Goal: Task Accomplishment & Management: Manage account settings

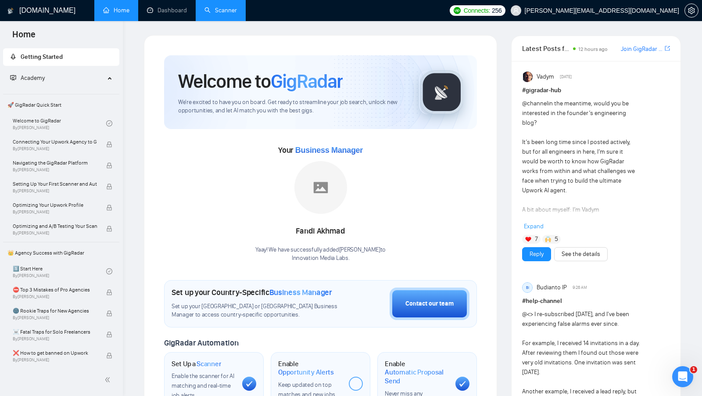
click at [219, 14] on link "Scanner" at bounding box center [221, 10] width 32 height 7
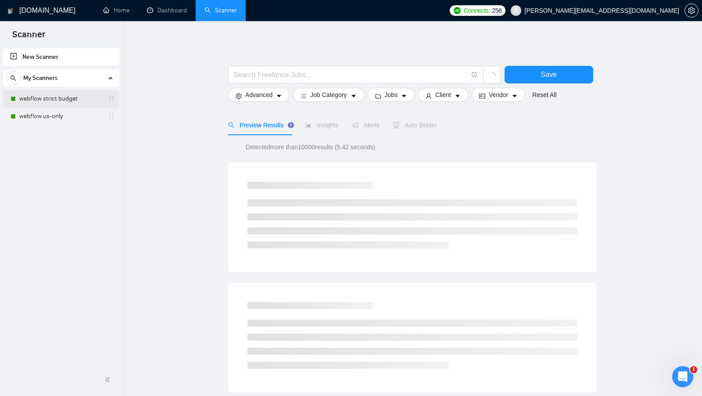
click at [33, 98] on link "webflow strict budget" at bounding box center [60, 99] width 83 height 18
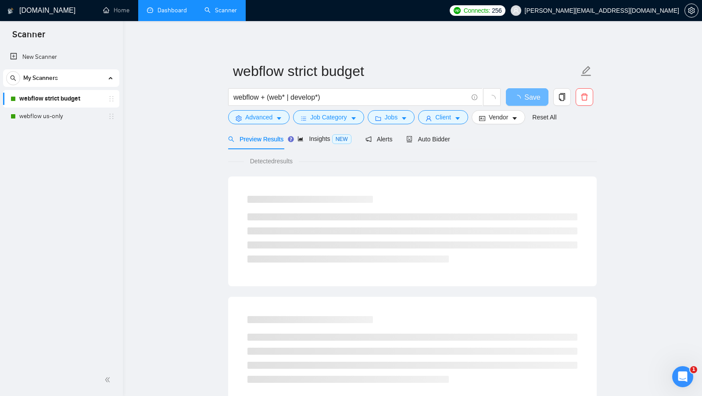
click at [183, 14] on link "Dashboard" at bounding box center [167, 10] width 40 height 7
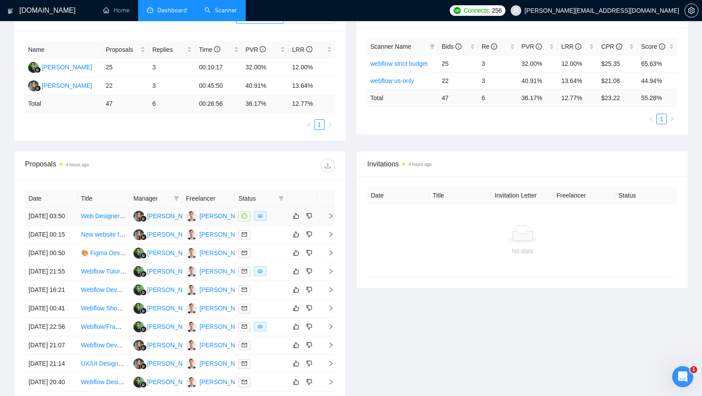
scroll to position [153, 0]
click at [213, 219] on div "[PERSON_NAME]" at bounding box center [225, 215] width 50 height 10
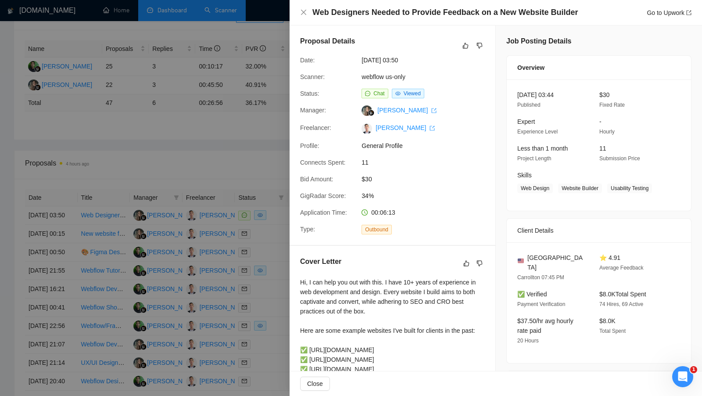
click at [319, 91] on span "Status:" at bounding box center [309, 93] width 19 height 7
click at [260, 92] on div at bounding box center [351, 198] width 702 height 396
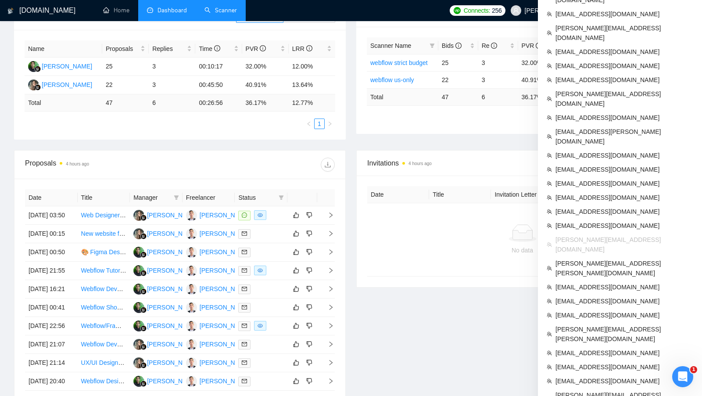
click at [588, 233] on li "[PERSON_NAME][EMAIL_ADDRESS][DOMAIN_NAME]" at bounding box center [620, 245] width 157 height 24
click at [588, 235] on span "[PERSON_NAME][EMAIL_ADDRESS][DOMAIN_NAME]" at bounding box center [625, 244] width 138 height 19
copy ul "[PERSON_NAME][EMAIL_ADDRESS][DOMAIN_NAME]"
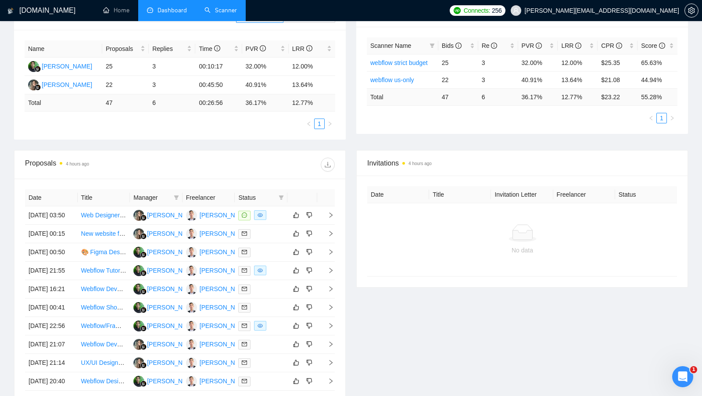
click at [254, 154] on div "Proposals 4 hours ago" at bounding box center [180, 165] width 310 height 28
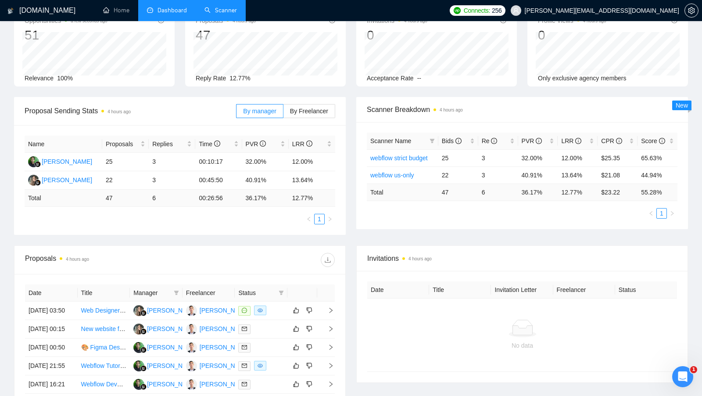
scroll to position [81, 0]
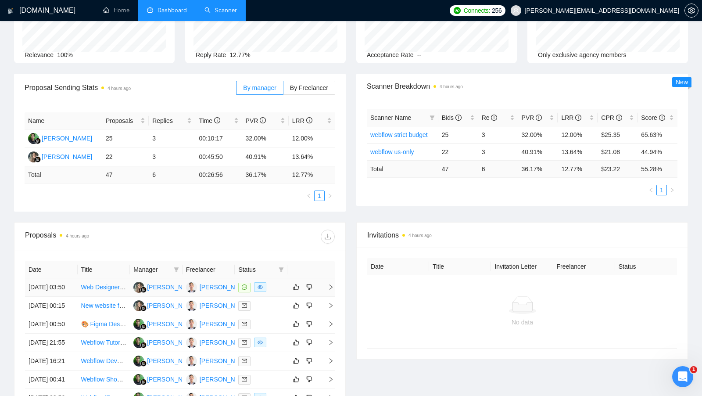
click at [271, 288] on div at bounding box center [261, 287] width 46 height 10
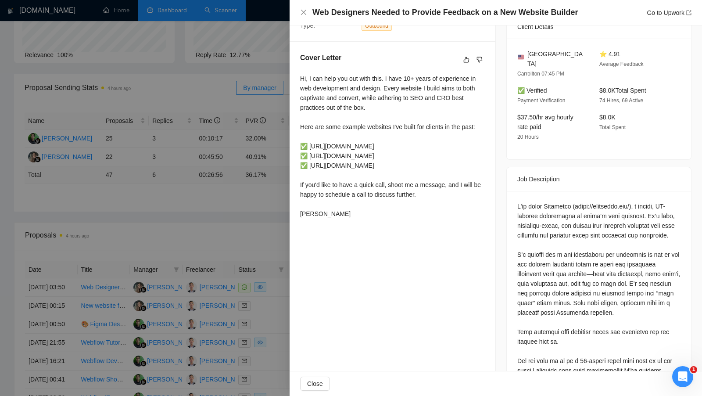
scroll to position [199, 0]
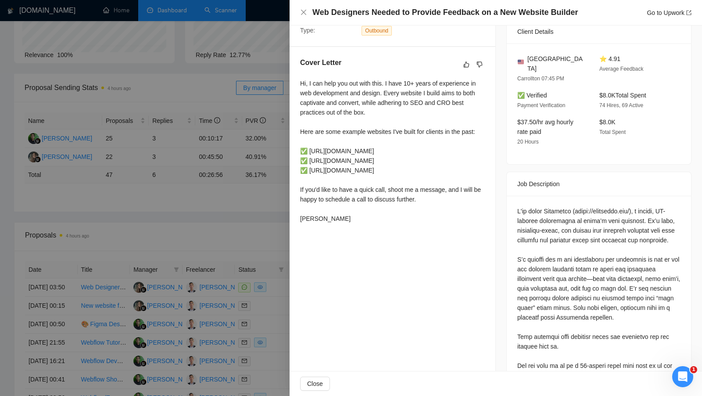
click at [339, 207] on div "Hi, I can help you out with this. I have 10+ years of experience in web develop…" at bounding box center [392, 151] width 185 height 145
click at [227, 175] on div at bounding box center [351, 198] width 702 height 396
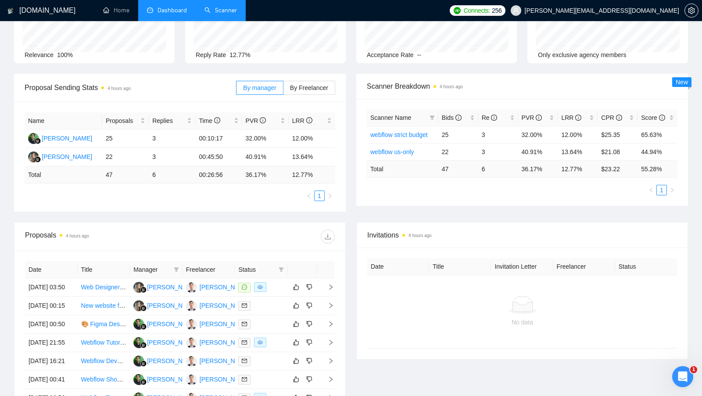
click at [221, 7] on link "Scanner" at bounding box center [221, 10] width 32 height 7
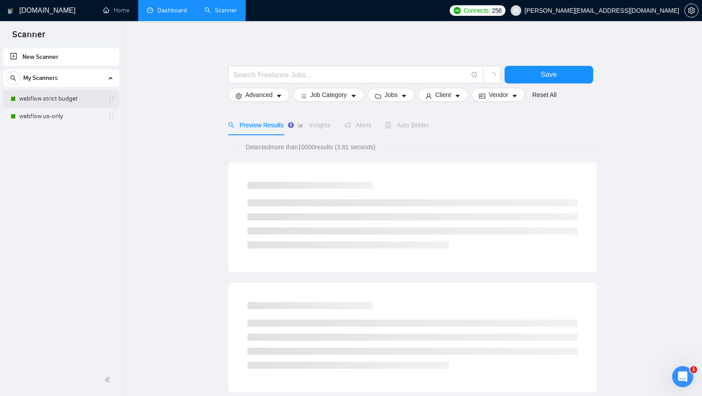
click at [63, 96] on link "webflow strict budget" at bounding box center [60, 99] width 83 height 18
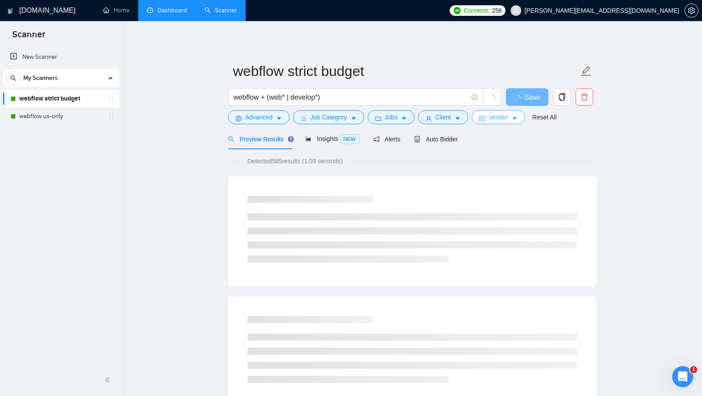
click at [493, 122] on span "Vendor" at bounding box center [498, 117] width 19 height 10
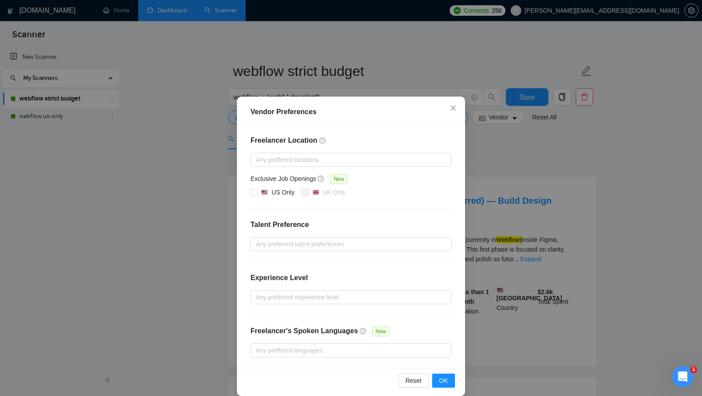
click at [552, 166] on div "Vendor Preferences Freelancer Location Any preffered locations Exclusive Job Op…" at bounding box center [351, 198] width 702 height 396
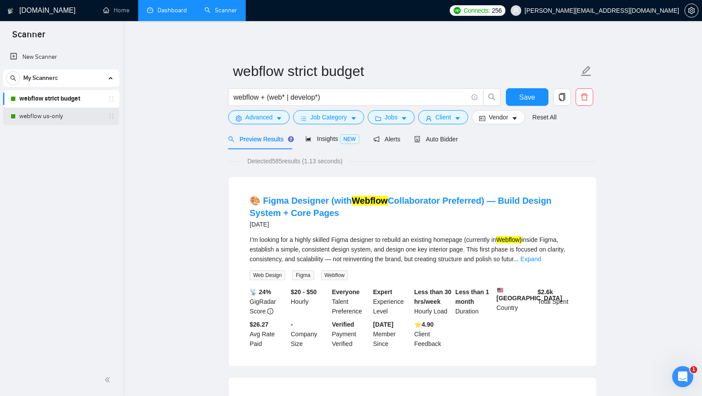
click at [47, 116] on link "webflow us-only" at bounding box center [60, 117] width 83 height 18
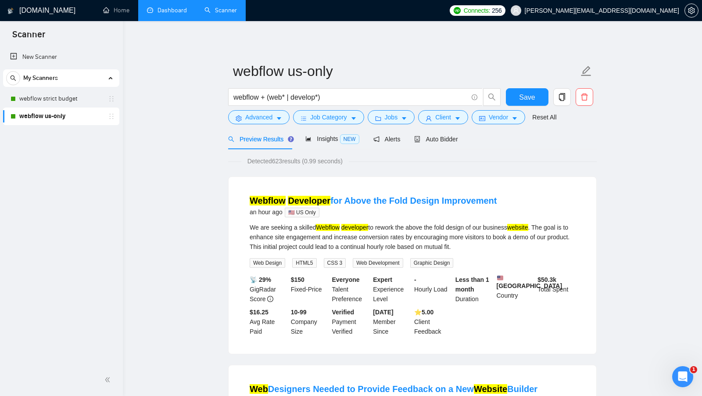
click at [513, 125] on form "webflow us-only webflow + (web* | develop*) Save Advanced Job Category Jobs Cli…" at bounding box center [412, 93] width 369 height 72
click at [457, 115] on button "Client" at bounding box center [443, 117] width 50 height 14
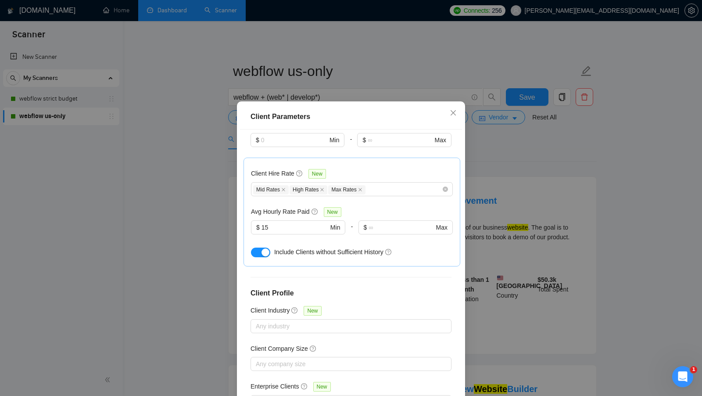
scroll to position [268, 0]
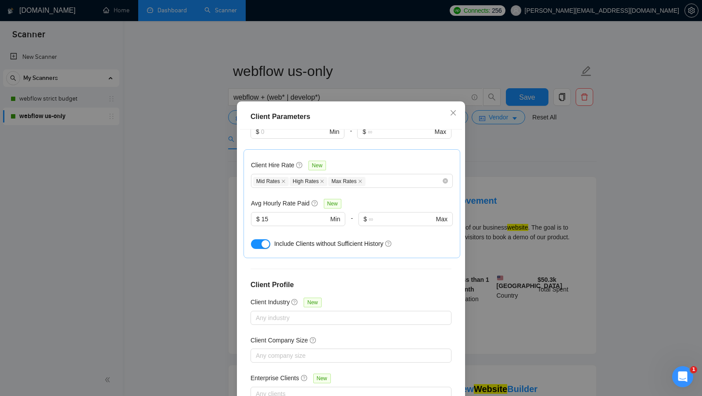
click at [514, 201] on div "Client Parameters Client Location Include Client Countries [GEOGRAPHIC_DATA] [G…" at bounding box center [351, 198] width 702 height 396
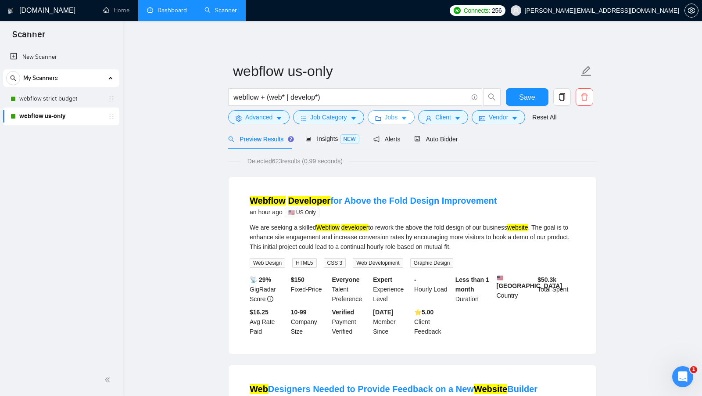
click at [401, 112] on button "Jobs" at bounding box center [391, 117] width 47 height 14
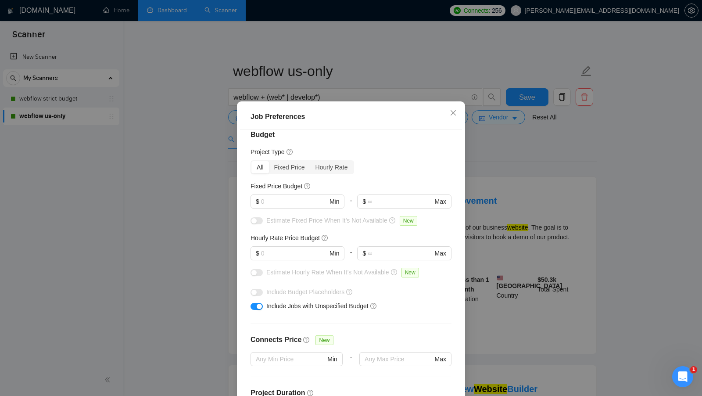
scroll to position [11, 0]
click at [495, 212] on div "Job Preferences Budget Project Type All Fixed Price Hourly Rate Fixed Price Bud…" at bounding box center [351, 198] width 702 height 396
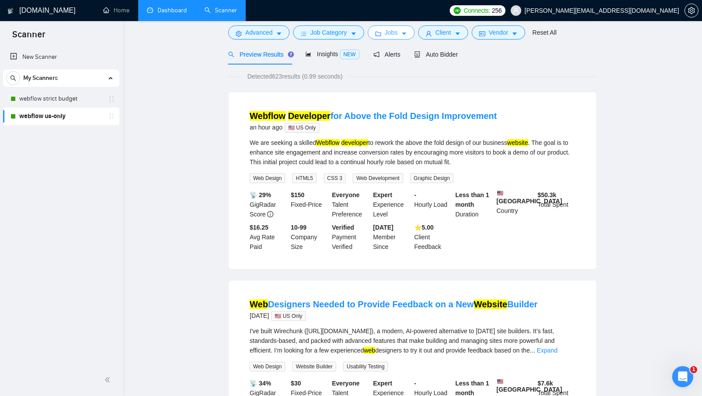
scroll to position [0, 0]
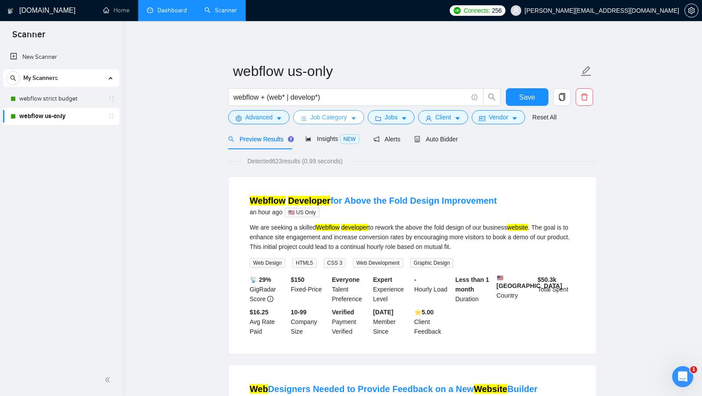
click at [351, 116] on button "Job Category" at bounding box center [328, 117] width 71 height 14
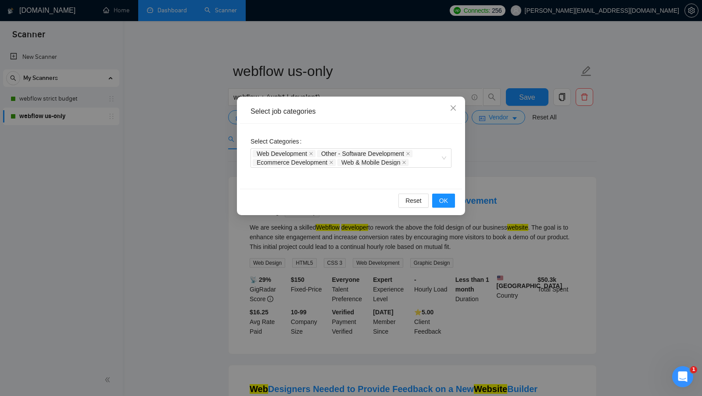
click at [517, 165] on div "Select job categories Select Categories Web Development Other - Software Develo…" at bounding box center [351, 198] width 702 height 396
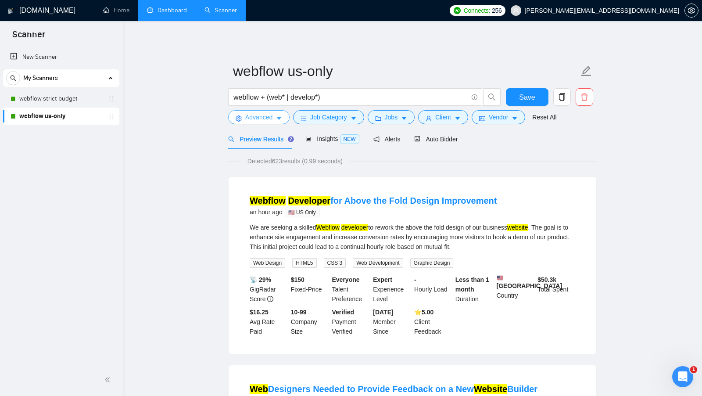
click at [266, 120] on span "Advanced" at bounding box center [258, 117] width 27 height 10
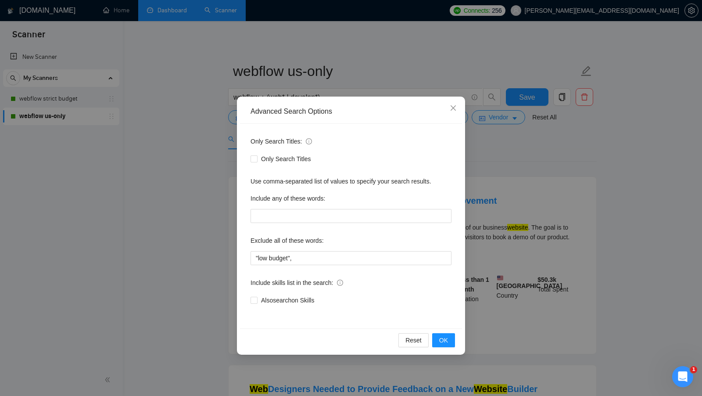
click at [186, 189] on div "Advanced Search Options Only Search Titles: Only Search Titles Use comma-separa…" at bounding box center [351, 198] width 702 height 396
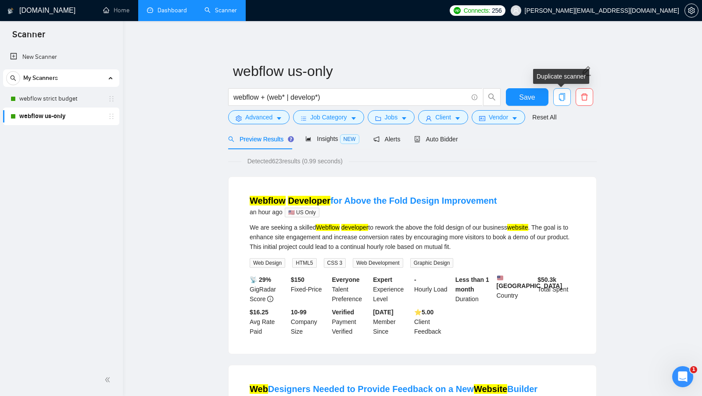
click at [561, 100] on icon "copy" at bounding box center [562, 97] width 8 height 8
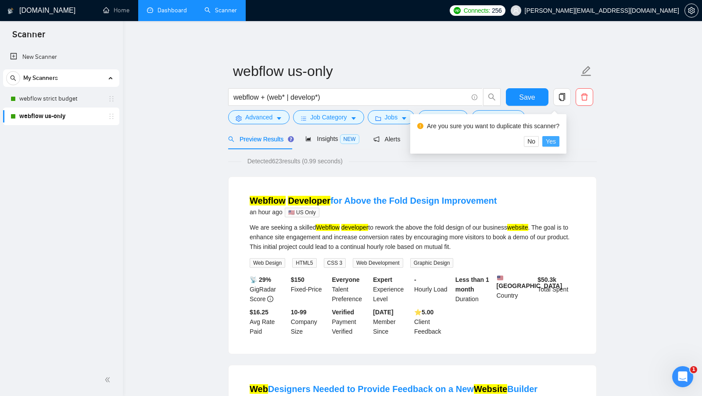
click at [552, 138] on span "Yes" at bounding box center [551, 142] width 10 height 10
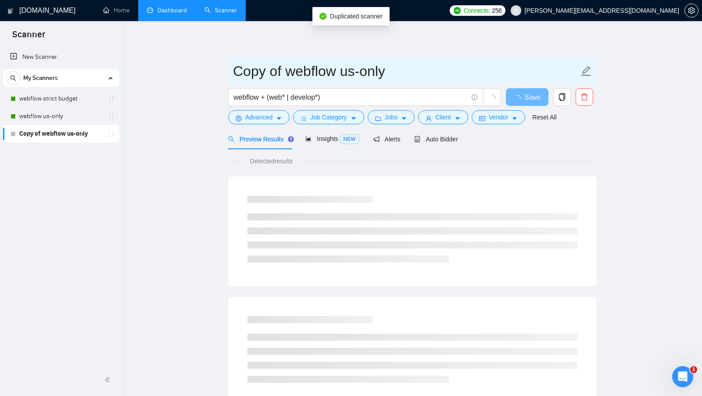
drag, startPoint x: 287, startPoint y: 75, endPoint x: 180, endPoint y: 75, distance: 107.1
click at [180, 75] on main "Copy of webflow us-only webflow + (web* | develop*) Save Advanced Job Category …" at bounding box center [412, 401] width 551 height 732
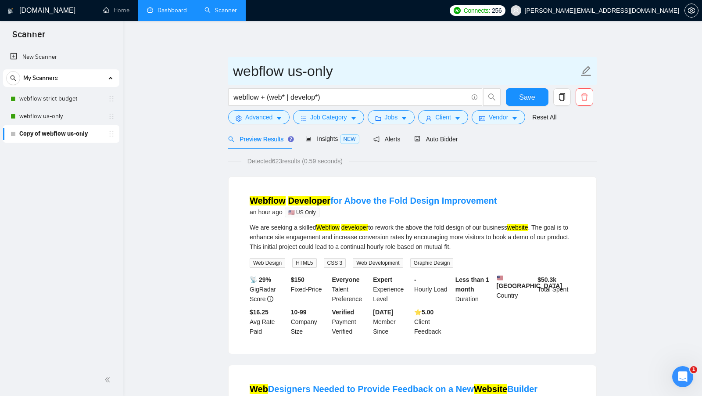
drag, startPoint x: 359, startPoint y: 79, endPoint x: 335, endPoint y: 74, distance: 24.7
click at [335, 74] on input "webflow us-only" at bounding box center [406, 71] width 346 height 22
type input "webflow us only titles"
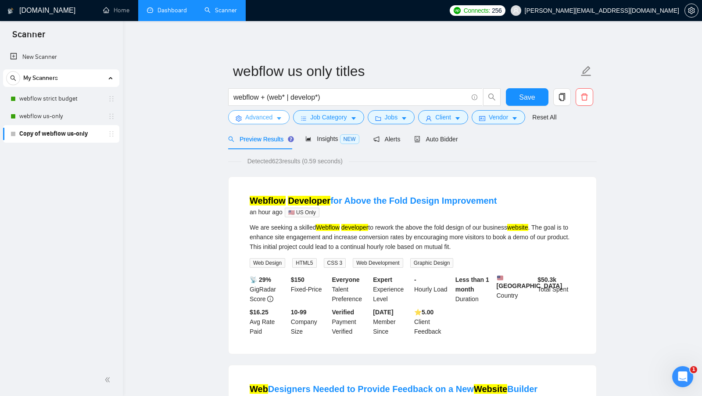
click at [269, 120] on span "Advanced" at bounding box center [258, 117] width 27 height 10
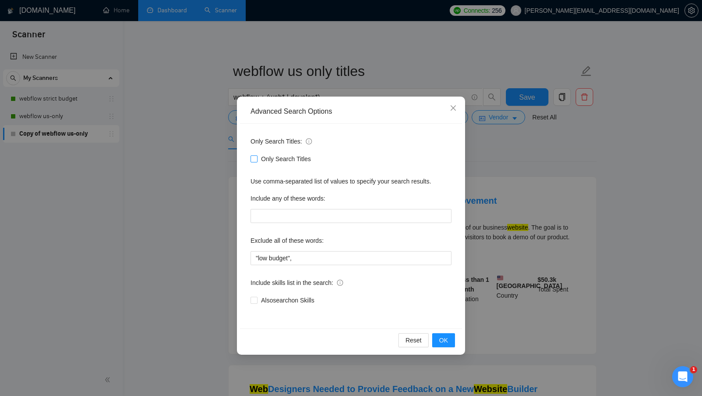
click at [255, 162] on label "Only Search Titles" at bounding box center [283, 159] width 64 height 10
click at [255, 162] on input "Only Search Titles" at bounding box center [254, 158] width 6 height 6
checkbox input "true"
click at [439, 335] on span "OK" at bounding box center [443, 340] width 9 height 10
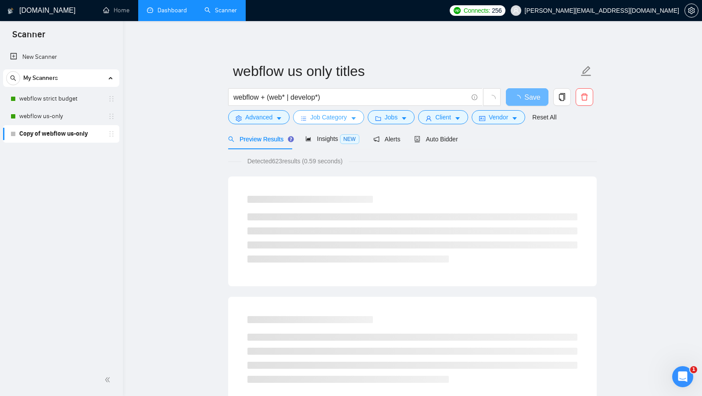
click at [356, 116] on icon "caret-down" at bounding box center [354, 118] width 6 height 6
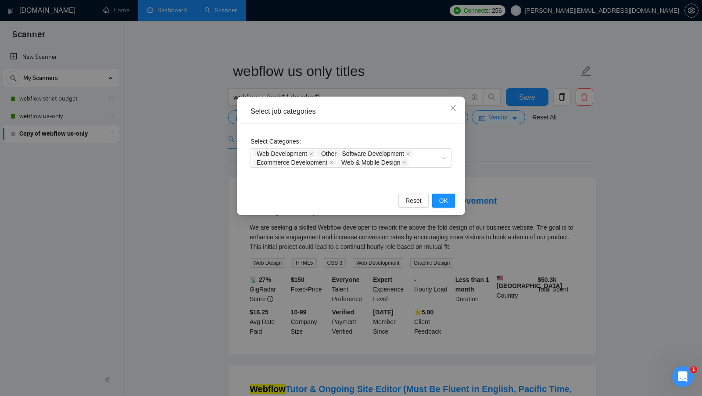
click at [176, 162] on div "Select job categories Select Categories Web Development Other - Software Develo…" at bounding box center [351, 198] width 702 height 396
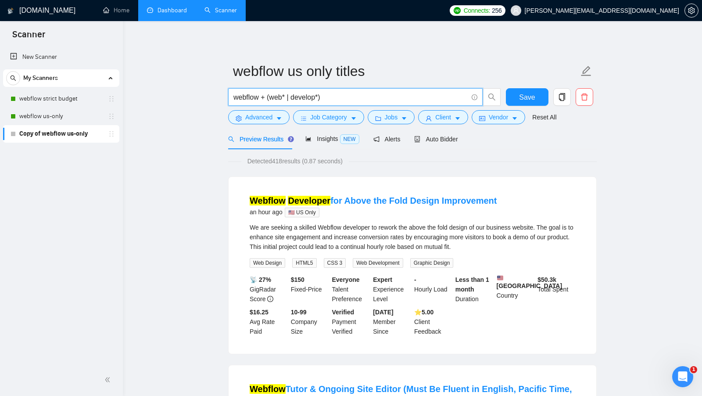
drag, startPoint x: 330, startPoint y: 97, endPoint x: 264, endPoint y: 97, distance: 65.9
click at [264, 97] on input "webflow + (web* | develop*)" at bounding box center [351, 97] width 234 height 11
type input "webflow"
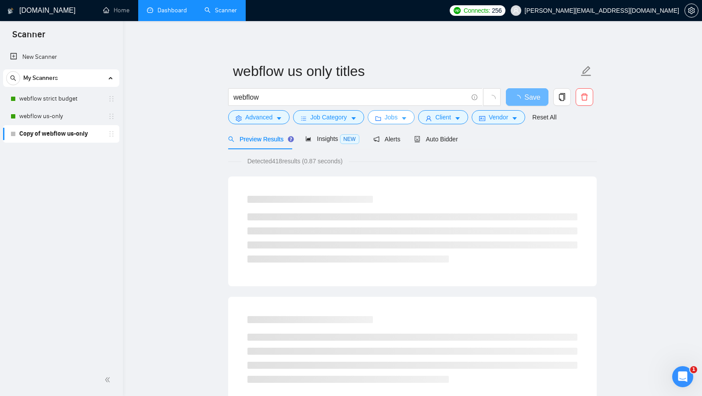
click at [405, 119] on icon "caret-down" at bounding box center [404, 118] width 6 height 6
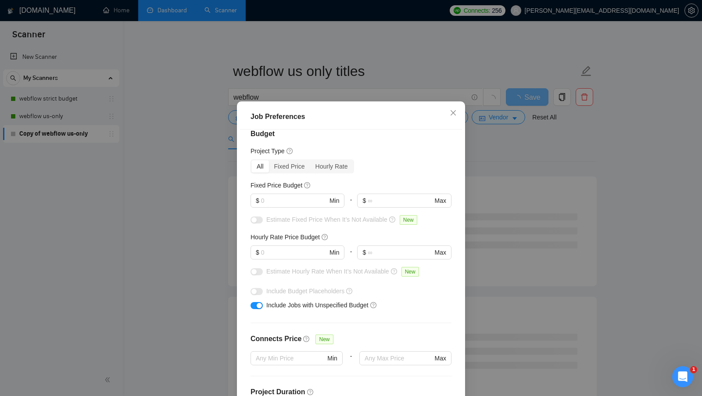
click at [169, 178] on div "Job Preferences Budget Project Type All Fixed Price Hourly Rate Fixed Price Bud…" at bounding box center [351, 198] width 702 height 396
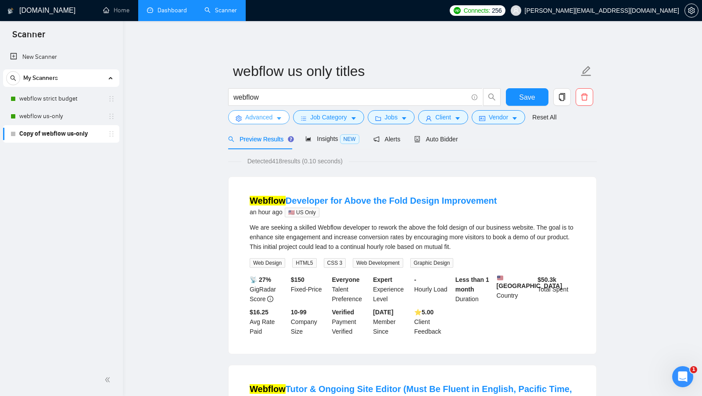
click at [273, 116] on span "Advanced" at bounding box center [258, 117] width 27 height 10
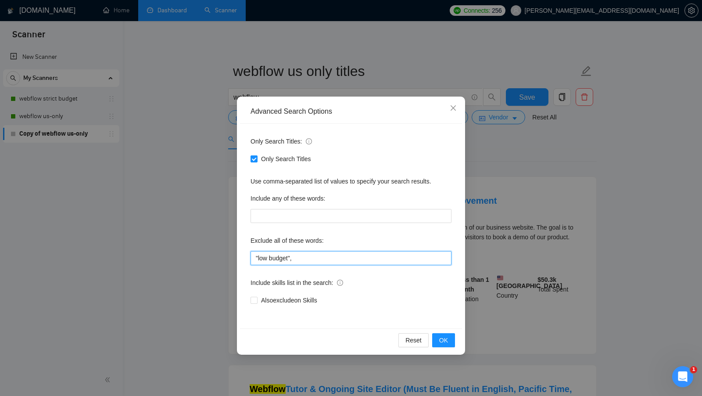
click at [309, 255] on input ""low budget"," at bounding box center [351, 258] width 201 height 14
type input ""low budget", tutor"
click at [452, 334] on button "OK" at bounding box center [443, 340] width 23 height 14
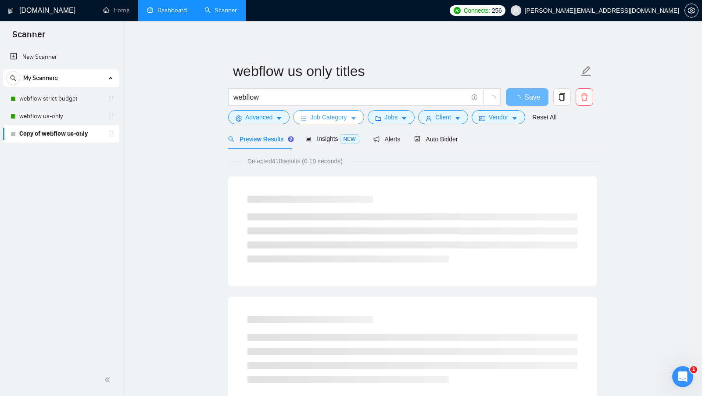
click at [335, 120] on span "Job Category" at bounding box center [328, 117] width 36 height 10
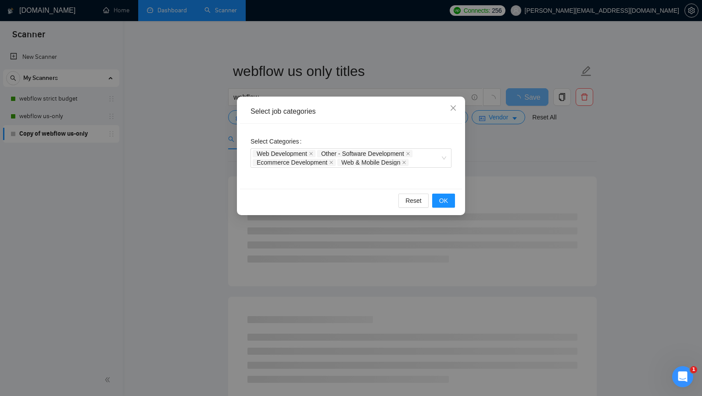
click at [506, 126] on div "Select job categories Select Categories Web Development Other - Software Develo…" at bounding box center [351, 198] width 702 height 396
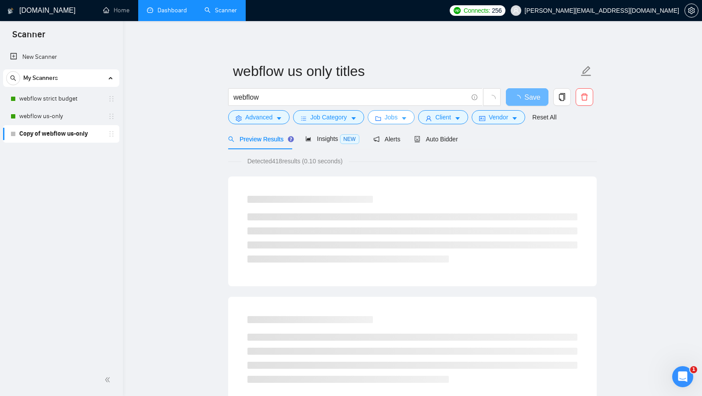
click at [385, 120] on button "Jobs" at bounding box center [391, 117] width 47 height 14
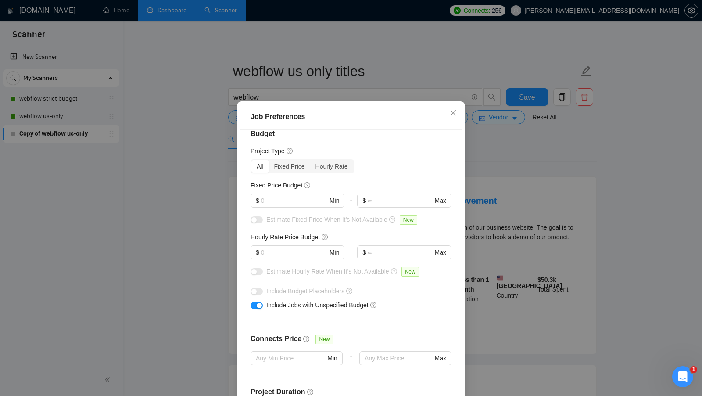
click at [514, 158] on div "Job Preferences Budget Project Type All Fixed Price Hourly Rate Fixed Price Bud…" at bounding box center [351, 198] width 702 height 396
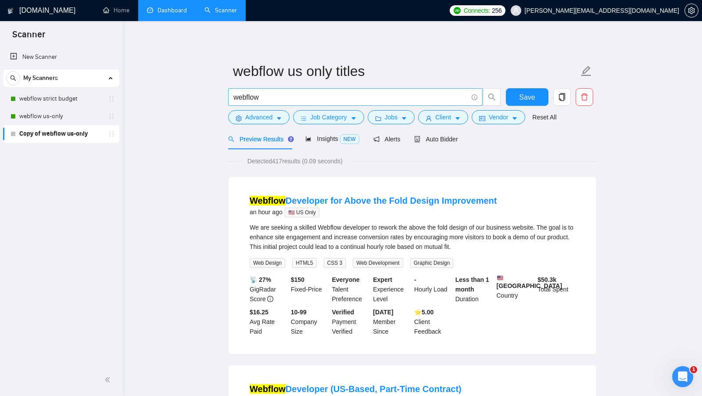
click at [317, 101] on input "webflow" at bounding box center [351, 97] width 234 height 11
click at [328, 122] on button "Job Category" at bounding box center [328, 117] width 71 height 14
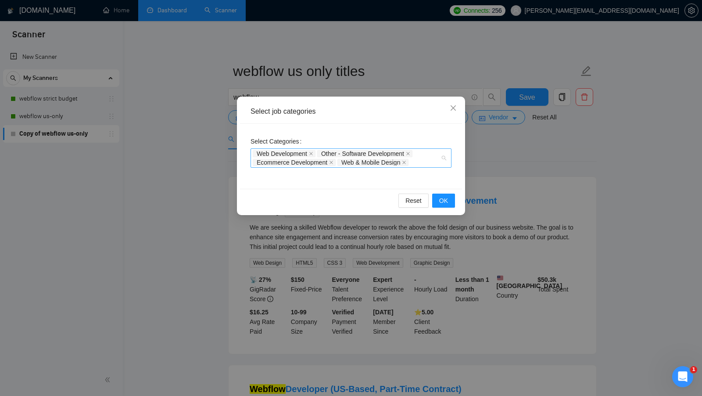
click at [424, 158] on div "Web Development Other - Software Development Ecommerce Development Web & Mobile…" at bounding box center [347, 158] width 188 height 18
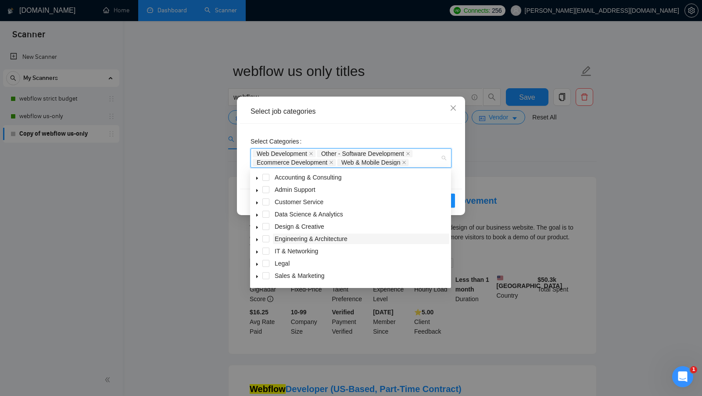
scroll to position [35, 0]
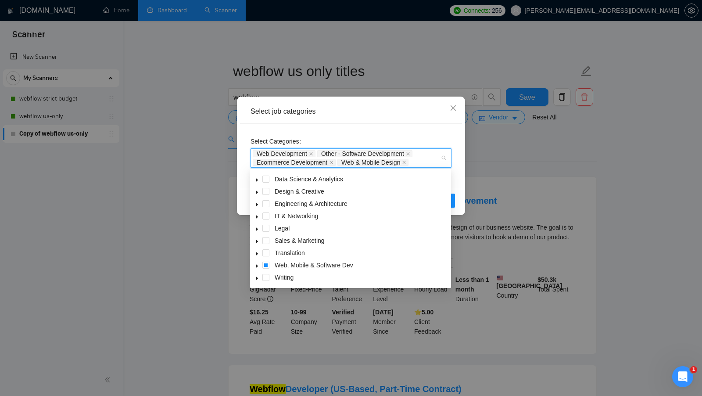
click at [255, 269] on span at bounding box center [257, 265] width 11 height 11
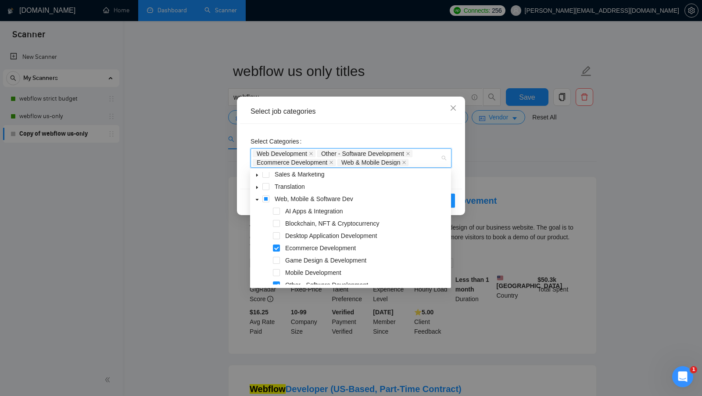
scroll to position [147, 0]
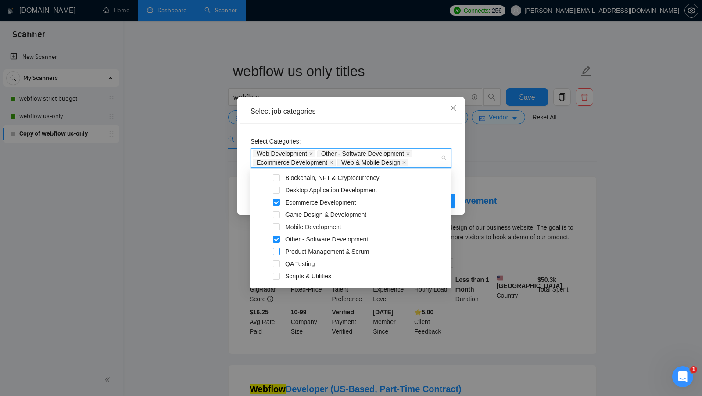
click at [277, 254] on span at bounding box center [276, 251] width 7 height 7
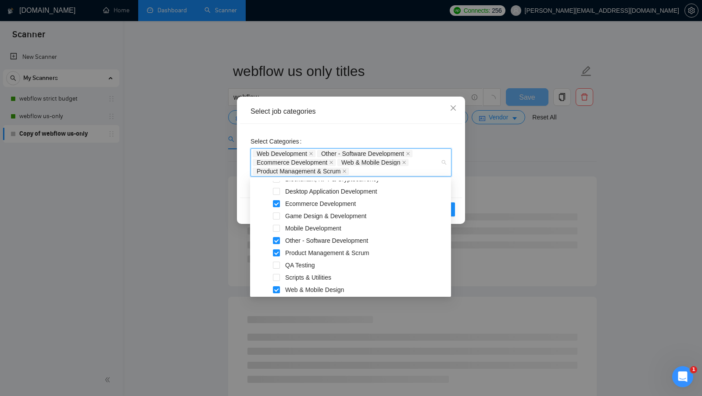
scroll to position [156, 0]
click at [278, 262] on span at bounding box center [276, 263] width 7 height 7
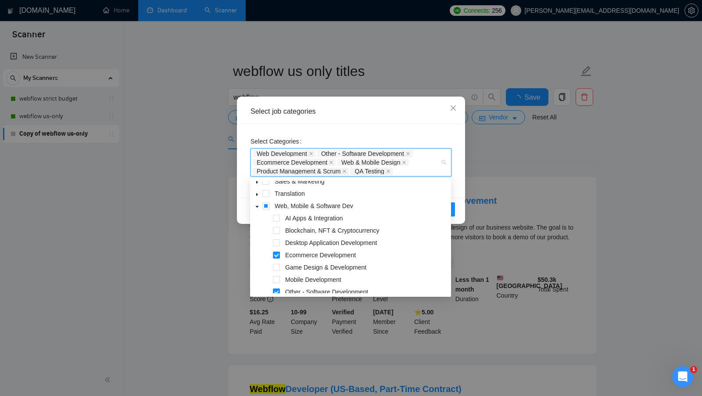
scroll to position [100, 0]
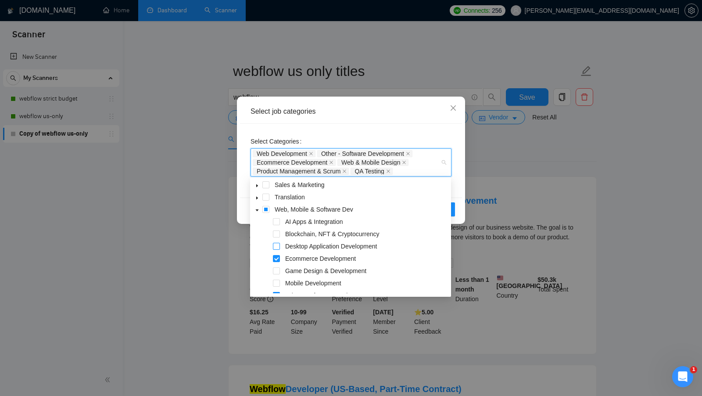
click at [279, 247] on span at bounding box center [276, 246] width 7 height 7
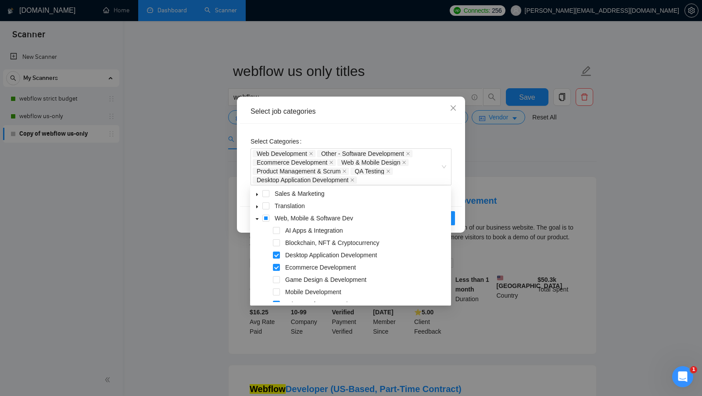
click at [458, 179] on div "Select Categories Web Development Other - Software Development Ecommerce Develo…" at bounding box center [351, 165] width 222 height 83
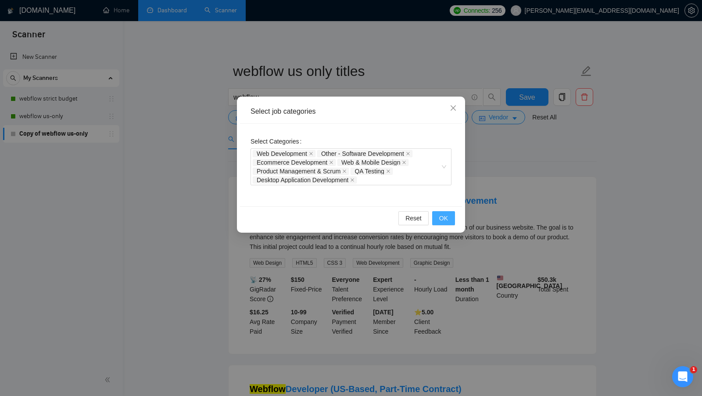
click at [451, 218] on button "OK" at bounding box center [443, 218] width 23 height 14
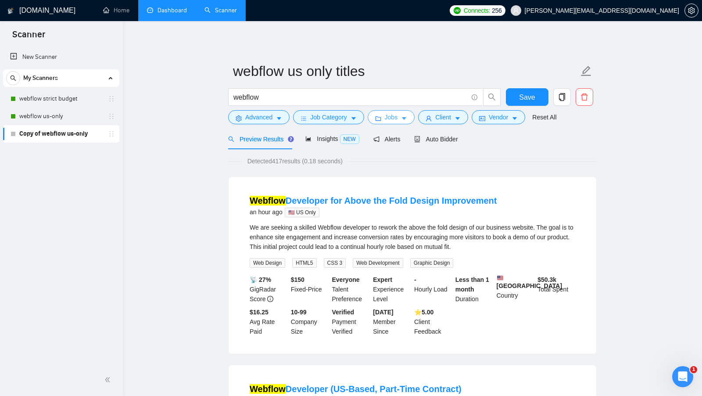
click at [396, 119] on span "Jobs" at bounding box center [391, 117] width 13 height 10
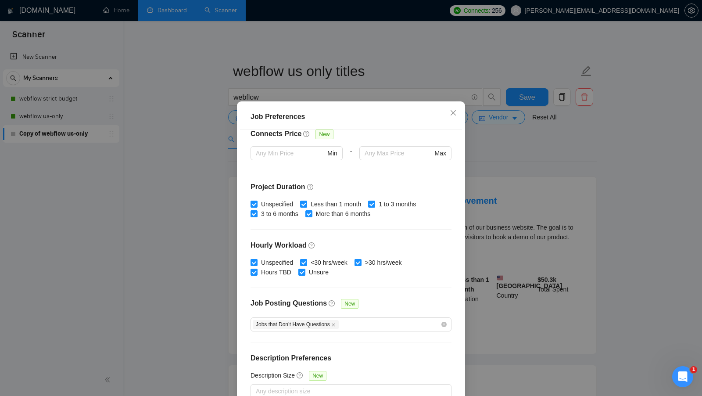
scroll to position [49, 0]
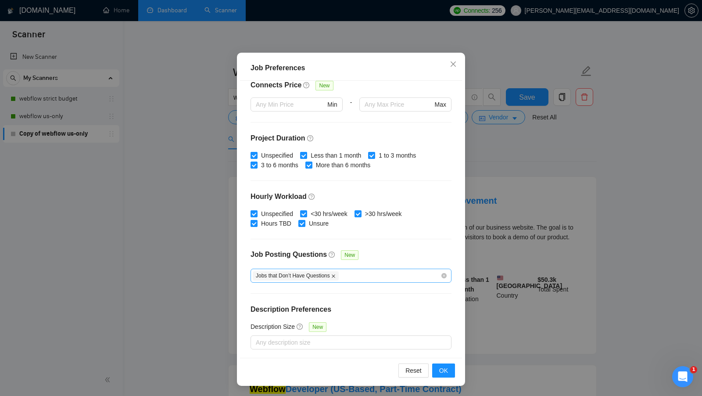
click at [336, 274] on icon "close" at bounding box center [333, 276] width 4 height 4
click at [440, 363] on button "OK" at bounding box center [443, 370] width 23 height 14
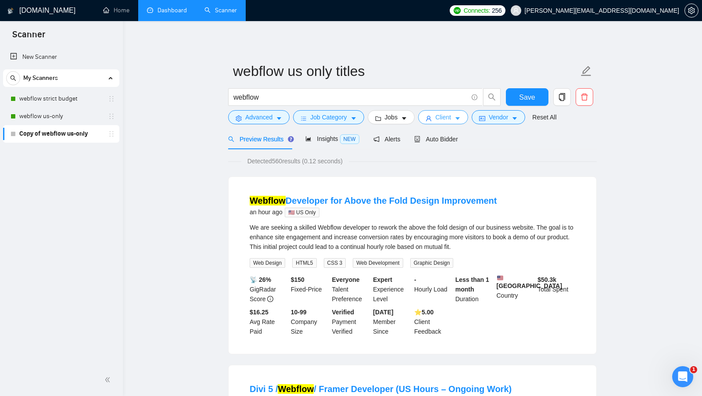
click at [435, 116] on button "Client" at bounding box center [443, 117] width 50 height 14
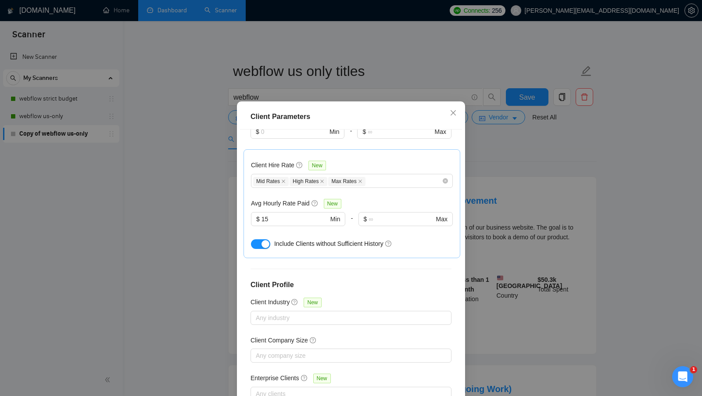
scroll to position [49, 0]
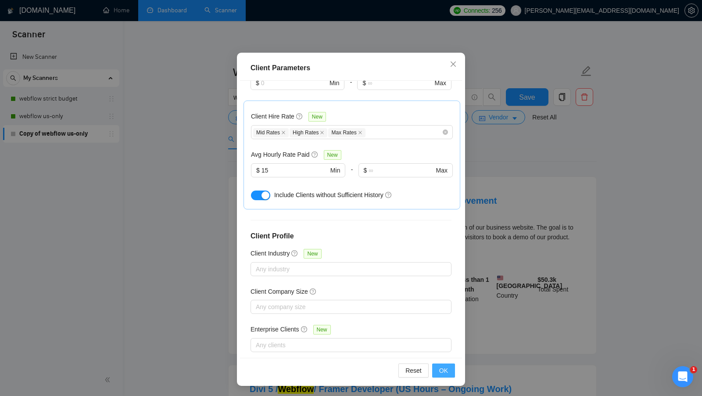
click at [439, 365] on button "OK" at bounding box center [443, 370] width 23 height 14
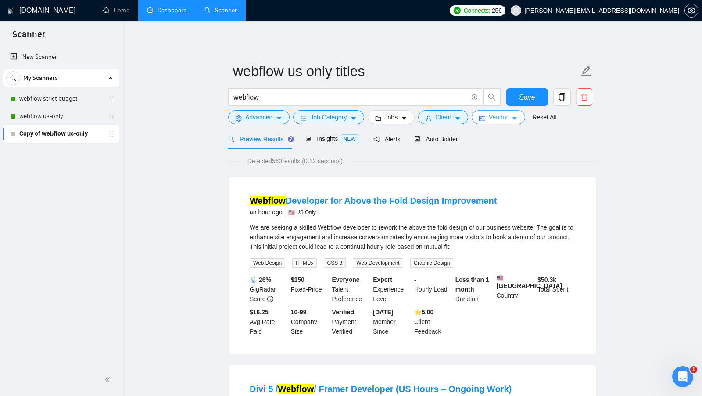
click at [512, 110] on button "Vendor" at bounding box center [499, 117] width 54 height 14
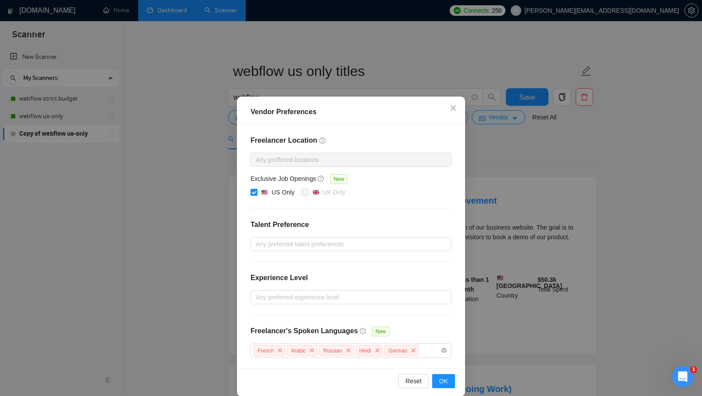
scroll to position [7, 0]
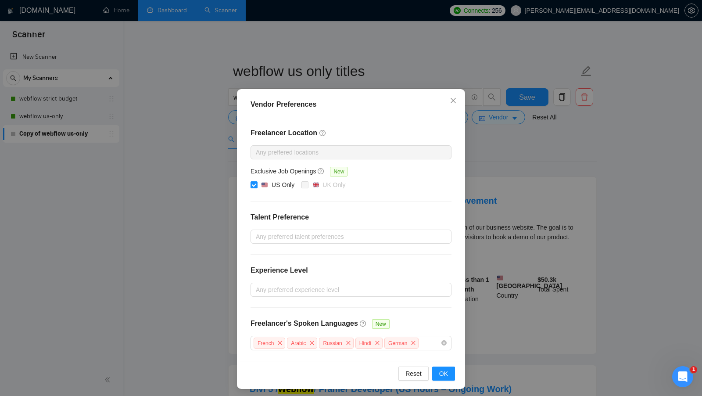
click at [483, 281] on div "Vendor Preferences Freelancer Location Any preffered locations Exclusive Job Op…" at bounding box center [351, 198] width 702 height 396
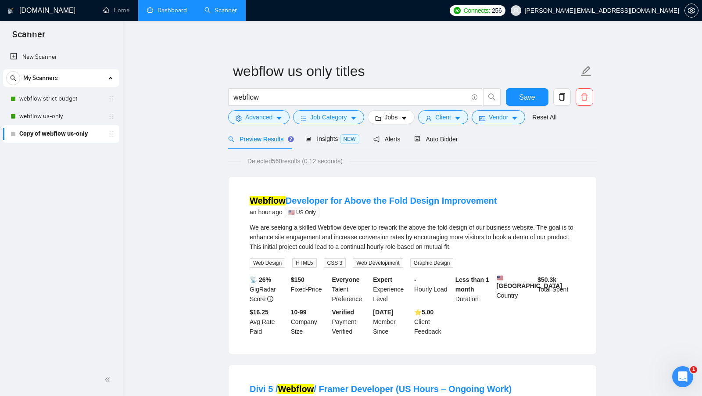
scroll to position [0, 0]
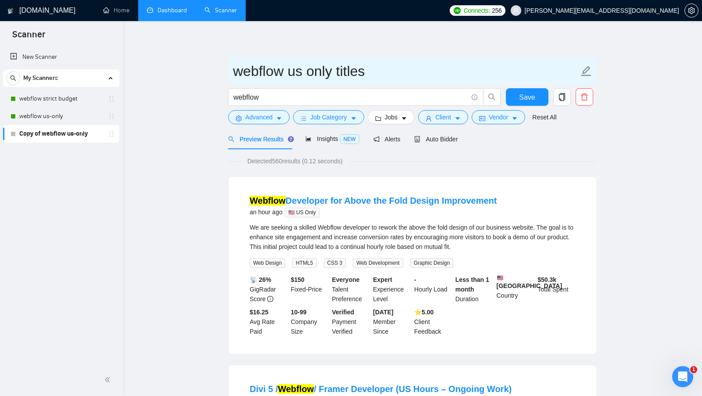
click at [229, 70] on span "webflow us only titles" at bounding box center [412, 71] width 369 height 28
click at [236, 70] on input "webflow us only titles" at bounding box center [406, 71] width 346 height 22
type input "V. webflow us only titles"
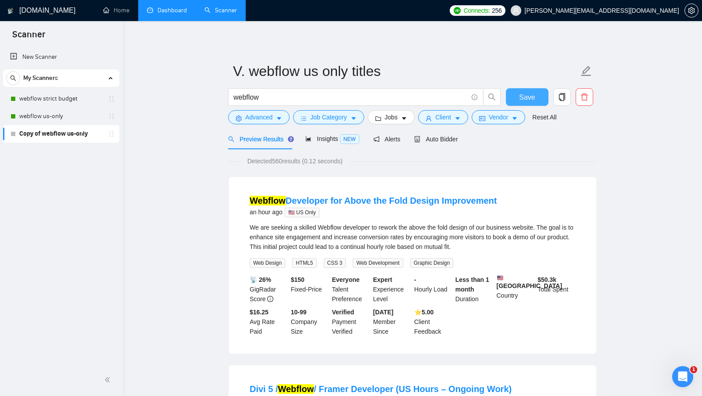
click at [518, 88] on button "Save" at bounding box center [527, 97] width 43 height 18
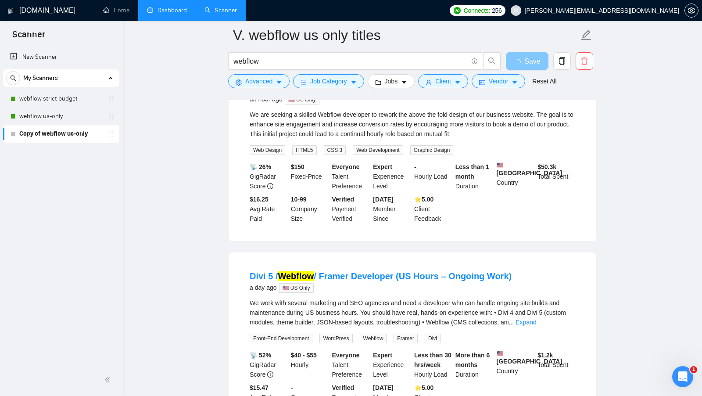
scroll to position [80, 0]
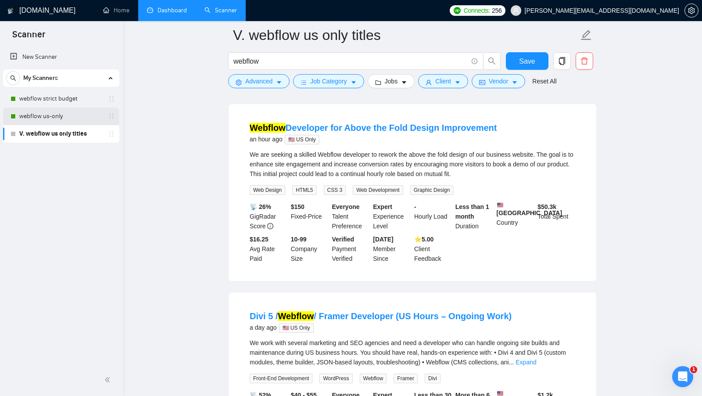
click at [68, 118] on link "webflow us-only" at bounding box center [60, 117] width 83 height 18
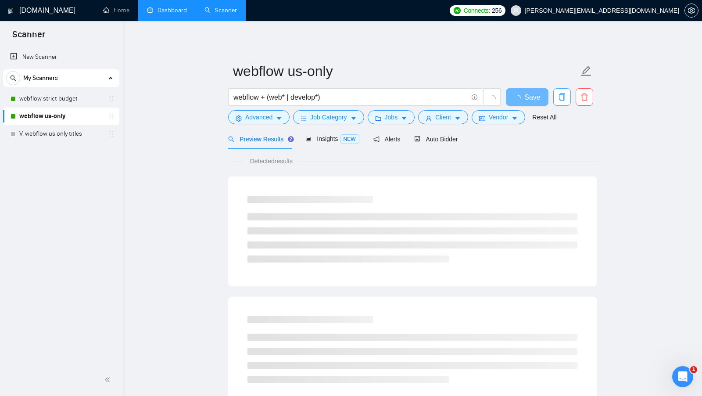
click at [561, 99] on icon "copy" at bounding box center [562, 97] width 8 height 8
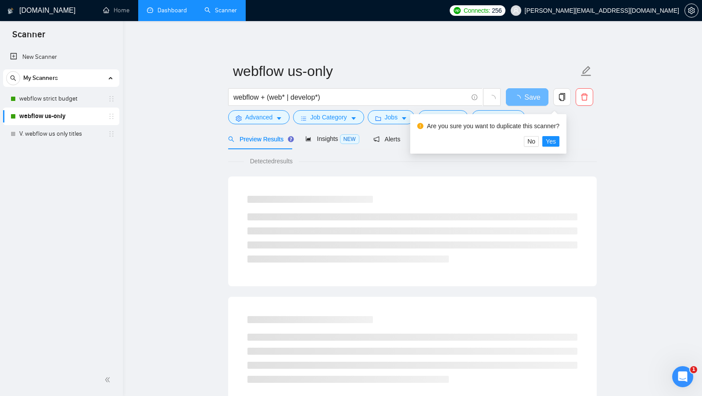
click at [598, 143] on main "webflow us-only webflow + (web* | develop*) Save Advanced Job Category Jobs Cli…" at bounding box center [412, 401] width 551 height 732
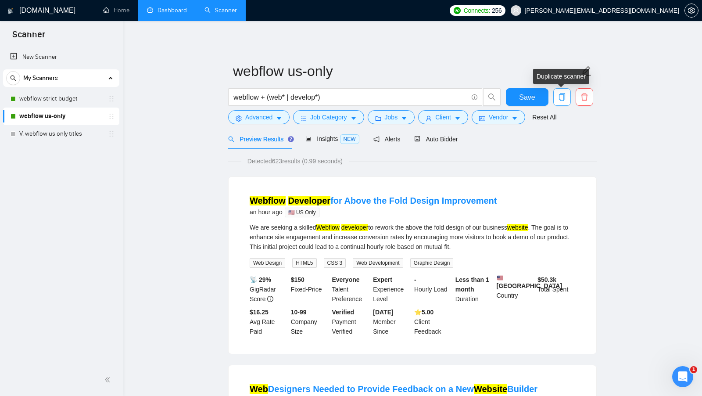
click at [562, 102] on button "button" at bounding box center [563, 97] width 18 height 18
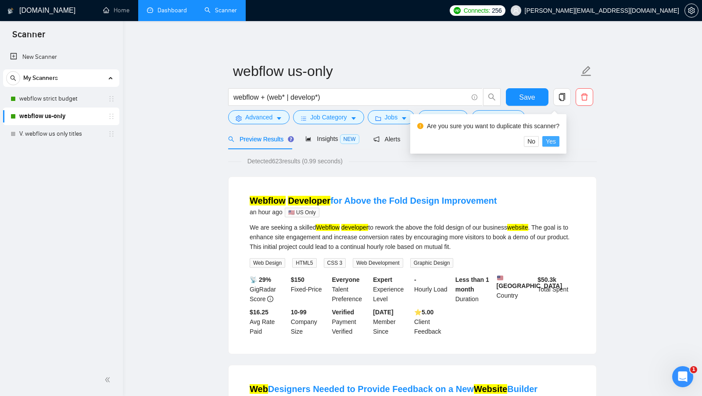
click at [556, 142] on span "Yes" at bounding box center [551, 142] width 10 height 10
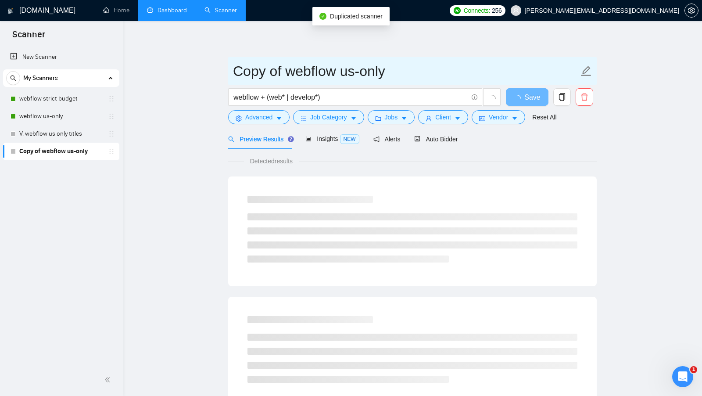
drag, startPoint x: 288, startPoint y: 68, endPoint x: 219, endPoint y: 68, distance: 68.0
click at [219, 68] on main "Copy of webflow us-only webflow + (web* | develop*) Save Advanced Job Category …" at bounding box center [412, 401] width 551 height 732
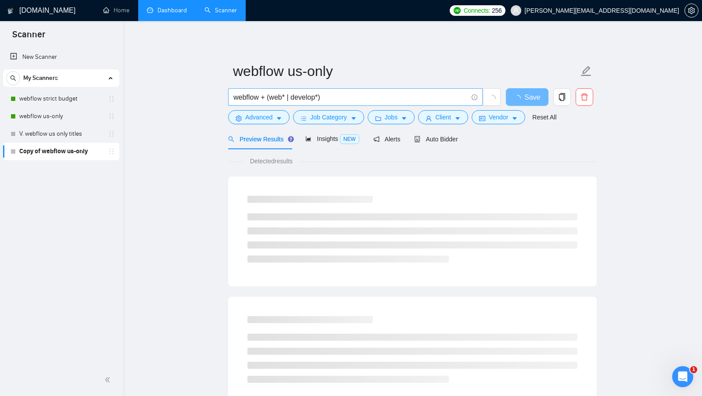
click at [369, 90] on span "webflow + (web* | develop*)" at bounding box center [355, 97] width 255 height 18
click at [254, 121] on span "Advanced" at bounding box center [258, 117] width 27 height 10
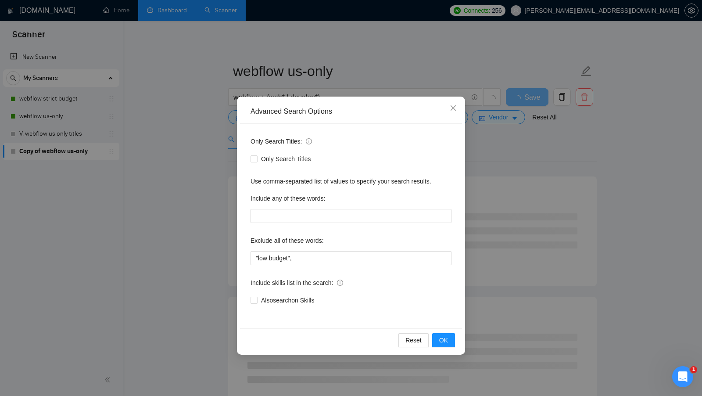
click at [419, 250] on div "Exclude all of these words:" at bounding box center [351, 243] width 201 height 18
click at [511, 219] on div "Advanced Search Options Only Search Titles: Only Search Titles Use comma-separa…" at bounding box center [351, 198] width 702 height 396
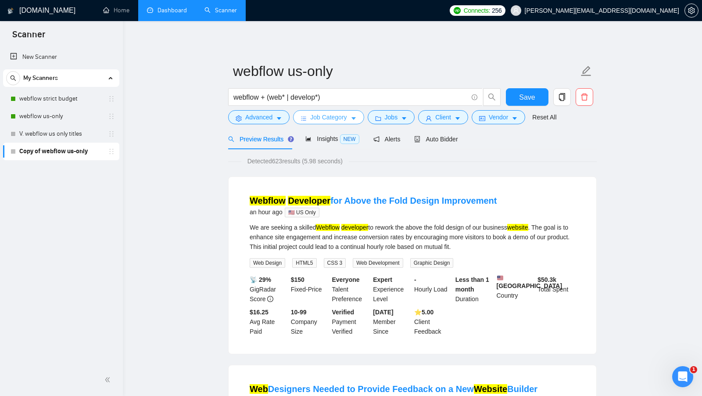
click at [347, 114] on span "Job Category" at bounding box center [328, 117] width 36 height 10
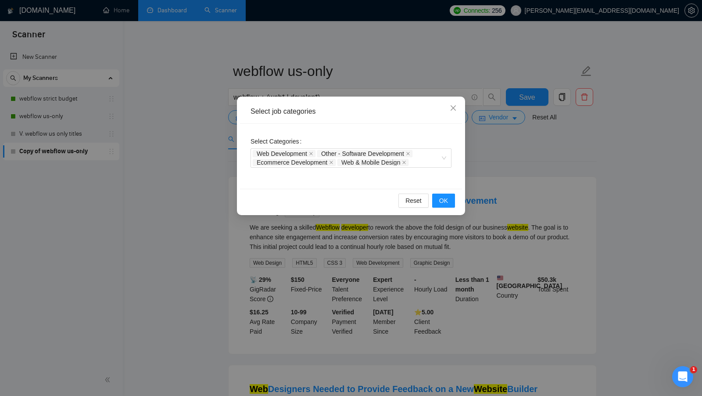
click at [498, 146] on div "Select job categories Select Categories Web Development Other - Software Develo…" at bounding box center [351, 198] width 702 height 396
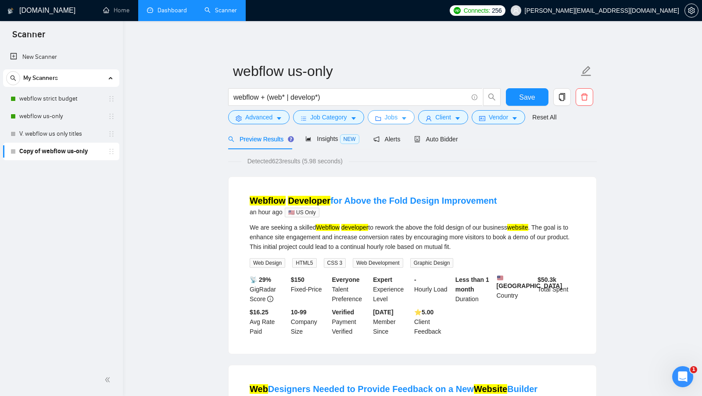
click at [388, 122] on span "Jobs" at bounding box center [391, 117] width 13 height 10
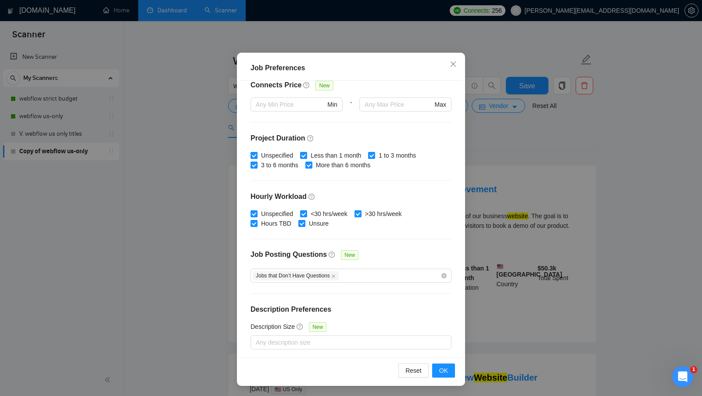
scroll to position [13, 0]
click at [336, 274] on icon "close" at bounding box center [333, 276] width 4 height 4
click at [450, 371] on button "OK" at bounding box center [443, 370] width 23 height 14
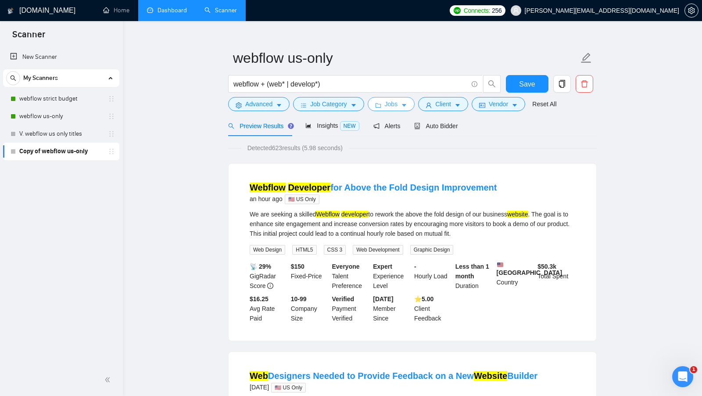
scroll to position [0, 0]
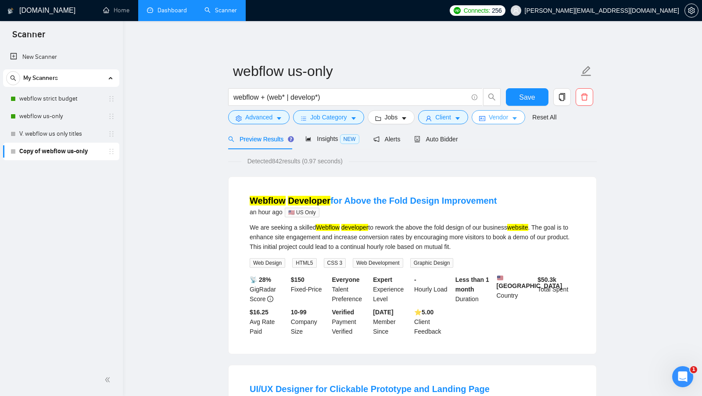
click at [489, 116] on button "Vendor" at bounding box center [499, 117] width 54 height 14
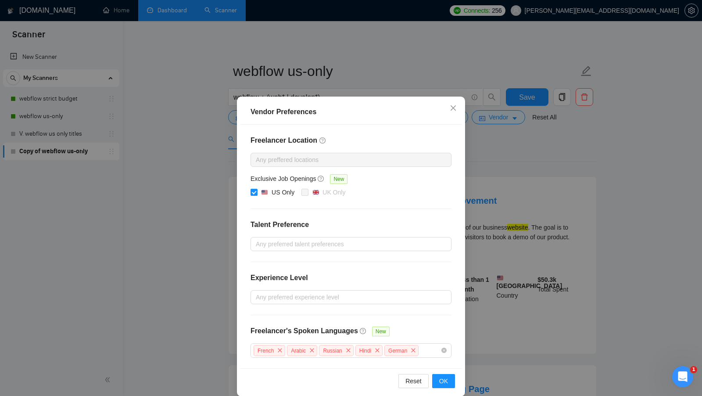
click at [490, 197] on div "Vendor Preferences Freelancer Location Any preffered locations Exclusive Job Op…" at bounding box center [351, 198] width 702 height 396
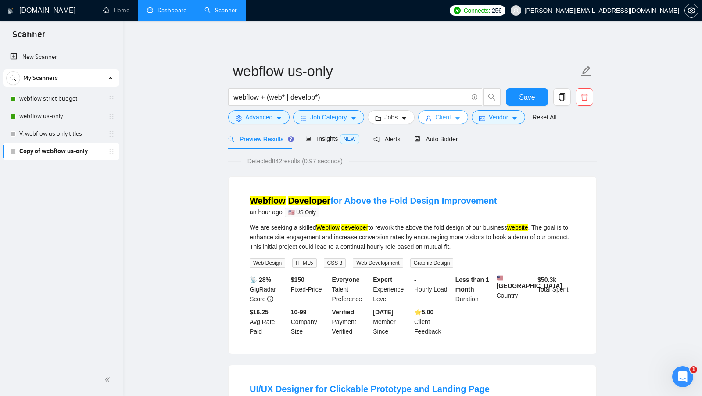
click at [451, 122] on button "Client" at bounding box center [443, 117] width 50 height 14
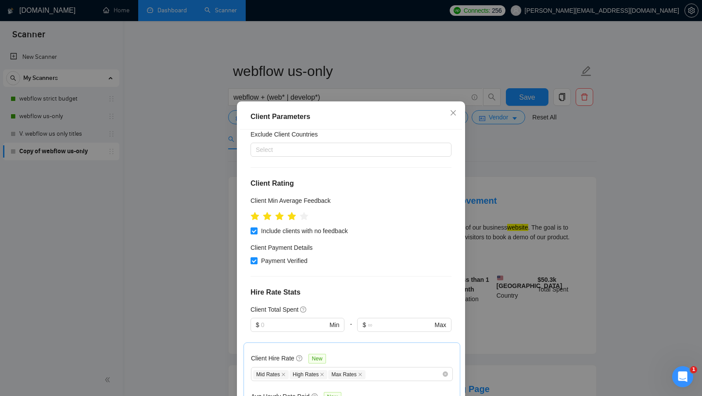
scroll to position [2, 0]
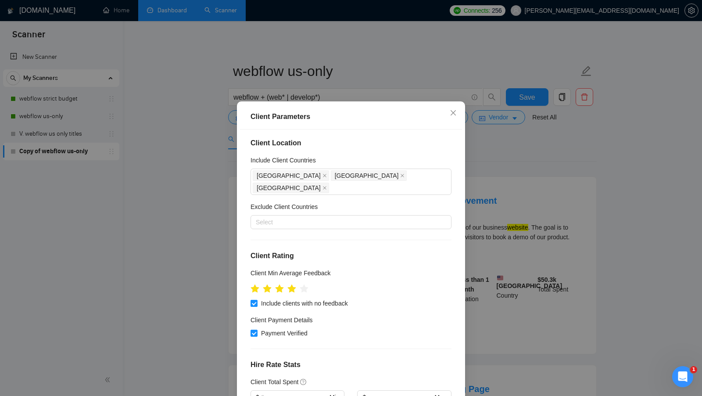
click at [540, 183] on div "Client Parameters Client Location Include Client Countries [GEOGRAPHIC_DATA] [G…" at bounding box center [351, 198] width 702 height 396
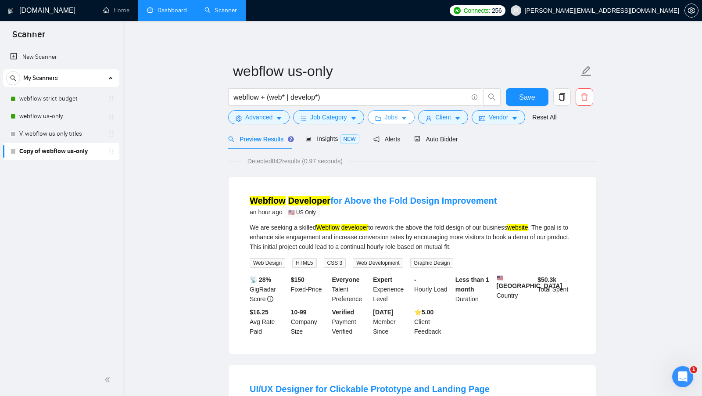
click at [406, 122] on button "Jobs" at bounding box center [391, 117] width 47 height 14
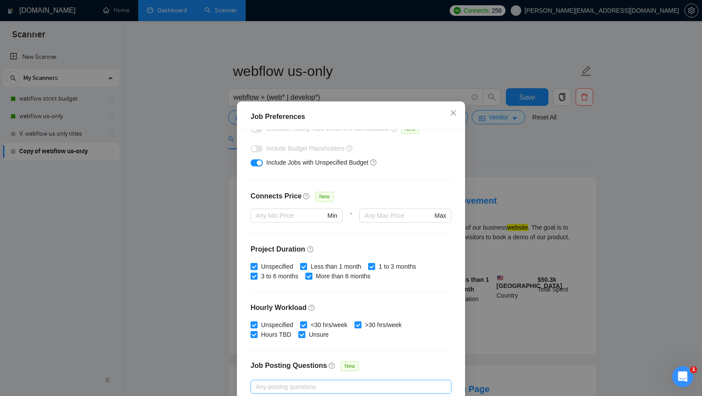
scroll to position [0, 0]
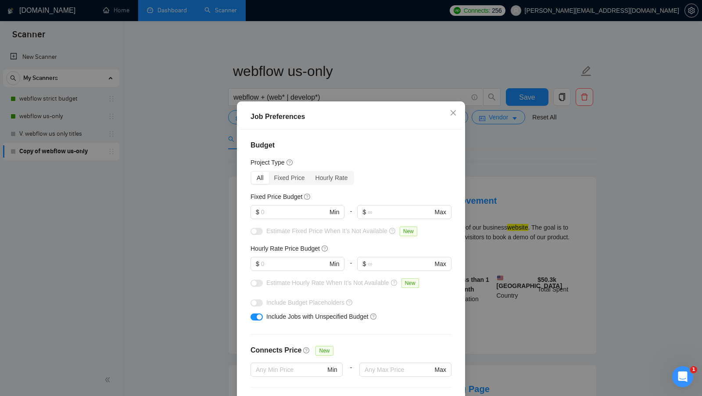
click at [543, 213] on div "Job Preferences Budget Project Type All Fixed Price Hourly Rate Fixed Price Bud…" at bounding box center [351, 198] width 702 height 396
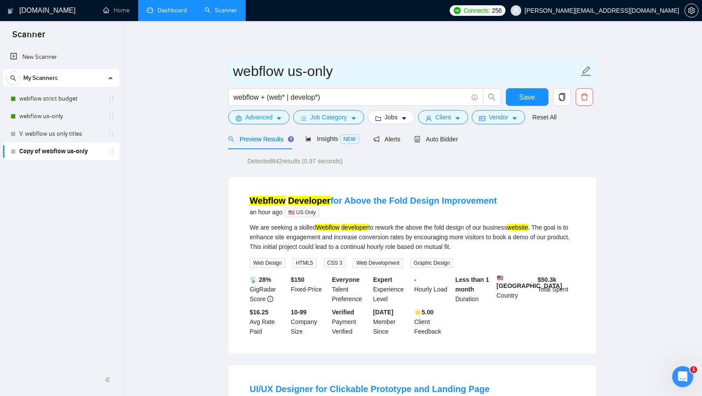
click at [231, 62] on span "webflow us-only" at bounding box center [412, 71] width 369 height 28
type input "V. webflow us-only"
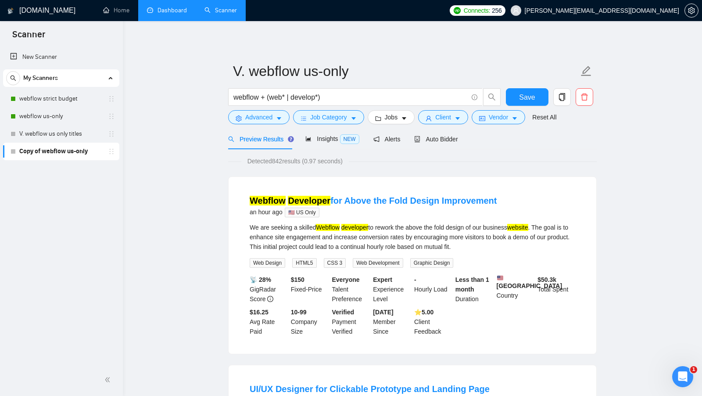
click at [520, 108] on div "Save" at bounding box center [527, 99] width 46 height 22
click at [522, 103] on button "Save" at bounding box center [527, 97] width 43 height 18
click at [330, 126] on form "V. webflow us-only webflow + (web* | develop*) Save Advanced Job Category Jobs …" at bounding box center [412, 93] width 369 height 72
click at [330, 125] on form "V. webflow us-only webflow + (web* | develop*) Save Advanced Job Category Jobs …" at bounding box center [412, 93] width 369 height 72
click at [337, 119] on span "Job Category" at bounding box center [328, 117] width 36 height 10
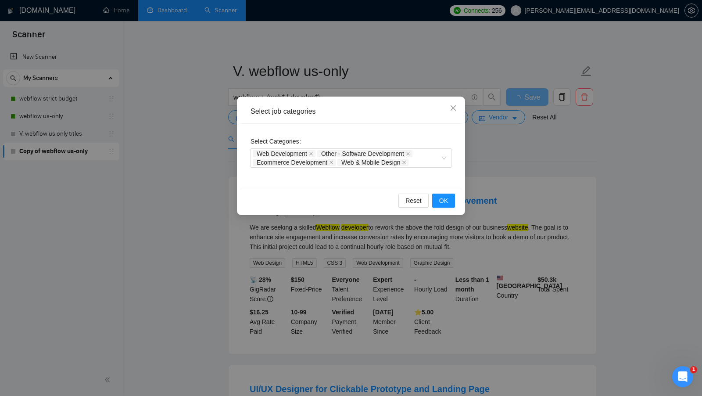
click at [203, 205] on div "Select job categories Select Categories Web Development Other - Software Develo…" at bounding box center [351, 198] width 702 height 396
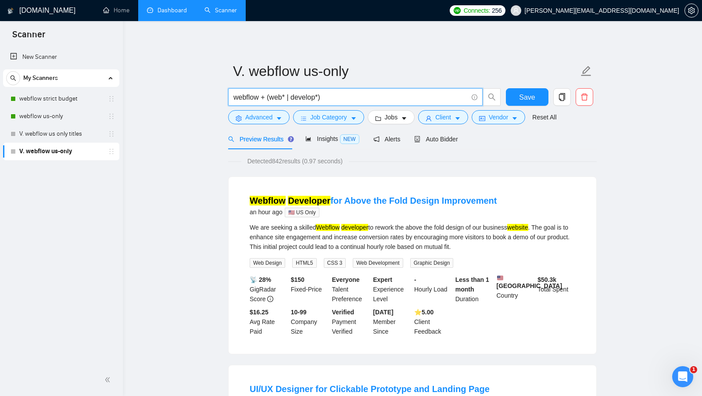
click at [320, 97] on input "webflow + (web* | develop*)" at bounding box center [351, 97] width 234 height 11
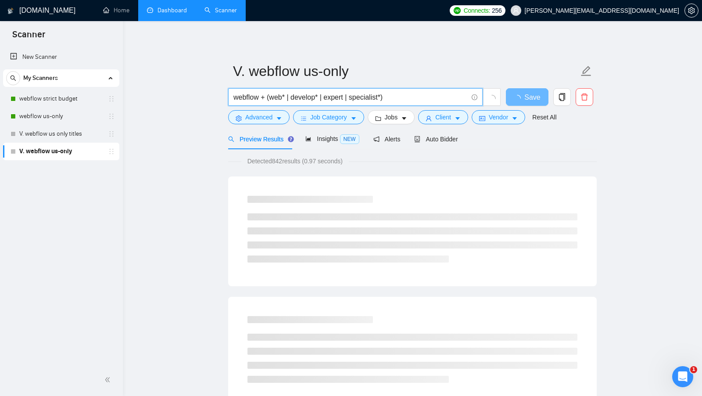
click at [345, 96] on input "webflow + (web* | develop* | expert | specialist*)" at bounding box center [351, 97] width 234 height 11
click at [388, 96] on input "webflow + (web* | develop* | expert* | specialist*)" at bounding box center [351, 97] width 234 height 11
click at [432, 97] on input "webflow + (web* | develop* | expert* | specialist*)" at bounding box center [351, 97] width 234 height 11
type input "webflow + (web* | develop* | expert* | specialist*)"
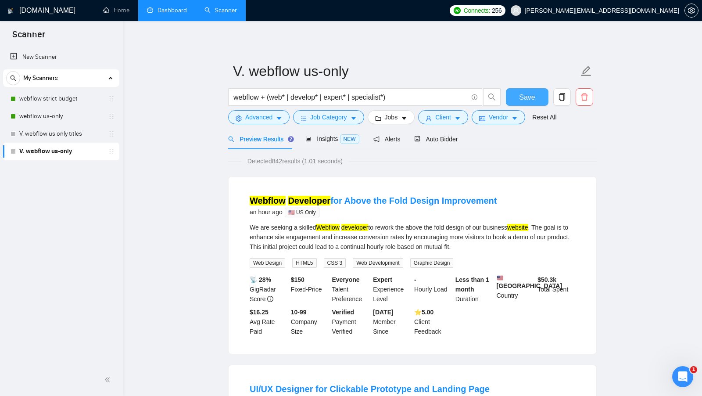
click at [533, 100] on span "Save" at bounding box center [527, 97] width 16 height 11
click at [440, 144] on div "Auto Bidder" at bounding box center [435, 139] width 43 height 21
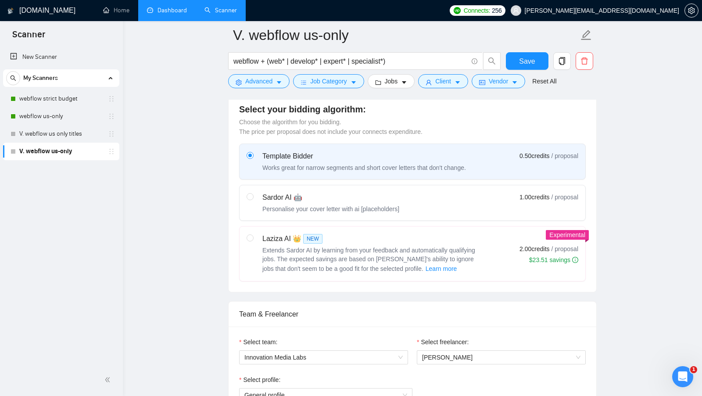
scroll to position [239, 0]
click at [410, 259] on div "Extends Sardor AI by learning from your feedback and automatically qualifying j…" at bounding box center [372, 259] width 219 height 28
click at [253, 240] on input "radio" at bounding box center [250, 237] width 6 height 6
radio input "true"
radio input "false"
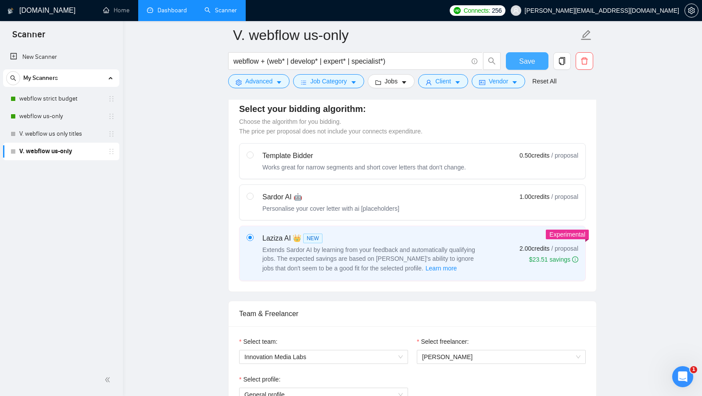
click at [535, 62] on span "Save" at bounding box center [527, 61] width 16 height 11
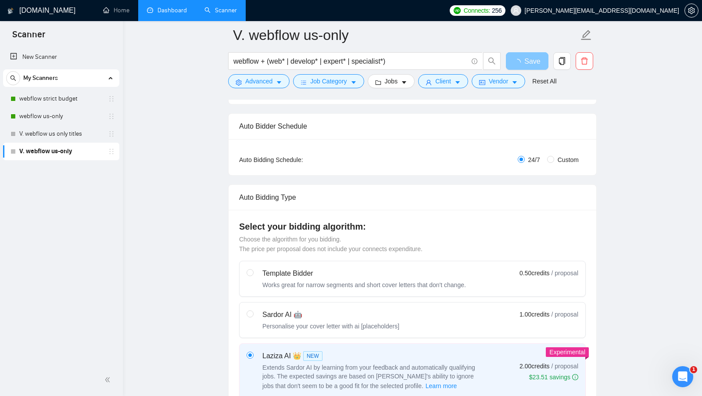
scroll to position [0, 0]
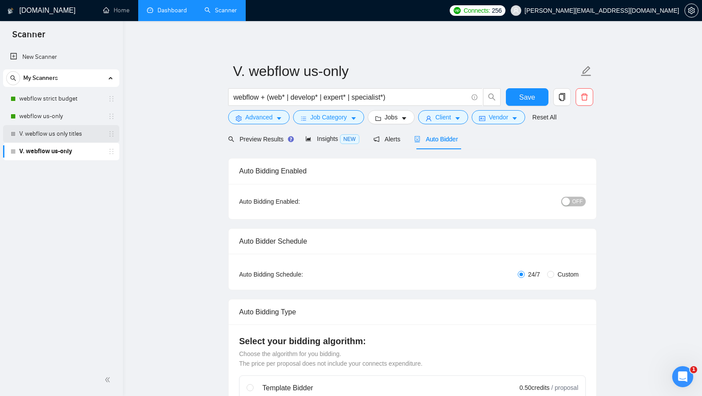
click at [48, 135] on link "V. webflow us only titles" at bounding box center [60, 134] width 83 height 18
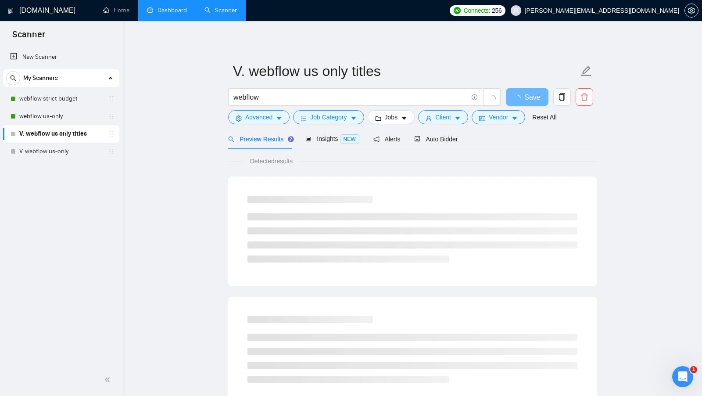
click at [450, 139] on span "Auto Bidder" at bounding box center [435, 139] width 43 height 7
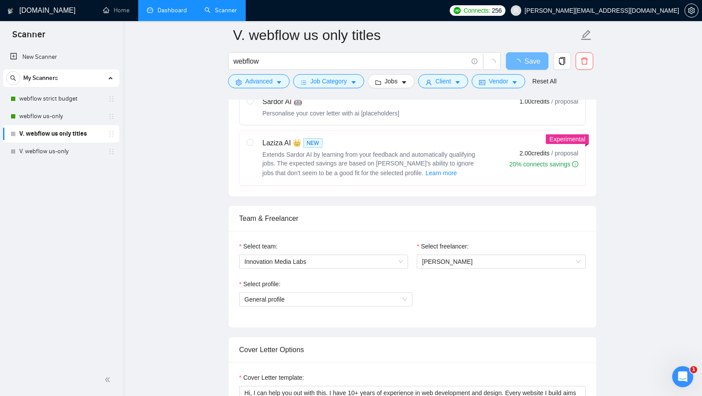
scroll to position [335, 0]
click at [442, 152] on span "Extends Sardor AI by learning from your feedback and automatically qualifying j…" at bounding box center [369, 162] width 213 height 25
click at [253, 144] on input "radio" at bounding box center [250, 141] width 6 height 6
radio input "true"
radio input "false"
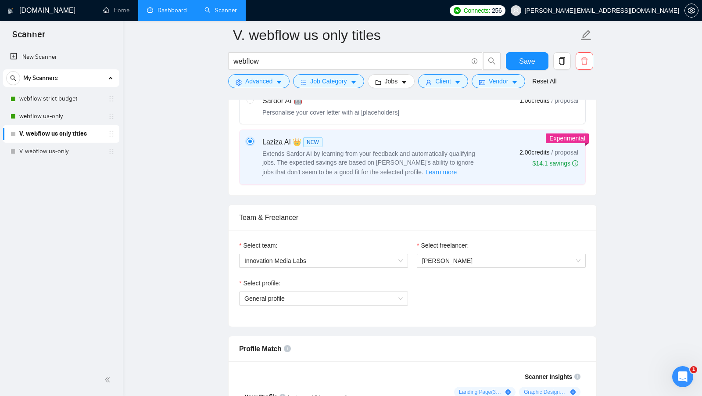
scroll to position [356, 0]
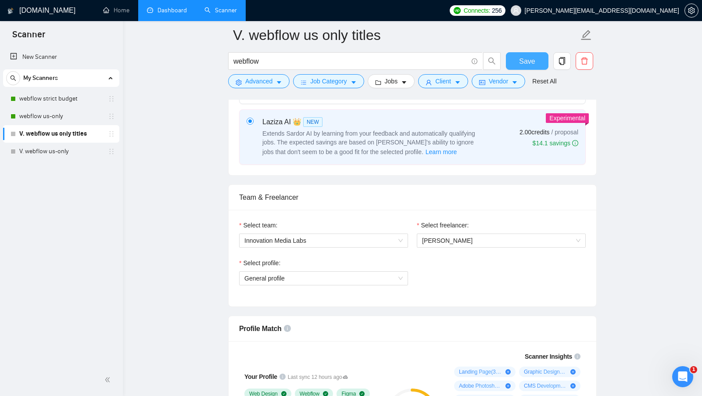
click at [532, 58] on span "Save" at bounding box center [527, 61] width 16 height 11
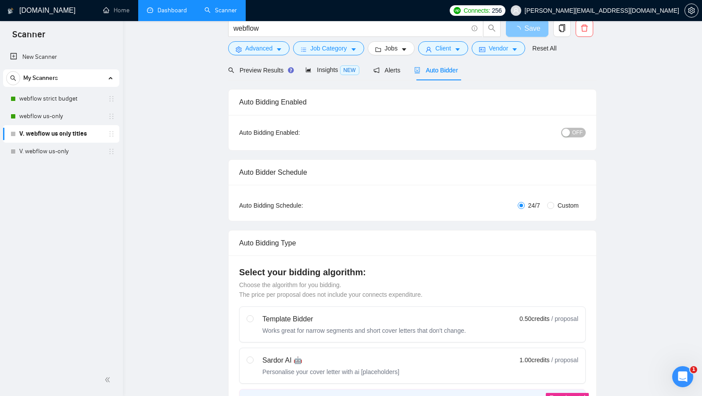
scroll to position [0, 0]
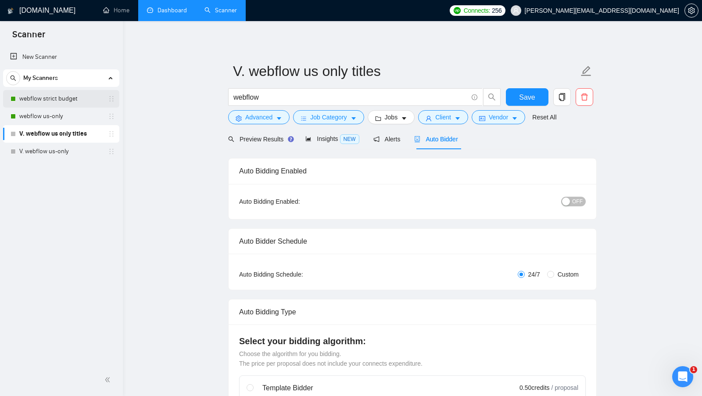
click at [54, 101] on link "webflow strict budget" at bounding box center [60, 99] width 83 height 18
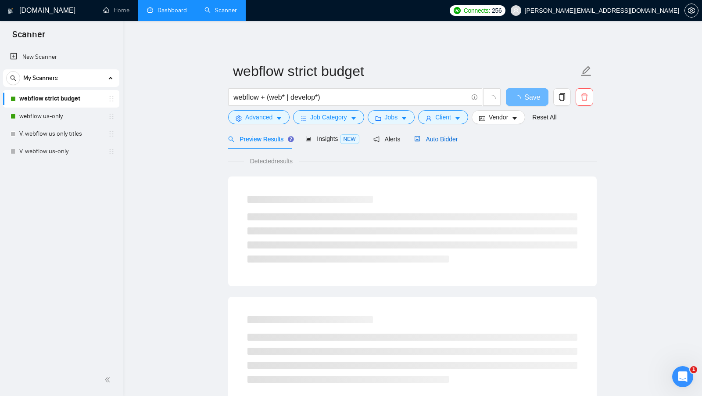
click at [446, 144] on div "Auto Bidder" at bounding box center [435, 139] width 43 height 10
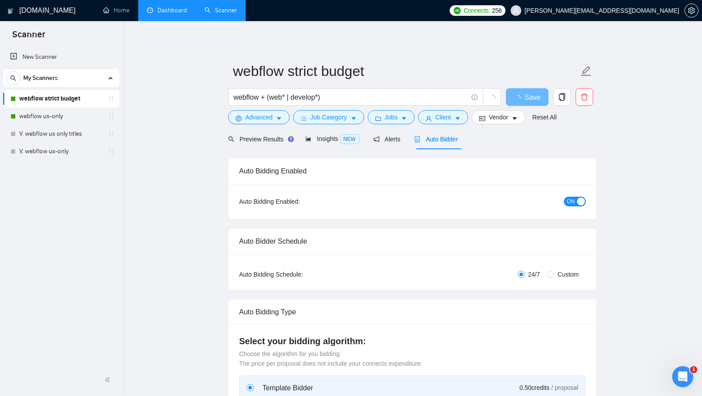
click at [475, 122] on div "Vendor" at bounding box center [498, 117] width 57 height 14
click at [476, 122] on button "Vendor" at bounding box center [499, 117] width 54 height 14
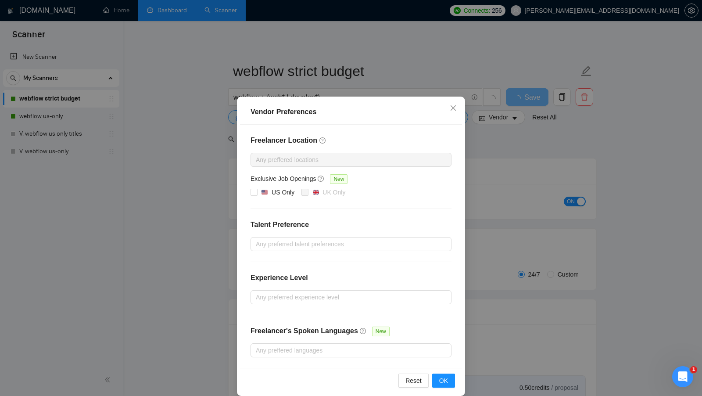
click at [498, 137] on div "Vendor Preferences Freelancer Location Any preffered locations Exclusive Job Op…" at bounding box center [351, 198] width 702 height 396
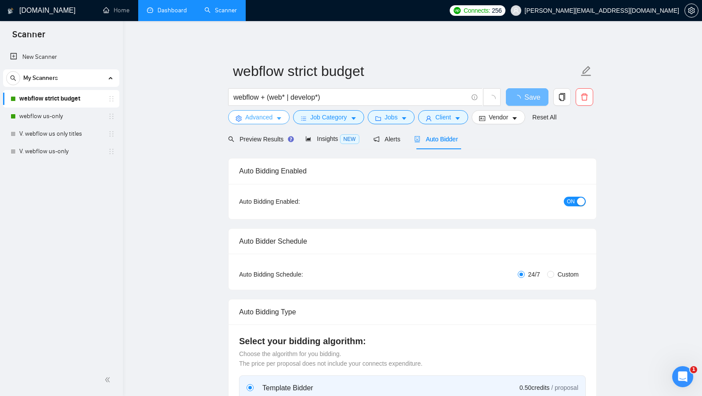
click at [267, 115] on span "Advanced" at bounding box center [258, 117] width 27 height 10
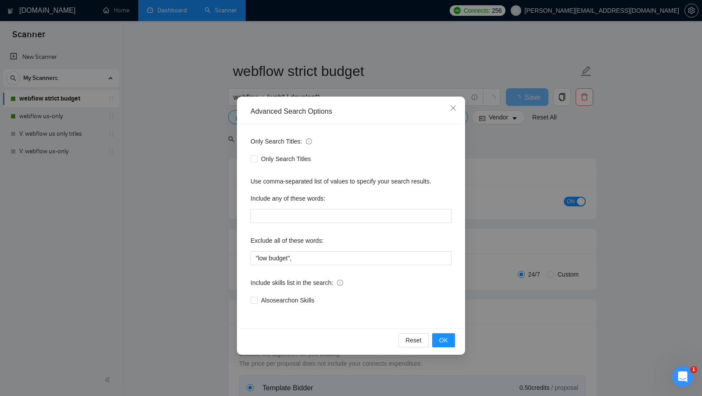
click at [209, 160] on div "Advanced Search Options Only Search Titles: Only Search Titles Use comma-separa…" at bounding box center [351, 198] width 702 height 396
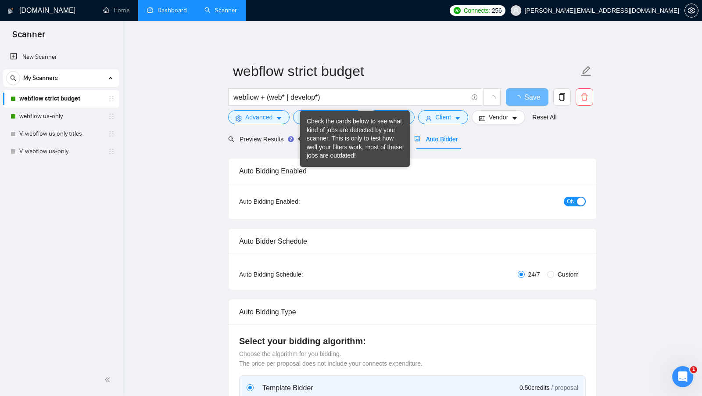
click at [331, 120] on div "Check the cards below to see what kind of jobs are detected by your scanner. Th…" at bounding box center [355, 138] width 97 height 43
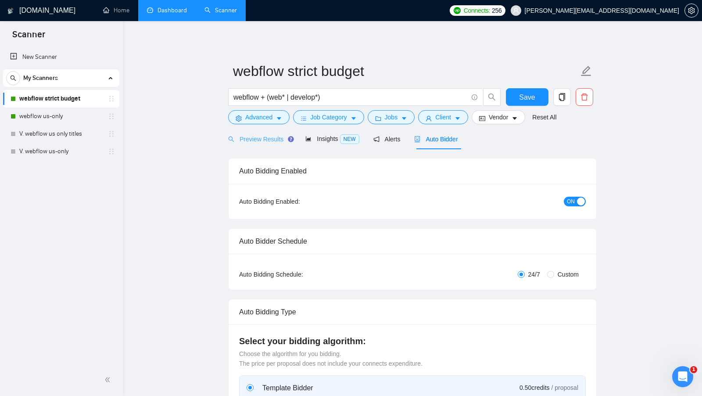
click at [259, 144] on div "Preview Results" at bounding box center [259, 139] width 63 height 21
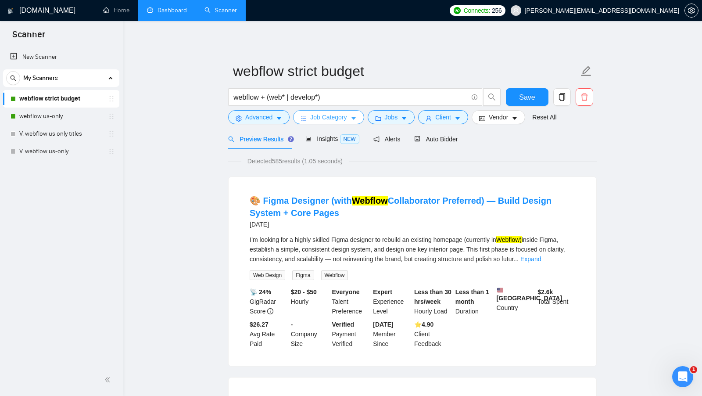
click at [344, 122] on span "Job Category" at bounding box center [328, 117] width 36 height 10
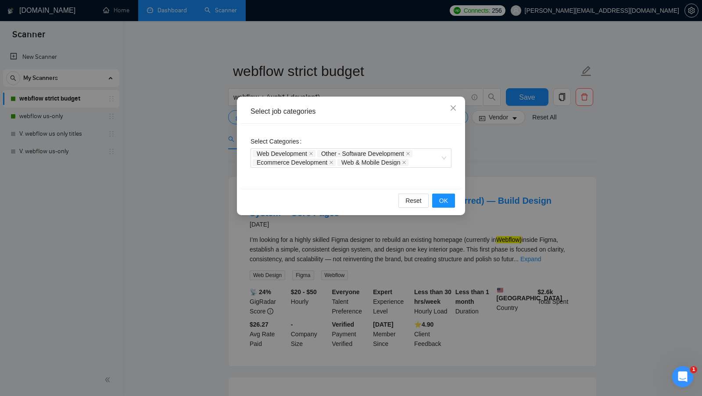
click at [534, 137] on div "Select job categories Select Categories Web Development Other - Software Develo…" at bounding box center [351, 198] width 702 height 396
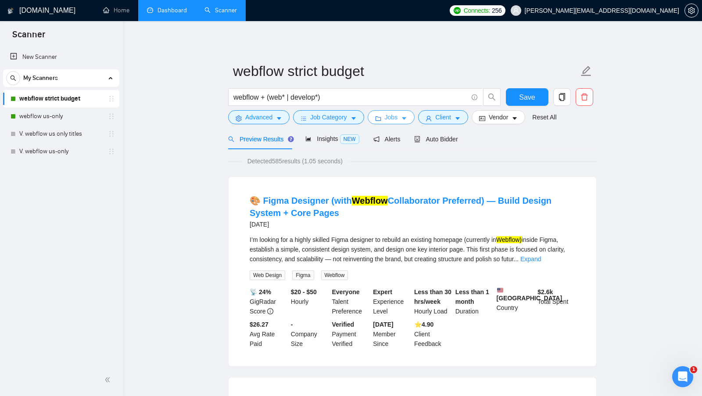
click at [414, 119] on button "Jobs" at bounding box center [391, 117] width 47 height 14
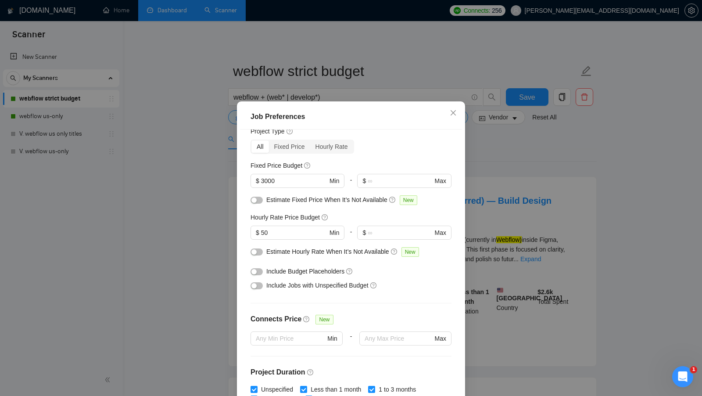
scroll to position [32, 0]
click at [262, 266] on div at bounding box center [257, 271] width 12 height 10
click at [259, 268] on button "button" at bounding box center [257, 270] width 12 height 7
click at [257, 275] on div at bounding box center [257, 270] width 12 height 14
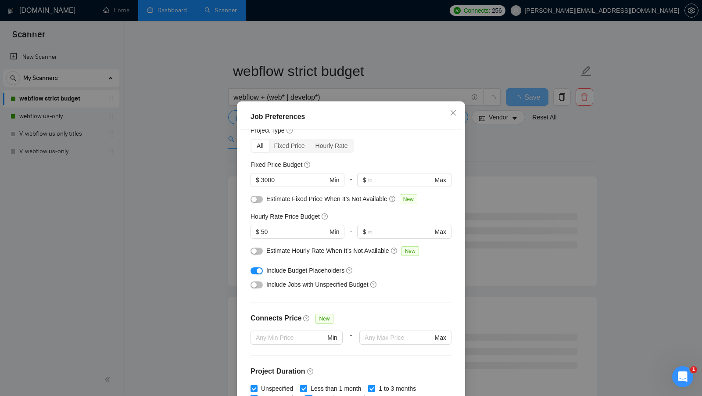
click at [259, 273] on button "button" at bounding box center [257, 270] width 12 height 7
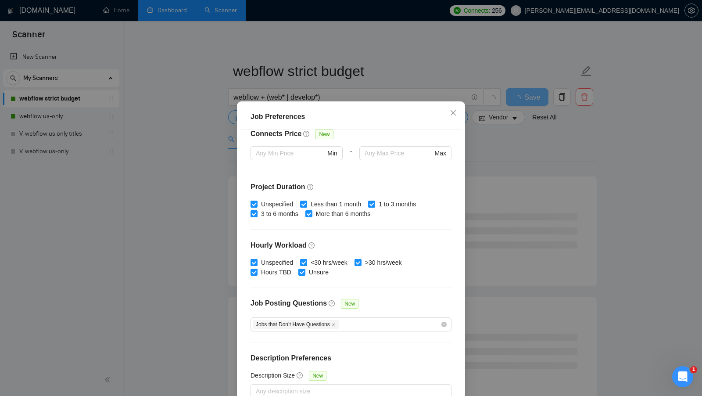
scroll to position [49, 0]
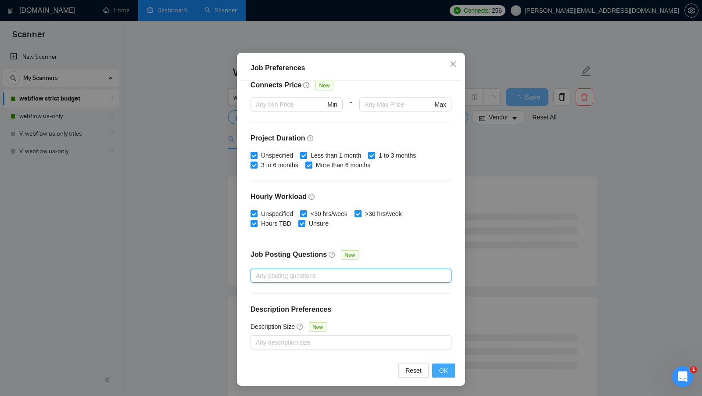
click at [434, 369] on button "OK" at bounding box center [443, 370] width 23 height 14
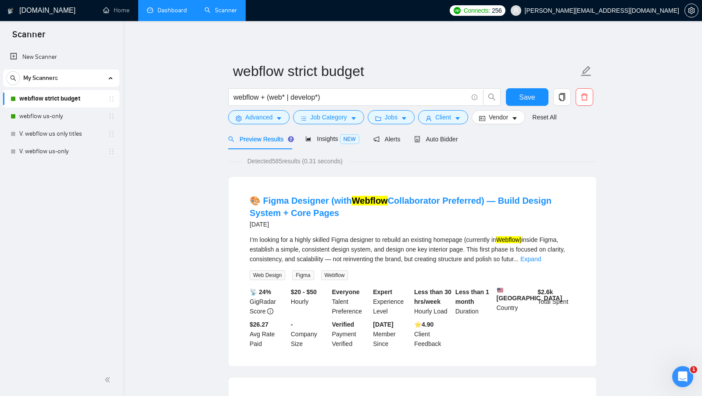
scroll to position [0, 0]
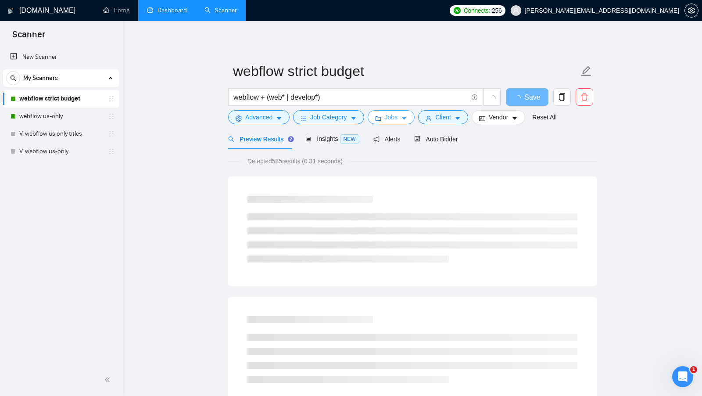
click at [398, 120] on span "Jobs" at bounding box center [391, 117] width 13 height 10
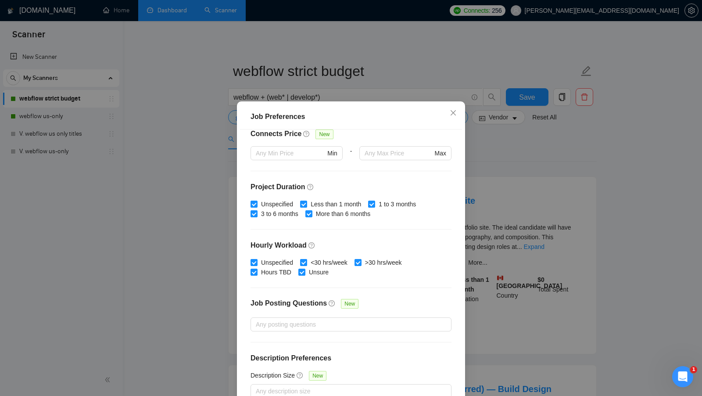
click at [547, 170] on div "Job Preferences Budget Project Type All Fixed Price Hourly Rate Fixed Price Bud…" at bounding box center [351, 198] width 702 height 396
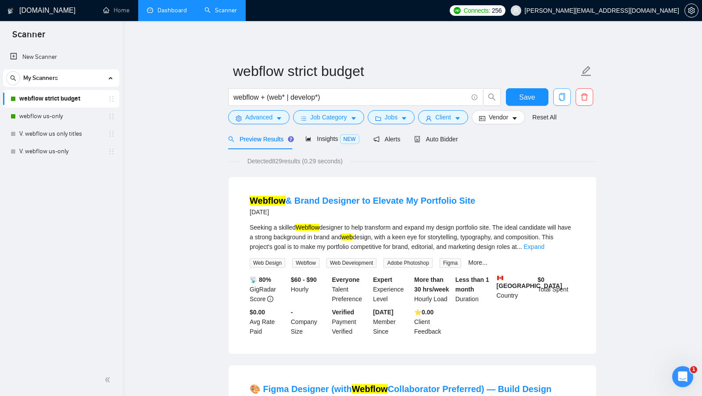
click at [561, 96] on icon "copy" at bounding box center [562, 97] width 8 height 8
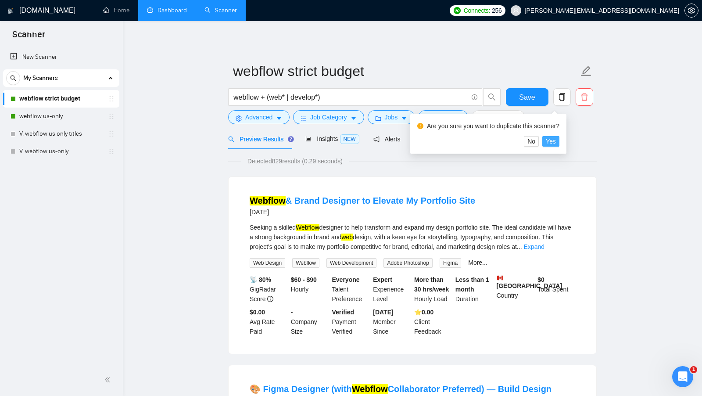
click at [556, 138] on span "Yes" at bounding box center [551, 142] width 10 height 10
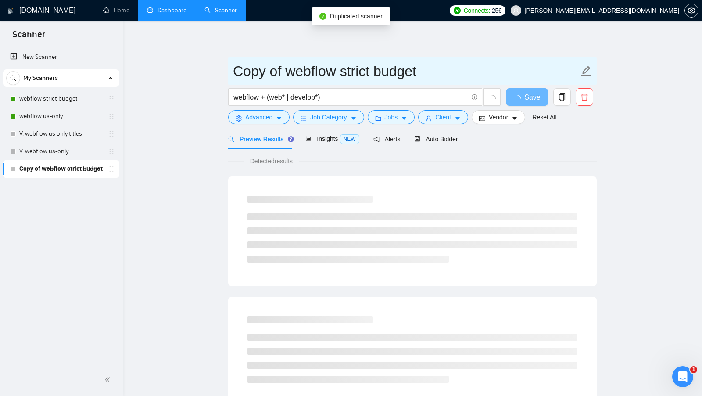
drag, startPoint x: 287, startPoint y: 75, endPoint x: 174, endPoint y: 74, distance: 112.8
click at [175, 74] on main "Copy of webflow strict budget webflow + (web* | develop*) Save Advanced Job Cat…" at bounding box center [412, 401] width 551 height 732
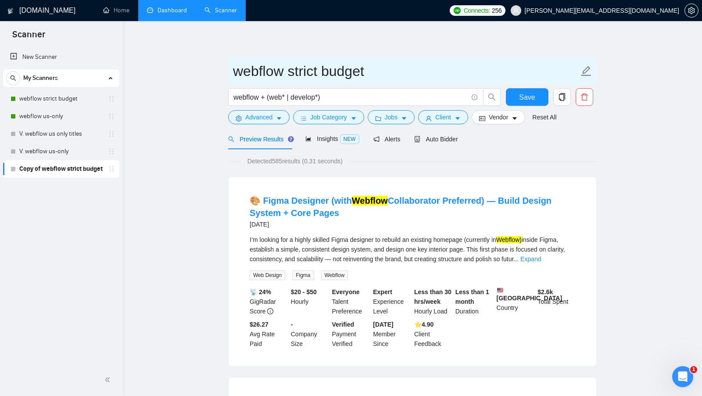
click at [392, 73] on input "webflow strict budget" at bounding box center [406, 71] width 346 height 22
click at [232, 73] on span "webflow strict budget" at bounding box center [412, 71] width 369 height 28
click at [234, 73] on input "webflow strict budget" at bounding box center [406, 71] width 346 height 22
type input "V. webflow strict budget"
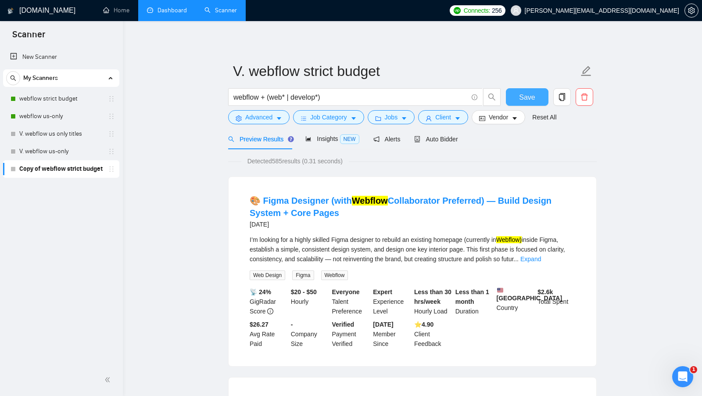
click at [511, 93] on button "Save" at bounding box center [527, 97] width 43 height 18
click at [434, 115] on button "Client" at bounding box center [443, 117] width 50 height 14
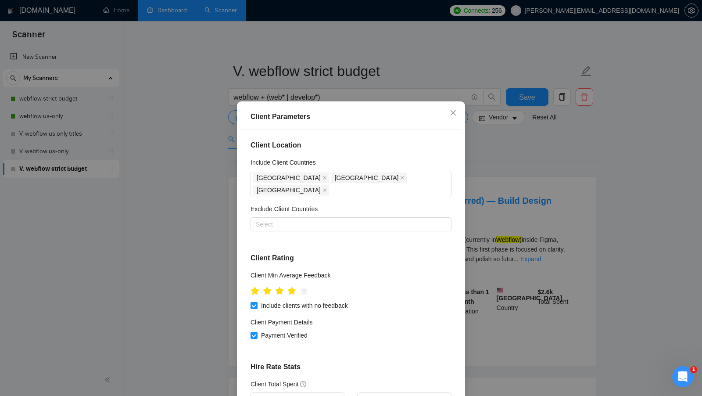
click at [477, 216] on div "Client Parameters Client Location Include Client Countries [GEOGRAPHIC_DATA] [G…" at bounding box center [351, 198] width 702 height 396
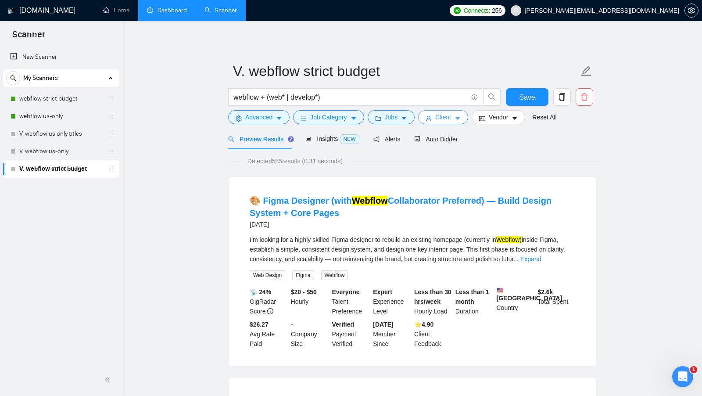
click at [425, 112] on button "Client" at bounding box center [443, 117] width 50 height 14
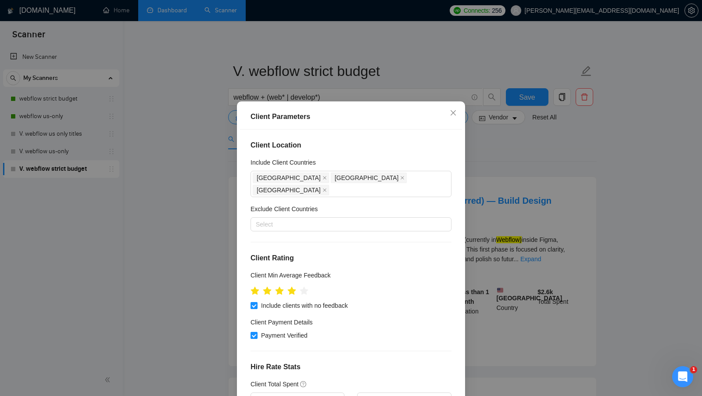
click at [512, 170] on div "Client Parameters Client Location Include Client Countries [GEOGRAPHIC_DATA] [G…" at bounding box center [351, 198] width 702 height 396
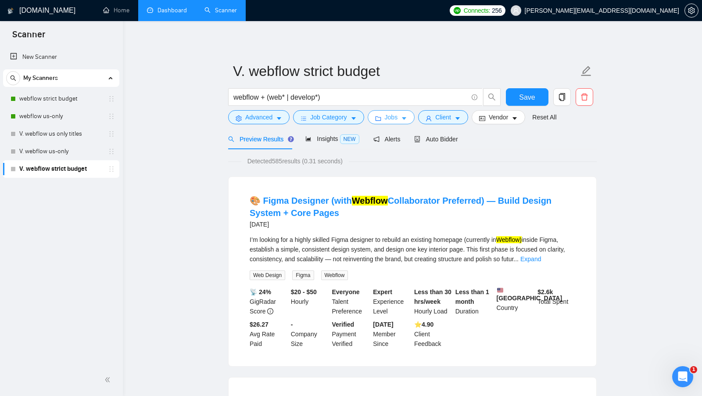
click at [381, 116] on icon "folder" at bounding box center [378, 118] width 6 height 6
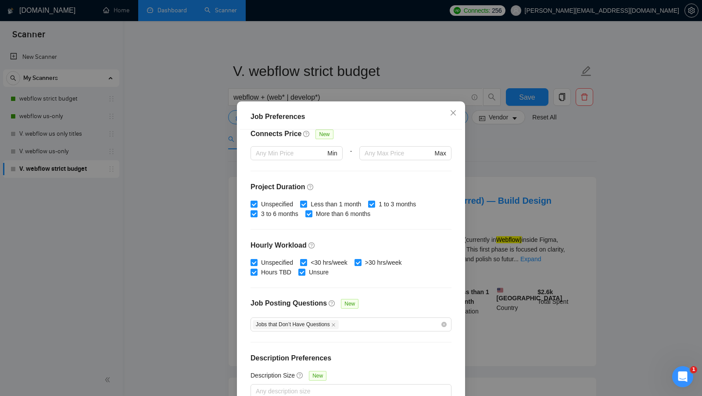
scroll to position [49, 0]
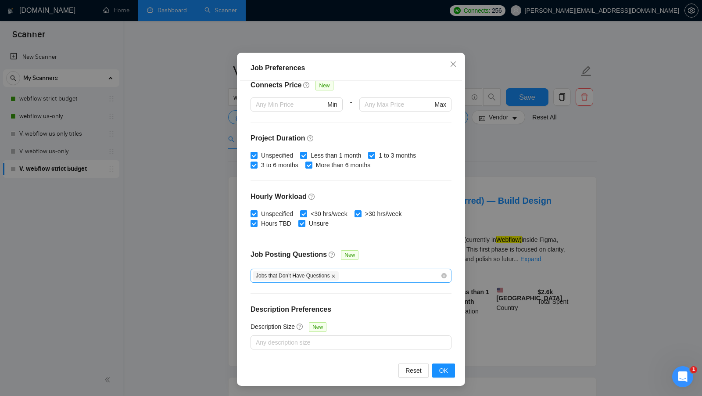
click at [335, 274] on icon "close" at bounding box center [333, 276] width 4 height 4
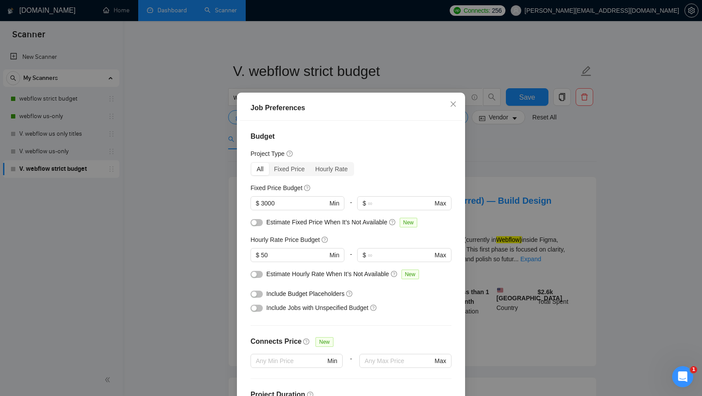
scroll to position [0, 0]
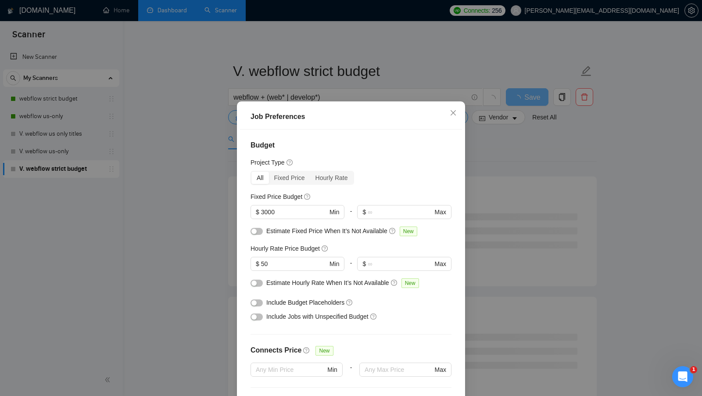
click at [257, 306] on button "button" at bounding box center [257, 302] width 12 height 7
click at [255, 318] on div "button" at bounding box center [254, 316] width 5 height 5
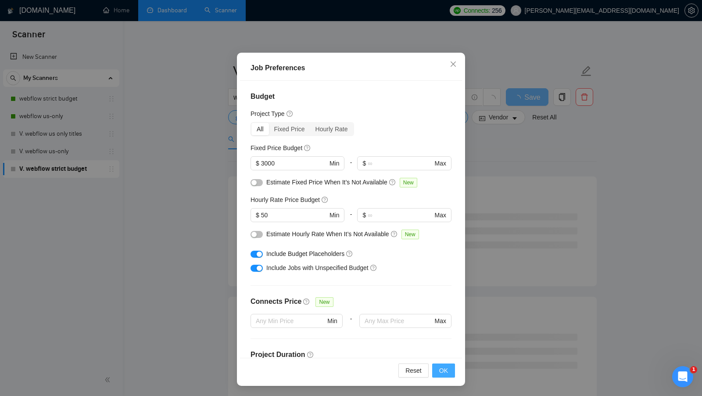
click at [441, 367] on span "OK" at bounding box center [443, 371] width 9 height 10
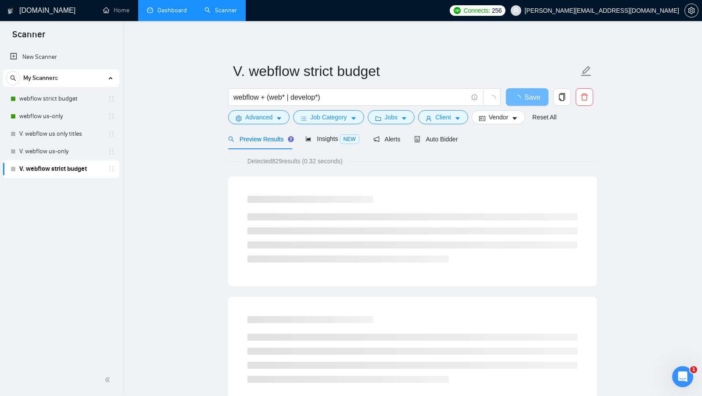
scroll to position [0, 0]
click at [266, 117] on span "Advanced" at bounding box center [258, 117] width 27 height 10
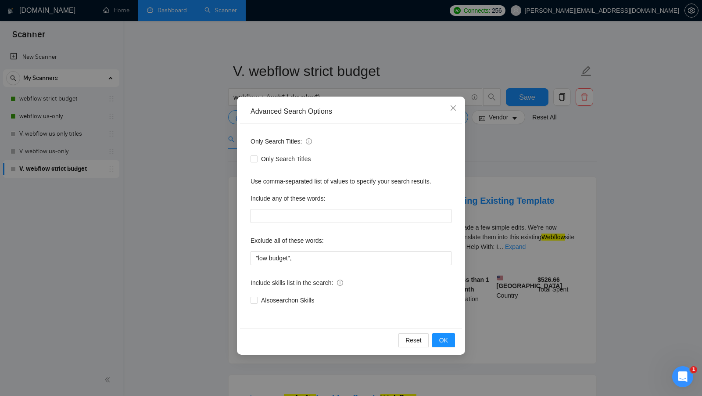
click at [471, 226] on div "Advanced Search Options Only Search Titles: Only Search Titles Use comma-separa…" at bounding box center [351, 198] width 702 height 396
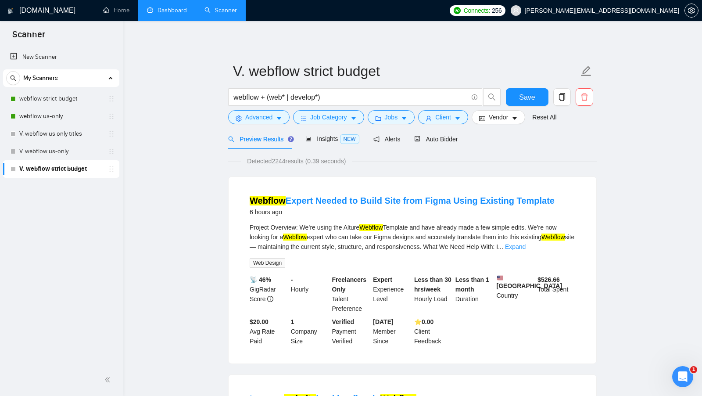
click at [327, 108] on div "webflow + (web* | develop*)" at bounding box center [365, 99] width 277 height 22
click at [315, 119] on span "Job Category" at bounding box center [328, 117] width 36 height 10
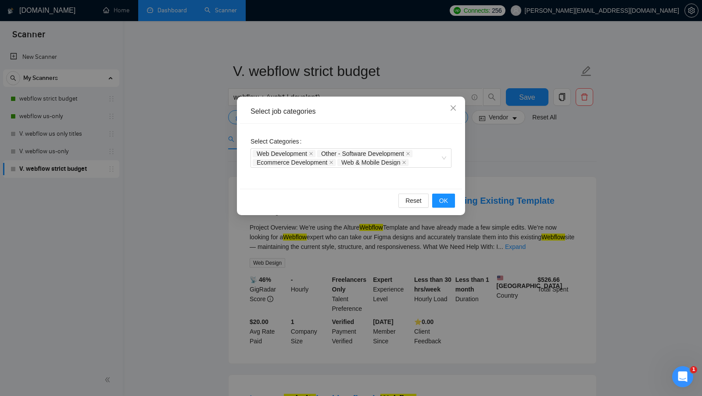
click at [201, 164] on div "Select job categories Select Categories Web Development Other - Software Develo…" at bounding box center [351, 198] width 702 height 396
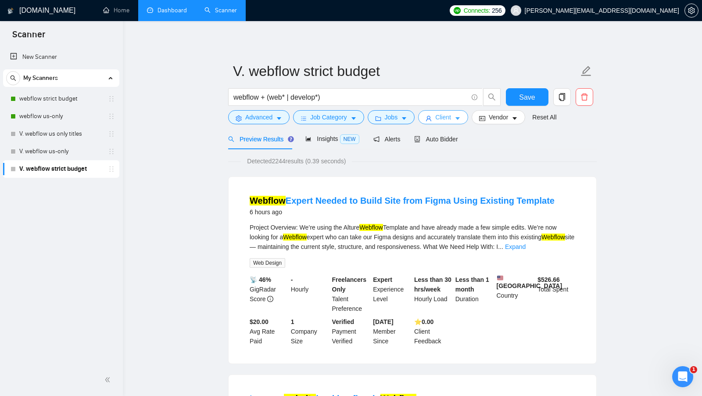
click at [458, 122] on button "Client" at bounding box center [443, 117] width 50 height 14
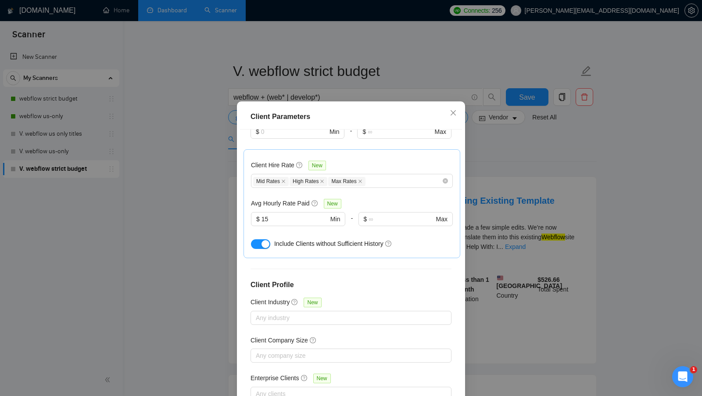
scroll to position [220, 0]
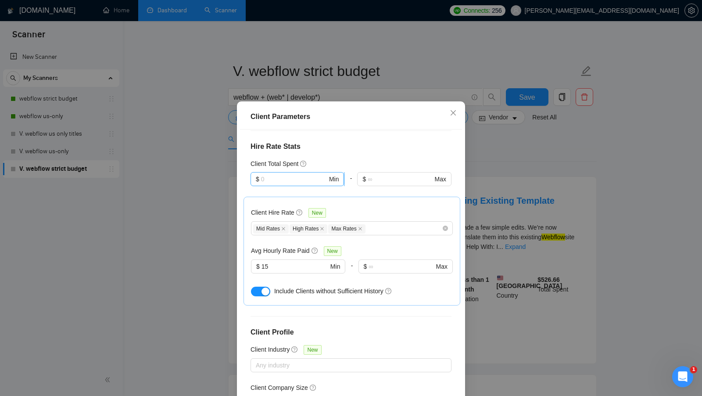
click at [287, 174] on input "text" at bounding box center [294, 179] width 66 height 10
type input "1"
click at [367, 143] on div "Client Location Include Client Countries [GEOGRAPHIC_DATA] [GEOGRAPHIC_DATA] [G…" at bounding box center [351, 267] width 222 height 277
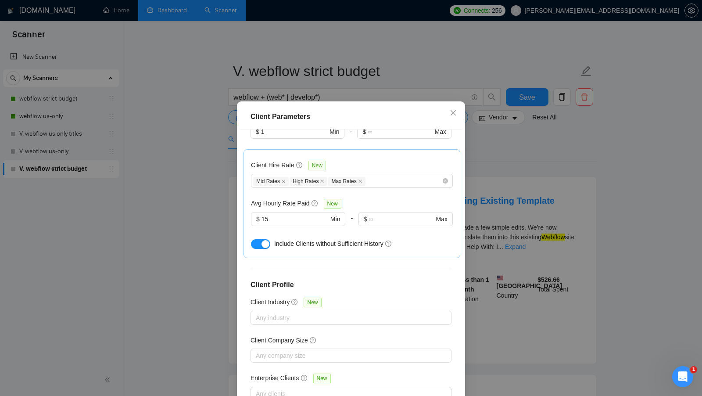
scroll to position [49, 0]
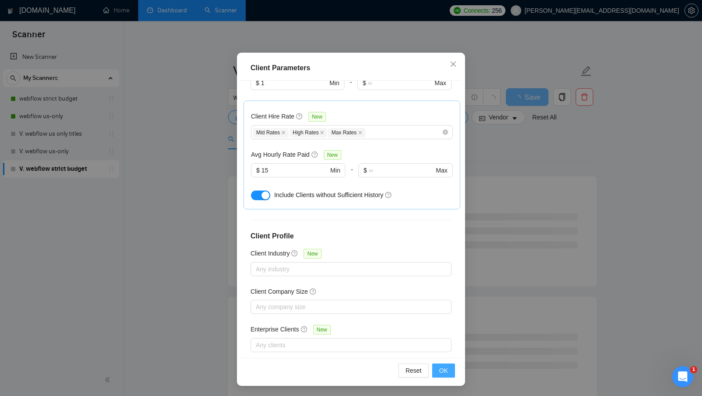
click at [452, 368] on button "OK" at bounding box center [443, 370] width 23 height 14
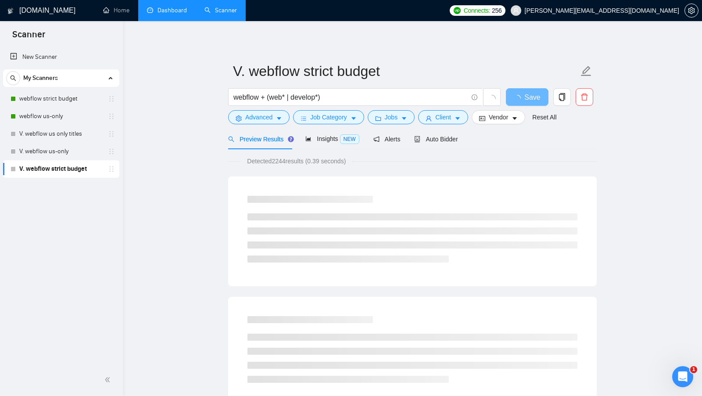
scroll to position [0, 0]
click at [505, 111] on button "Vendor" at bounding box center [499, 117] width 54 height 14
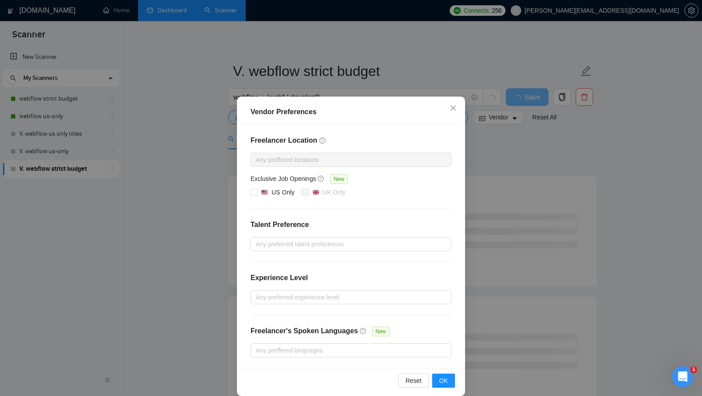
click at [541, 150] on div "Vendor Preferences Freelancer Location Any preffered locations Exclusive Job Op…" at bounding box center [351, 198] width 702 height 396
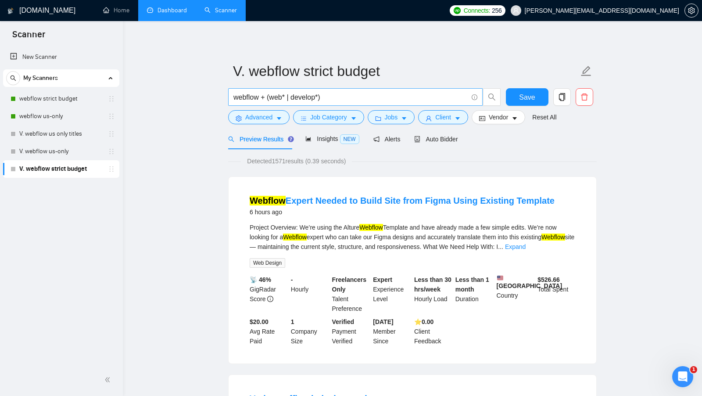
click at [322, 100] on input "webflow + (web* | develop*)" at bounding box center [351, 97] width 234 height 11
click at [321, 99] on input "webflow + (web* | develop*)" at bounding box center [351, 97] width 234 height 11
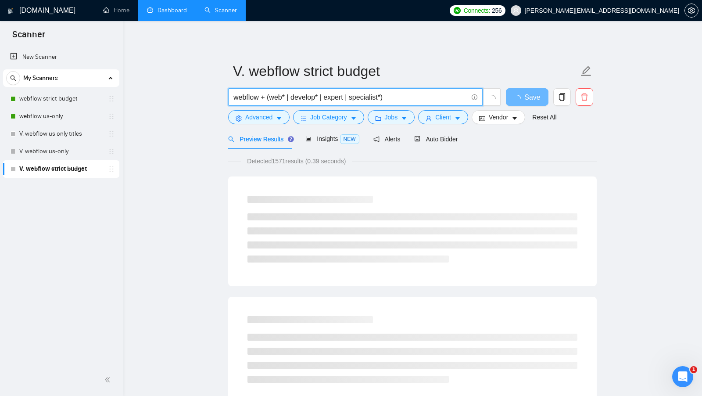
click at [346, 96] on input "webflow + (web* | develop* | expert | specialist*)" at bounding box center [351, 97] width 234 height 11
click at [448, 100] on input "webflow + (web* | develop* | expert* | specialist*)" at bounding box center [351, 97] width 234 height 11
type input "webflow + (web* | develop* | expert* | specialist*)"
click at [411, 115] on button "Jobs" at bounding box center [391, 117] width 47 height 14
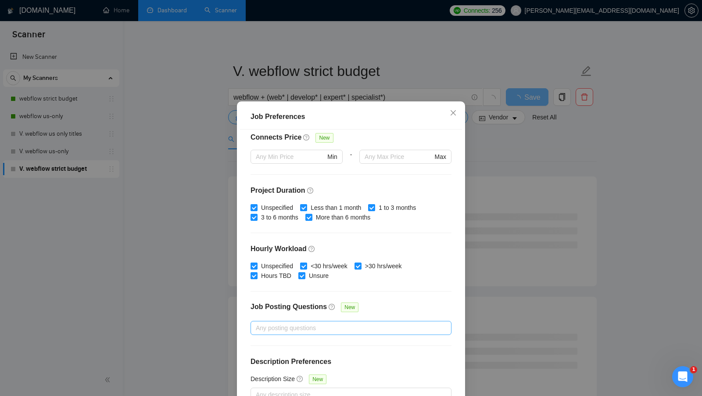
scroll to position [216, 0]
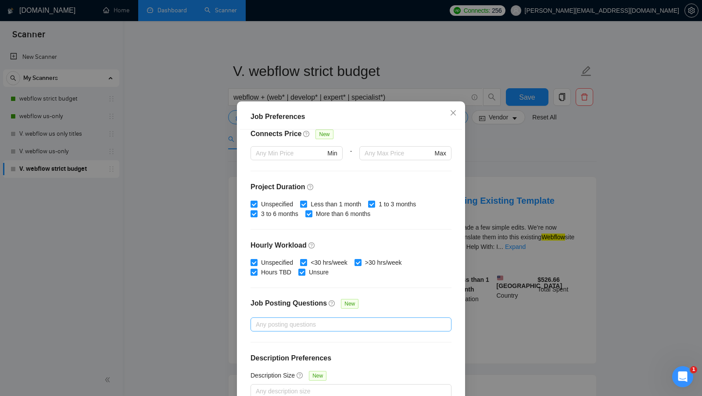
click at [390, 76] on div "Job Preferences Budget Project Type All Fixed Price Hourly Rate Fixed Price Bud…" at bounding box center [351, 198] width 702 height 396
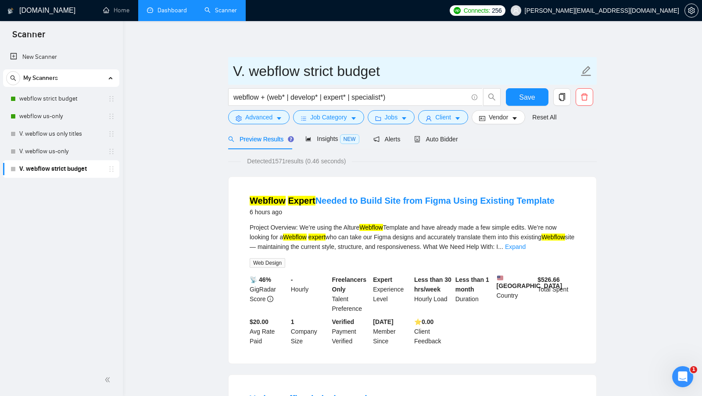
drag, startPoint x: 389, startPoint y: 67, endPoint x: 305, endPoint y: 70, distance: 84.3
click at [305, 70] on input "V. webflow strict budget" at bounding box center [406, 71] width 346 height 22
type input "V. webflow broad"
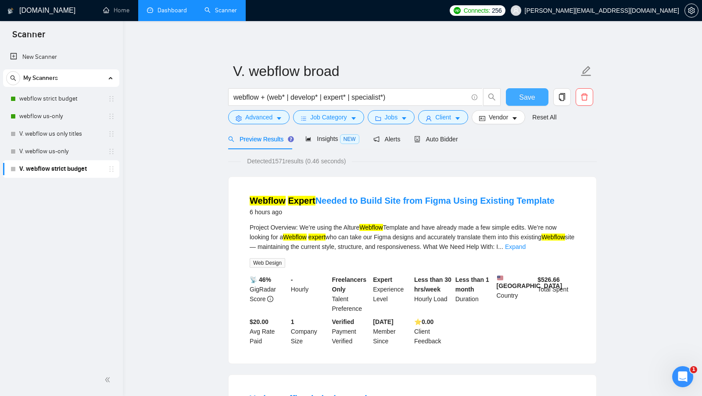
click at [528, 95] on span "Save" at bounding box center [527, 97] width 16 height 11
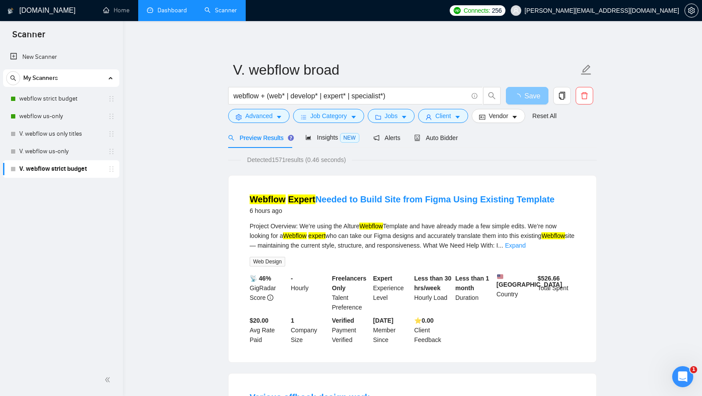
scroll to position [0, 0]
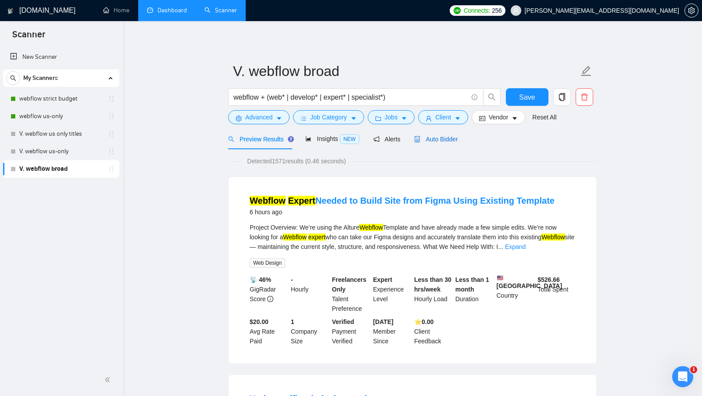
click at [440, 142] on span "Auto Bidder" at bounding box center [435, 139] width 43 height 7
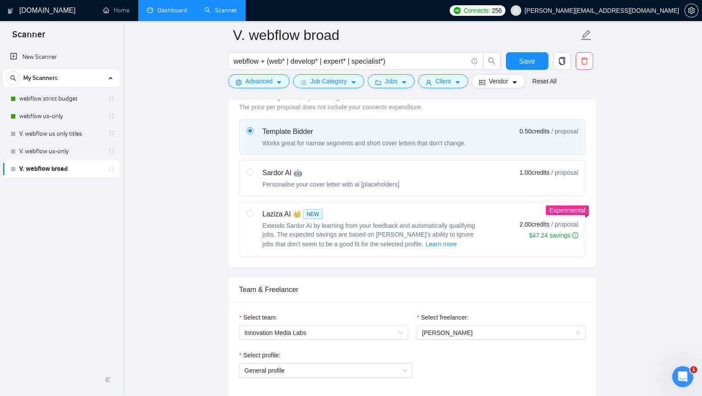
click at [472, 237] on div "Extends Sardor AI by learning from your feedback and automatically qualifying j…" at bounding box center [372, 235] width 219 height 28
click at [253, 216] on input "radio" at bounding box center [250, 213] width 6 height 6
radio input "true"
radio input "false"
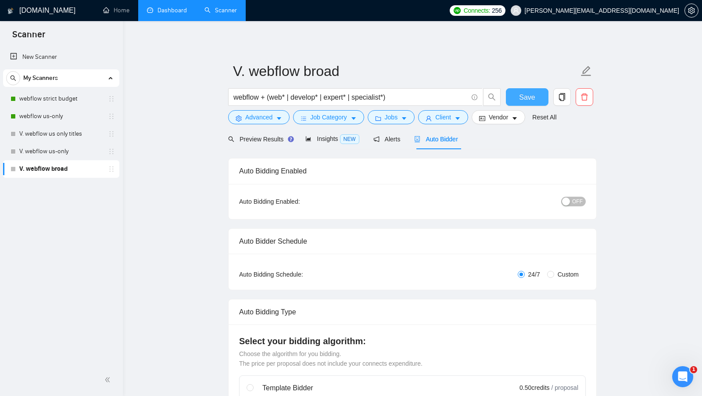
click at [529, 101] on span "Save" at bounding box center [527, 97] width 16 height 11
click at [697, 12] on span "setting" at bounding box center [691, 10] width 13 height 7
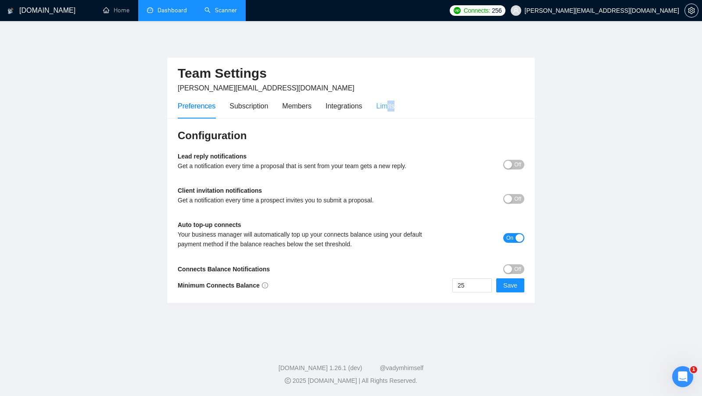
click at [389, 111] on div "Limits" at bounding box center [386, 106] width 18 height 25
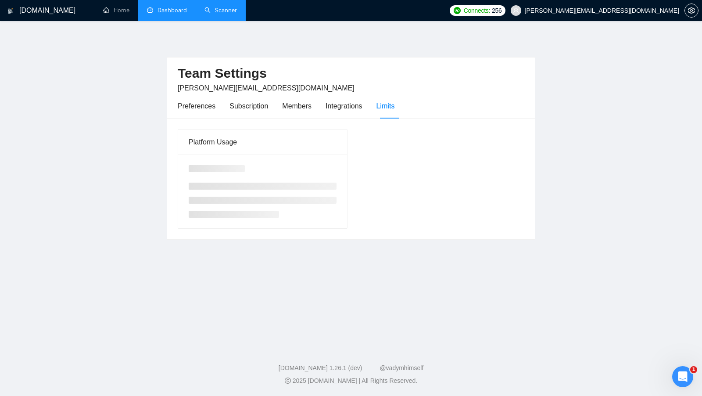
click at [450, 102] on div "Preferences Subscription Members Integrations Limits" at bounding box center [351, 106] width 347 height 25
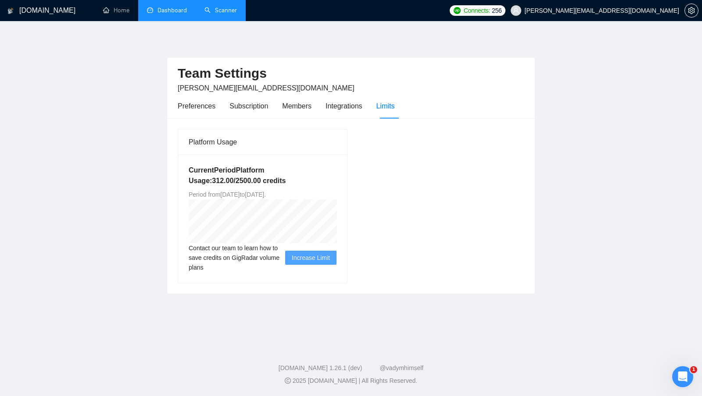
click at [223, 8] on link "Scanner" at bounding box center [221, 10] width 32 height 7
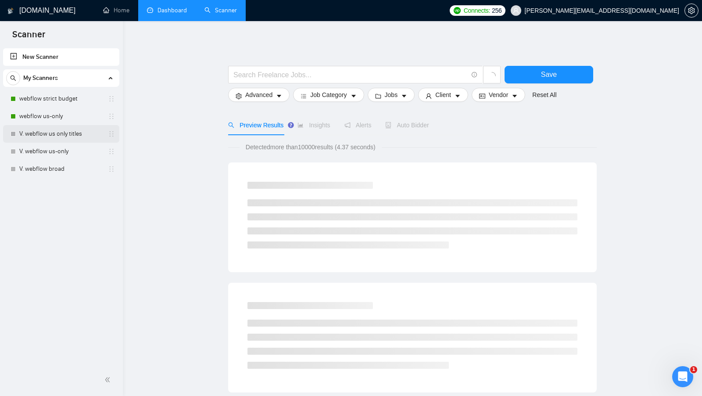
click at [43, 136] on link "V. webflow us only titles" at bounding box center [60, 134] width 83 height 18
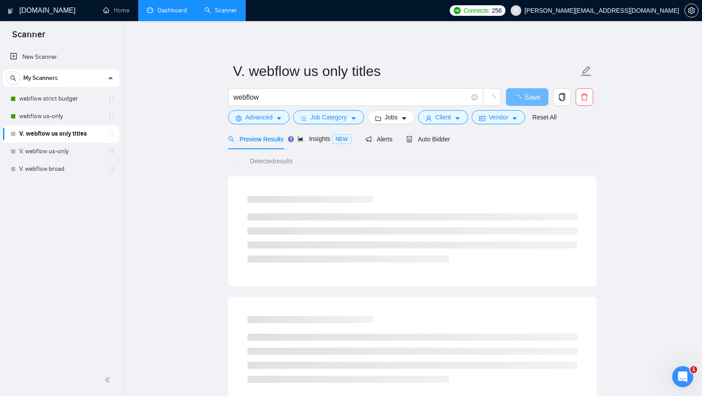
click at [435, 146] on div "Auto Bidder" at bounding box center [427, 139] width 43 height 21
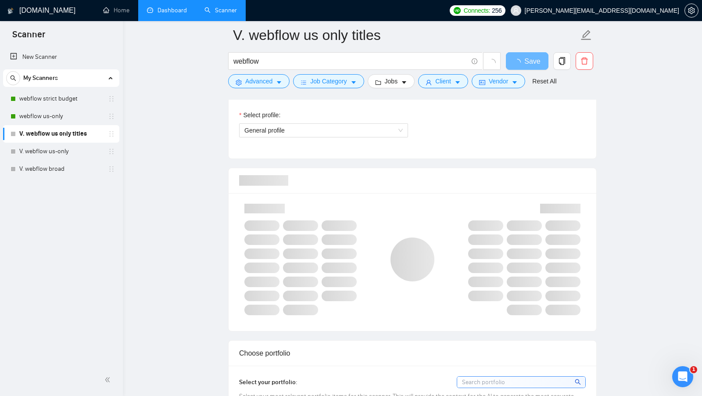
scroll to position [493, 0]
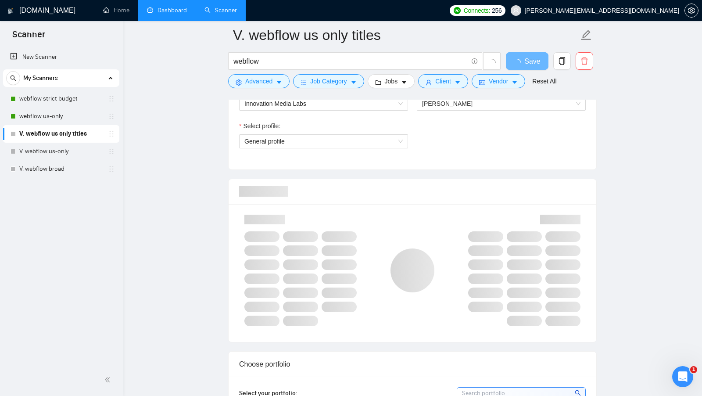
click at [369, 149] on div "Select profile: General profile" at bounding box center [324, 140] width 178 height 38
click at [371, 143] on span "General profile" at bounding box center [324, 141] width 158 height 13
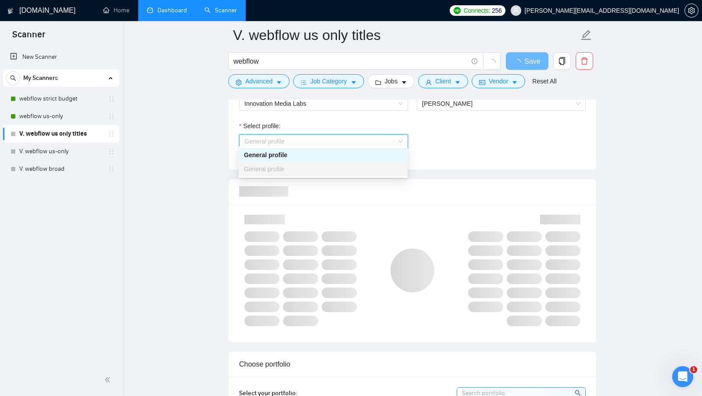
click at [376, 139] on span "General profile" at bounding box center [324, 141] width 158 height 13
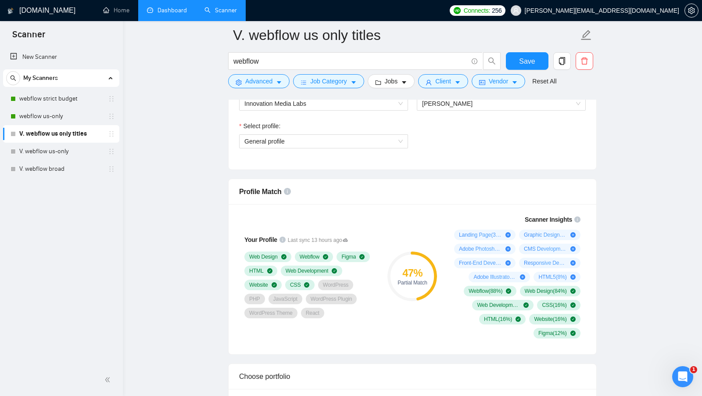
click at [443, 204] on div "Your Profile Last sync 13 hours ago Web Design Webflow Figma HTML Web Developme…" at bounding box center [413, 279] width 368 height 150
click at [57, 152] on link "V. webflow us-only" at bounding box center [60, 152] width 83 height 18
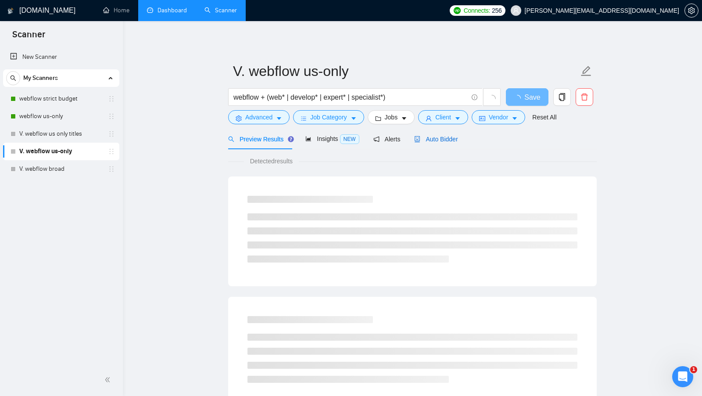
click at [445, 139] on span "Auto Bidder" at bounding box center [435, 139] width 43 height 7
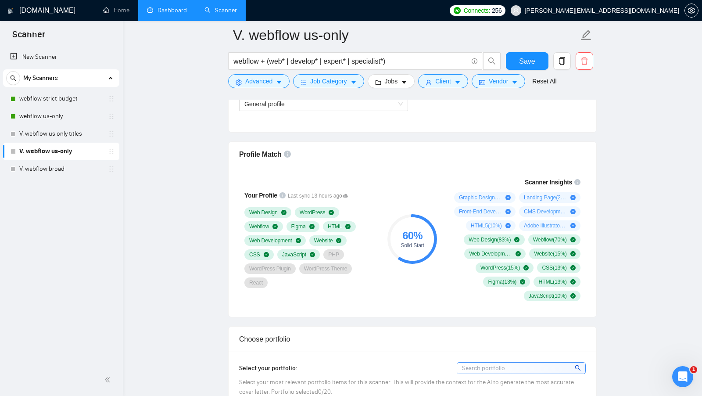
scroll to position [529, 0]
click at [423, 200] on div "60 % Solid Start" at bounding box center [412, 240] width 59 height 134
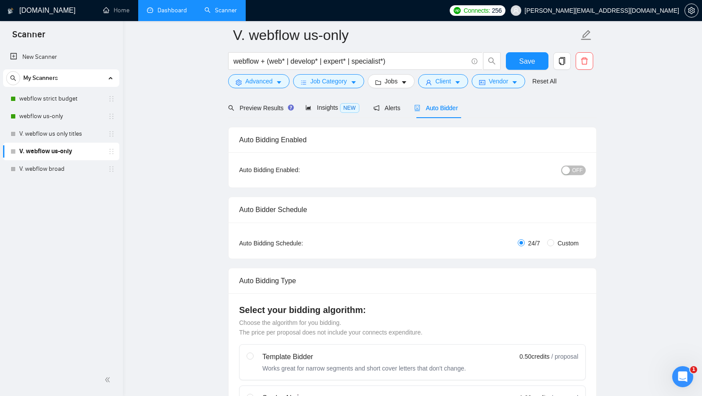
scroll to position [38, 0]
click at [62, 140] on link "V. webflow us only titles" at bounding box center [60, 134] width 83 height 18
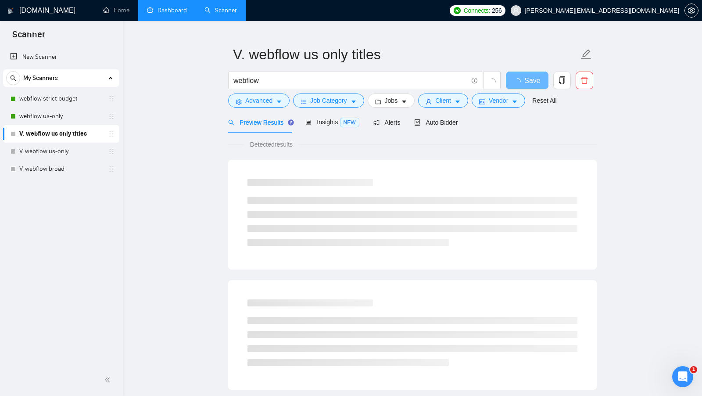
scroll to position [21, 0]
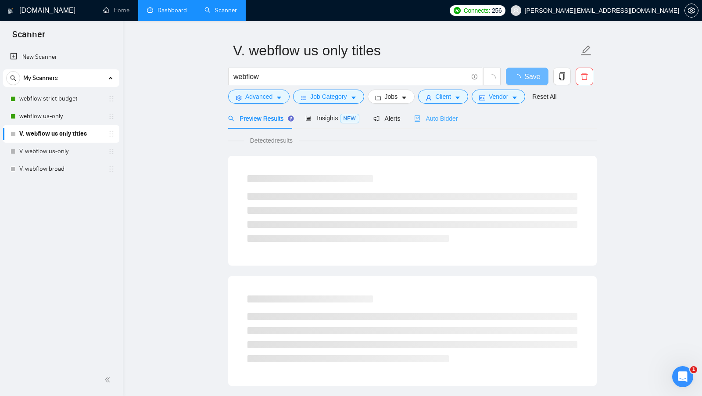
click at [445, 125] on div "Auto Bidder" at bounding box center [435, 118] width 43 height 21
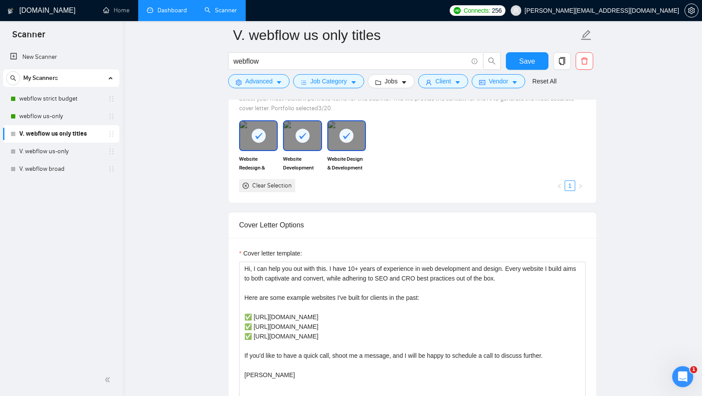
scroll to position [933, 0]
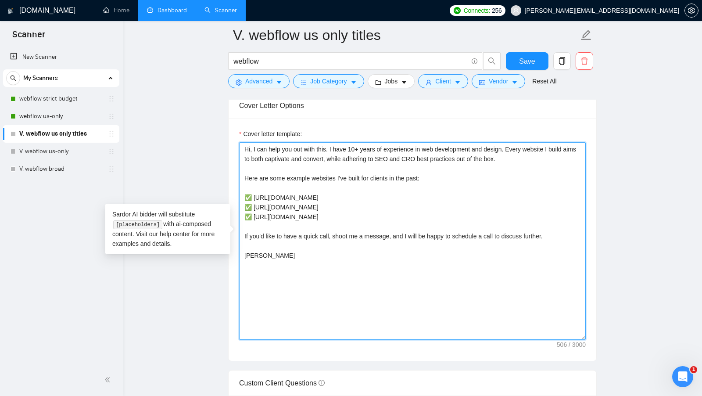
drag, startPoint x: 529, startPoint y: 155, endPoint x: 225, endPoint y: 139, distance: 304.7
click at [225, 140] on main "V. webflow us only titles webflow Save Advanced Job Category Jobs Client Vendor…" at bounding box center [412, 265] width 551 height 2327
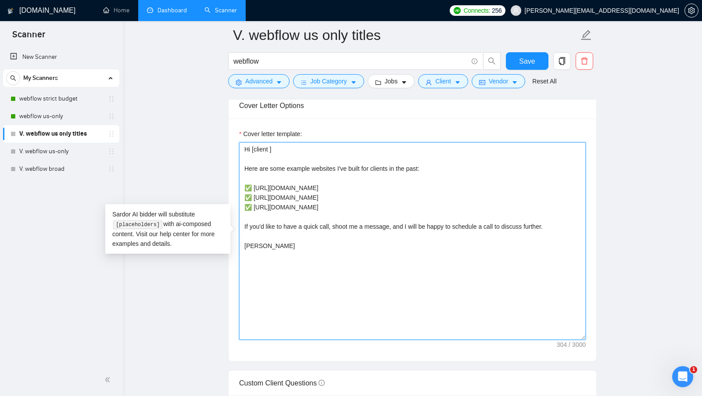
paste textarea "name, don’t use company name]!"
drag, startPoint x: 294, startPoint y: 148, endPoint x: 162, endPoint y: 148, distance: 132.6
click at [403, 146] on textarea "Hi [client name, don’t use company name]! Here are some example websites I've b…" at bounding box center [412, 241] width 347 height 198
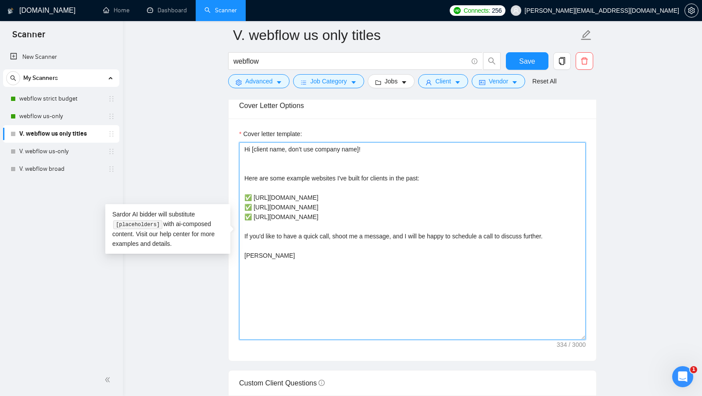
paste textarea "[Include some relevant achivements related to this job post it mandatory should…"
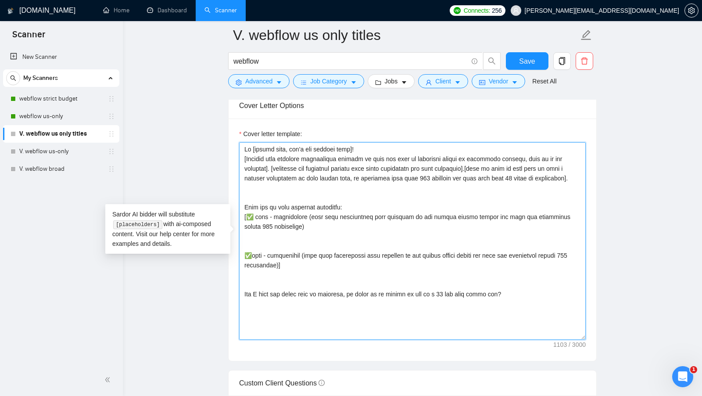
click at [392, 157] on textarea "Cover letter template:" at bounding box center [412, 241] width 347 height 198
click at [405, 144] on textarea "Cover letter template:" at bounding box center [412, 241] width 347 height 198
click at [286, 176] on textarea "Cover letter template:" at bounding box center [412, 241] width 347 height 198
click at [286, 180] on textarea "Cover letter template:" at bounding box center [412, 241] width 347 height 198
click at [536, 173] on textarea "Cover letter template:" at bounding box center [412, 241] width 347 height 198
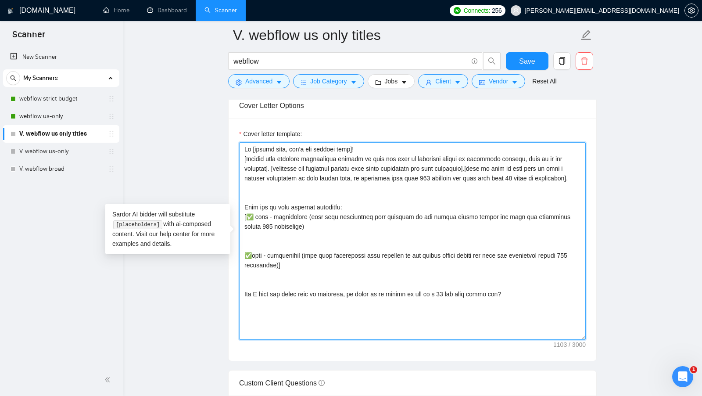
click at [536, 173] on textarea "Cover letter template:" at bounding box center [412, 241] width 347 height 198
click at [532, 173] on textarea "Cover letter template:" at bounding box center [412, 241] width 347 height 198
click at [535, 173] on textarea "Cover letter template:" at bounding box center [412, 241] width 347 height 198
click at [536, 173] on textarea "Cover letter template:" at bounding box center [412, 241] width 347 height 198
click at [375, 204] on textarea "Cover letter template:" at bounding box center [412, 241] width 347 height 198
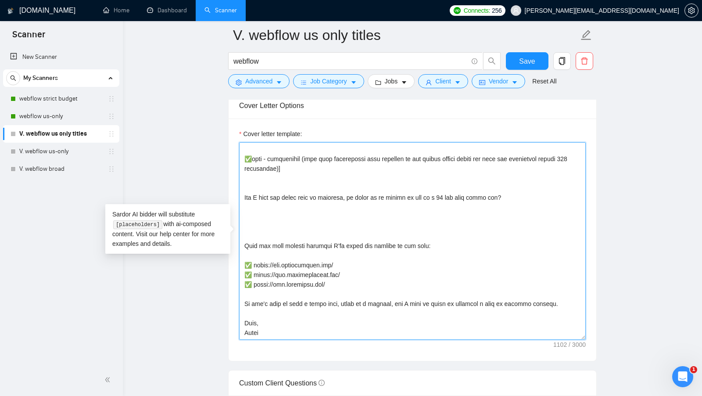
scroll to position [935, 0]
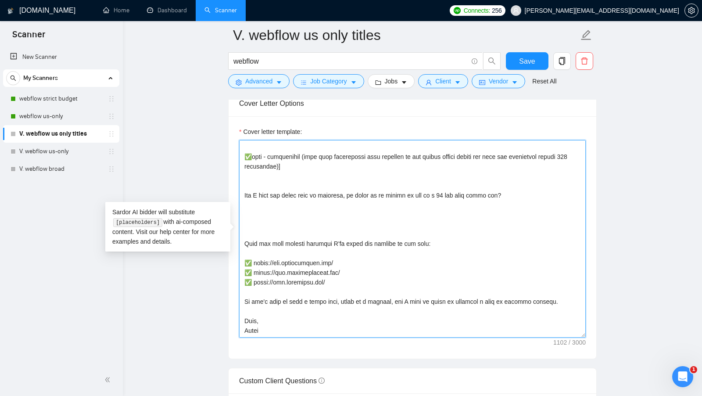
drag, startPoint x: 349, startPoint y: 276, endPoint x: 242, endPoint y: 235, distance: 114.6
click at [242, 235] on textarea "Cover letter template:" at bounding box center [412, 239] width 347 height 198
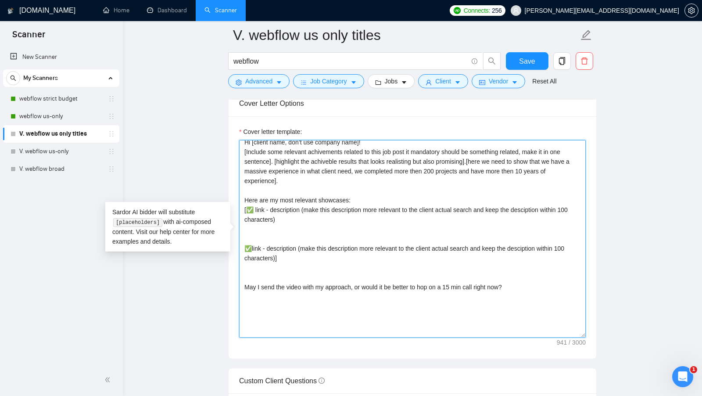
scroll to position [0, 0]
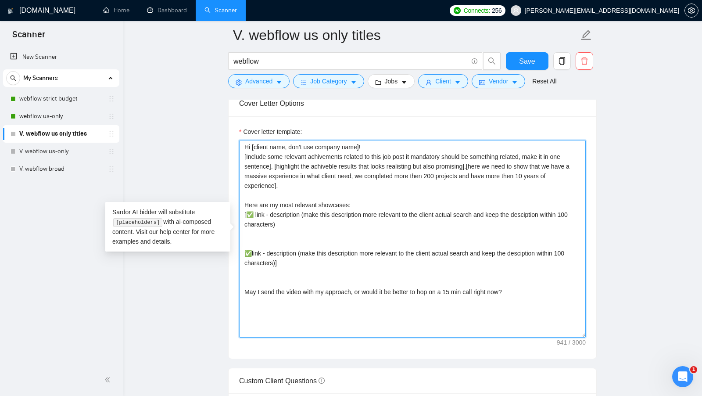
drag, startPoint x: 324, startPoint y: 220, endPoint x: 239, endPoint y: 202, distance: 87.0
click at [240, 202] on textarea "Hi [client name, don’t use company name]! [Include some relevant achivements re…" at bounding box center [412, 239] width 347 height 198
paste textarea "some example websites I've built for clients in the past: ✅ [URL][DOMAIN_NAME] …"
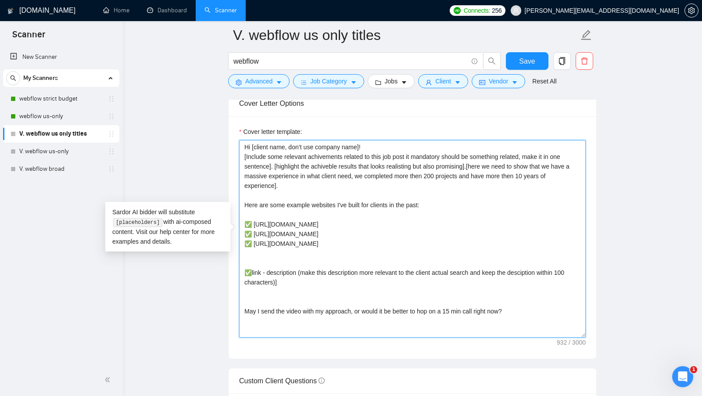
click at [284, 211] on textarea "Hi [client name, don’t use company name]! [Include some relevant achivements re…" at bounding box center [412, 239] width 347 height 198
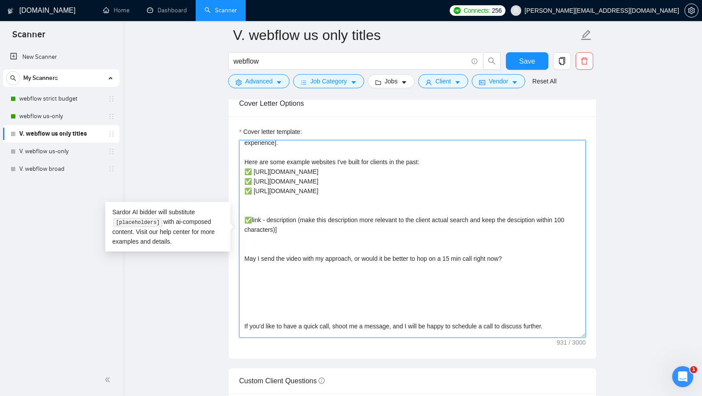
scroll to position [45, 0]
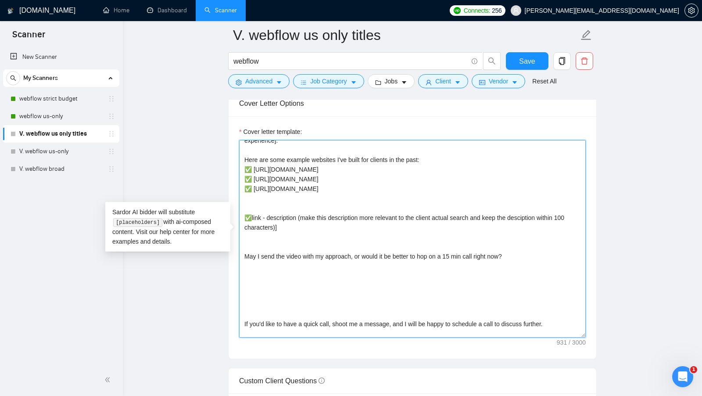
drag, startPoint x: 352, startPoint y: 227, endPoint x: 220, endPoint y: 212, distance: 132.2
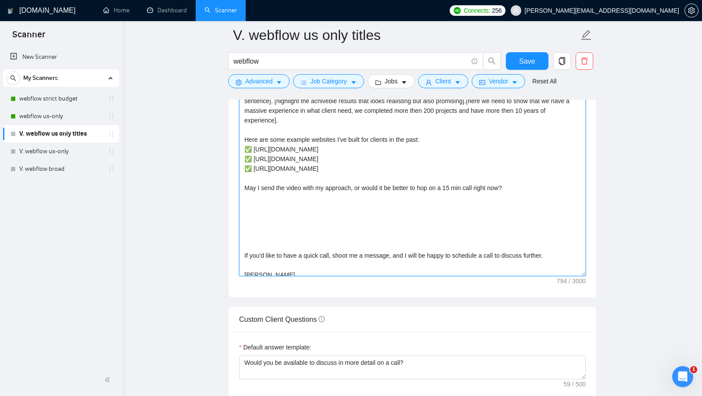
scroll to position [19, 0]
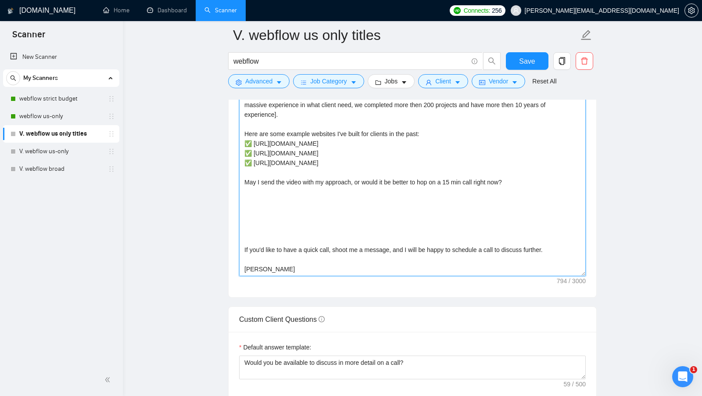
drag, startPoint x: 304, startPoint y: 261, endPoint x: 214, endPoint y: 173, distance: 125.4
click at [215, 173] on main "V. webflow us only titles webflow Save Advanced Job Category Jobs Client Vendor…" at bounding box center [412, 202] width 551 height 2327
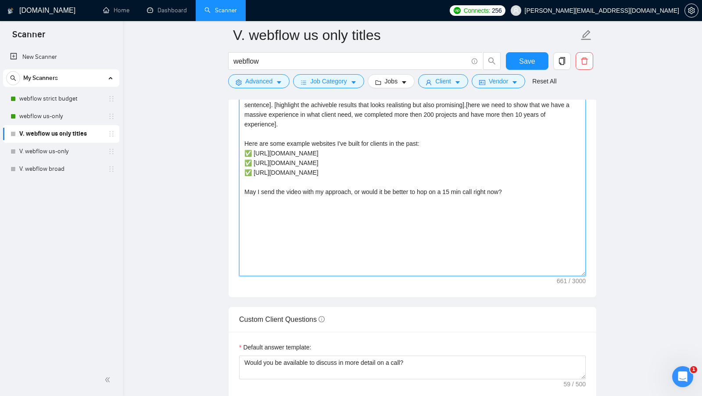
scroll to position [0, 0]
type textarea "Hi [client name, don’t use company name]! [Include some relevant achivements re…"
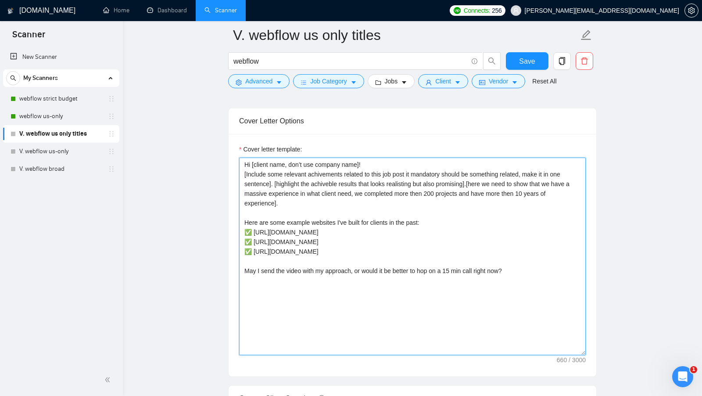
scroll to position [918, 0]
click at [360, 254] on textarea "Hi [client name, don’t use company name]! [Include some relevant achivements re…" at bounding box center [412, 256] width 347 height 198
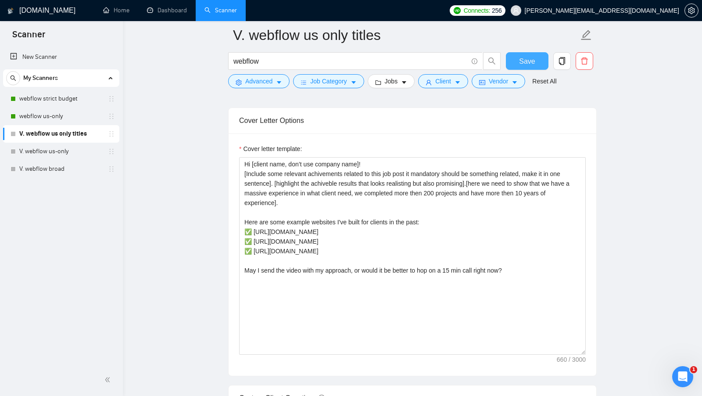
click at [524, 62] on span "Save" at bounding box center [527, 61] width 16 height 11
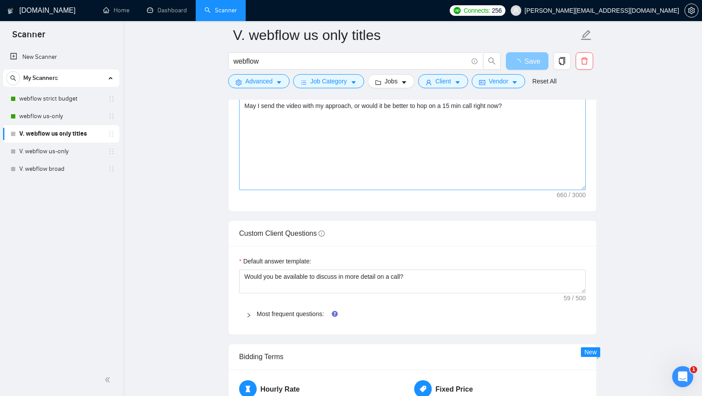
scroll to position [1076, 0]
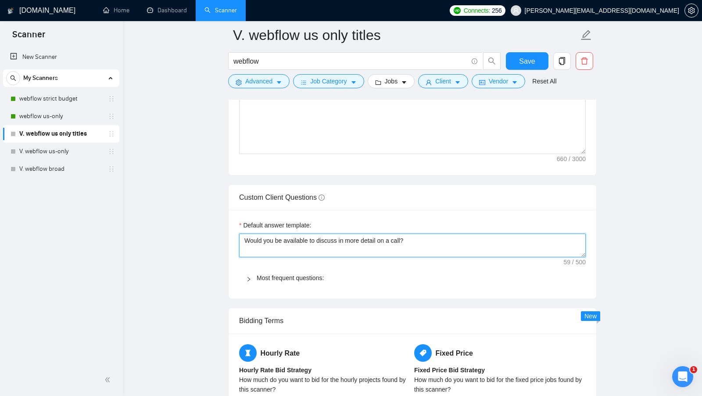
click at [388, 237] on textarea "Would you be available to discuss in more detail on a call?" at bounding box center [412, 246] width 347 height 24
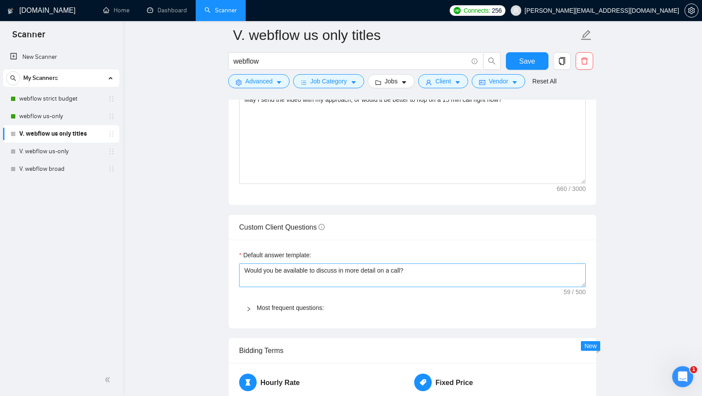
click at [388, 240] on div "Default answer template: Would you be available to discuss in more detail on a …" at bounding box center [413, 284] width 368 height 89
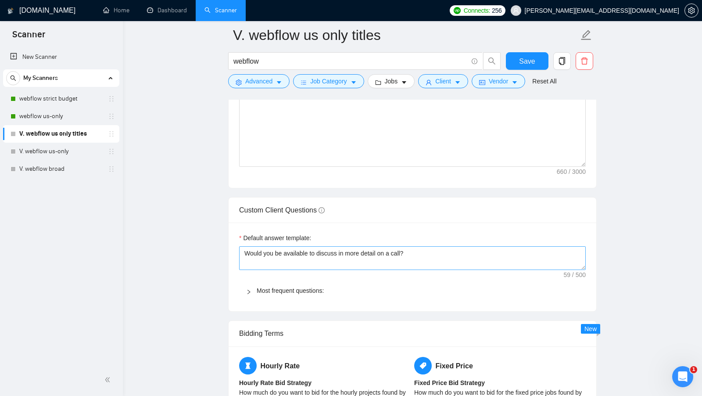
click at [388, 237] on div "Default answer template: Would you be available to discuss in more detail on a …" at bounding box center [413, 267] width 368 height 89
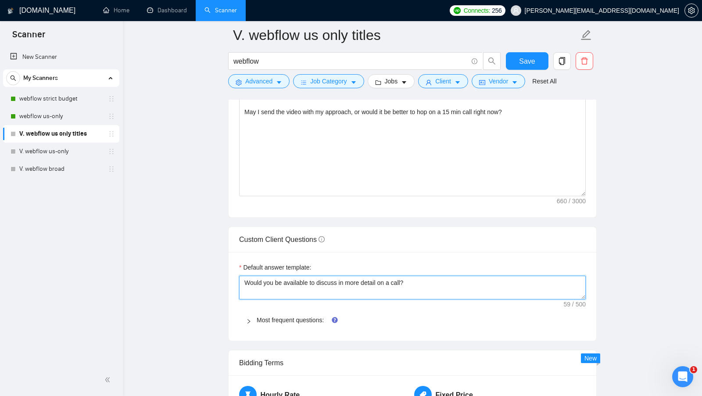
click at [356, 276] on textarea "Would you be available to discuss in more detail on a call?" at bounding box center [412, 288] width 347 height 24
paste textarea "[I have experience in all that the client asks. If a question asks about specif…"
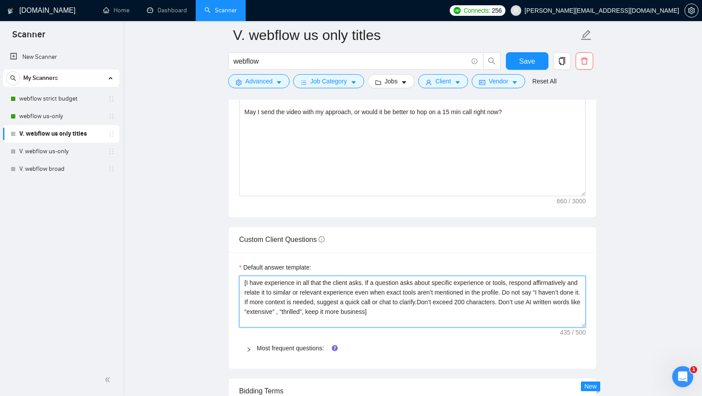
scroll to position [0, 0]
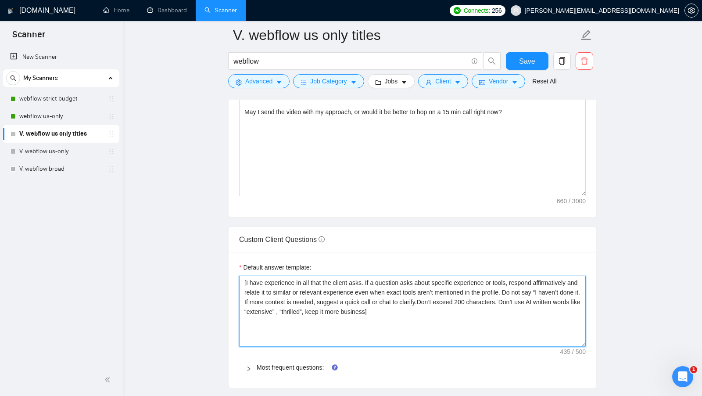
drag, startPoint x: 584, startPoint y: 291, endPoint x: 568, endPoint y: 339, distance: 51.2
click at [568, 339] on textarea "[I have experience in all that the client asks. If a question asks about specif…" at bounding box center [412, 311] width 347 height 71
type textarea "[I have experience in all that the client asks. If a question asks about specif…"
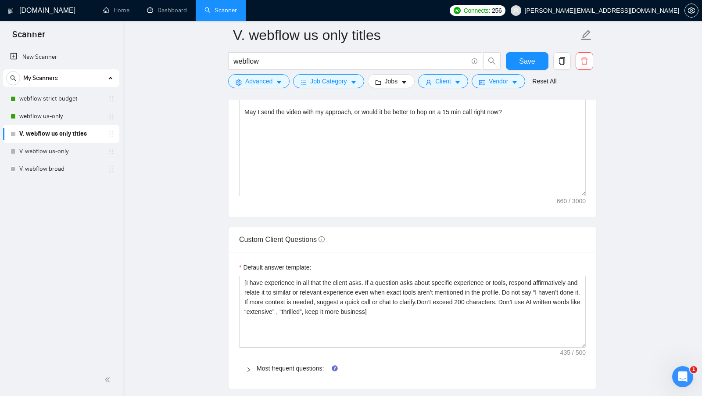
click at [495, 245] on div "Custom Client Questions" at bounding box center [412, 239] width 347 height 25
click at [524, 54] on button "Save" at bounding box center [527, 61] width 43 height 18
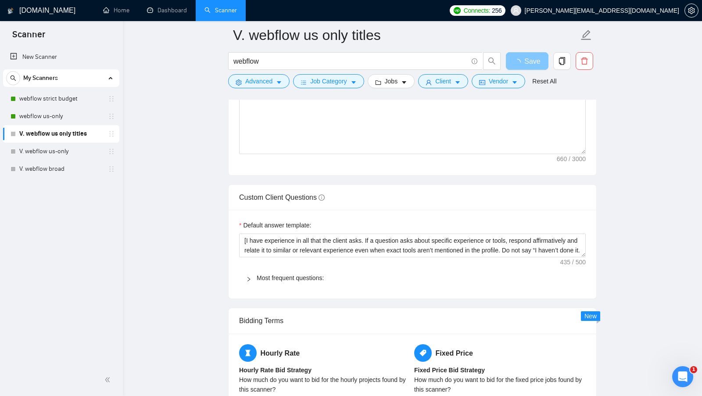
scroll to position [1087, 0]
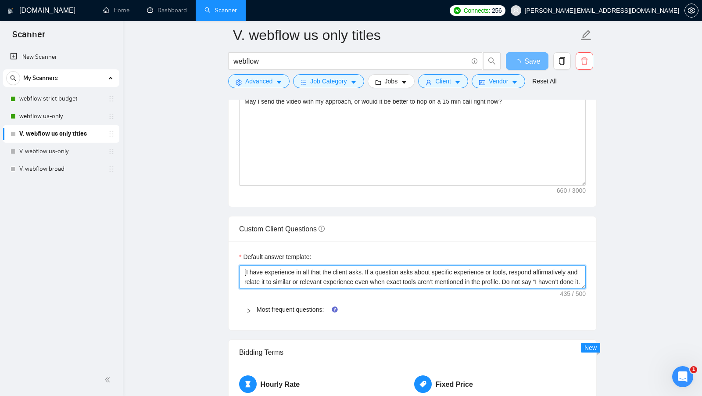
click at [292, 279] on textarea "[I have experience in all that the client asks. If a question asks about specif…" at bounding box center [412, 277] width 347 height 24
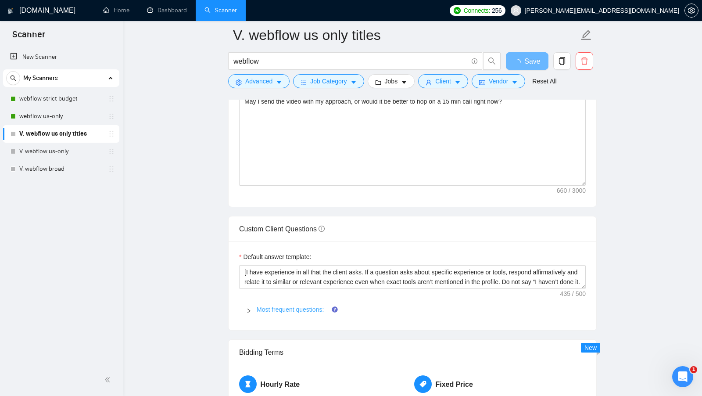
click at [282, 306] on link "Most frequent questions:" at bounding box center [290, 309] width 67 height 7
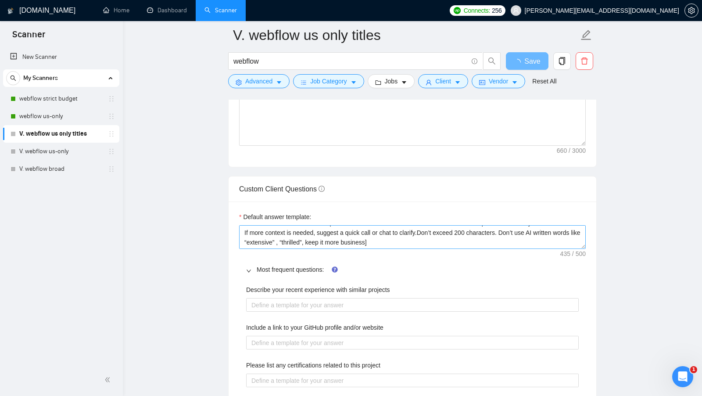
scroll to position [1135, 0]
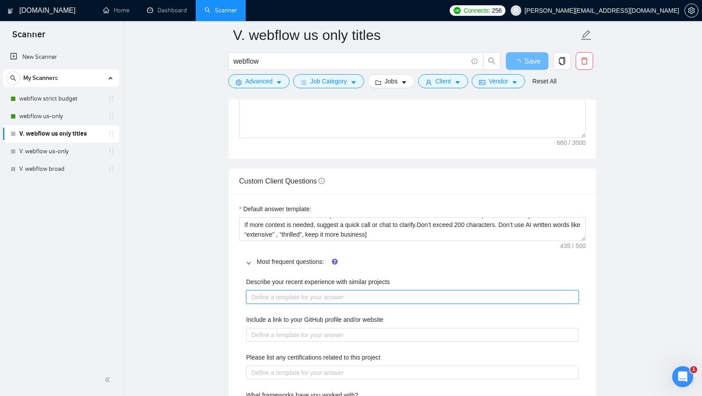
click at [347, 290] on projects "Describe your recent experience with similar projects" at bounding box center [412, 297] width 333 height 14
type projects "i"
type projects "in"
type projects "inc"
type projects "incl"
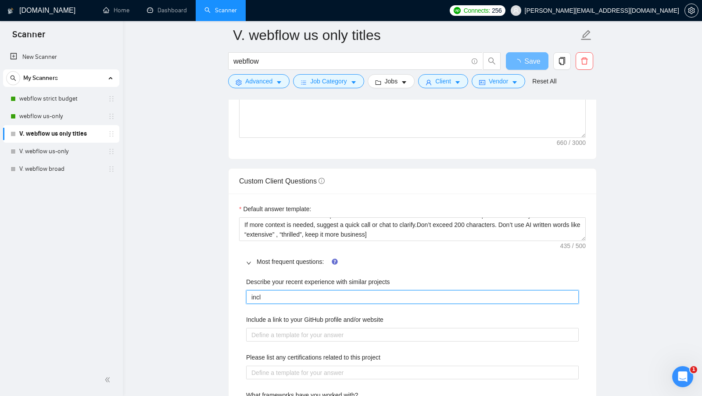
type projects "inclu"
type projects "includ"
type projects "include"
type projects "include a"
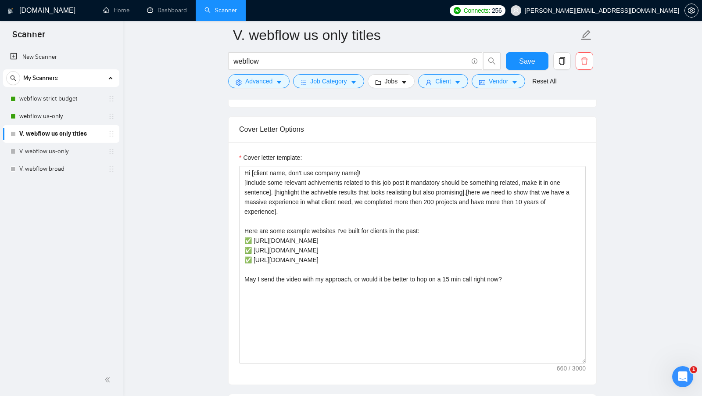
scroll to position [908, 0]
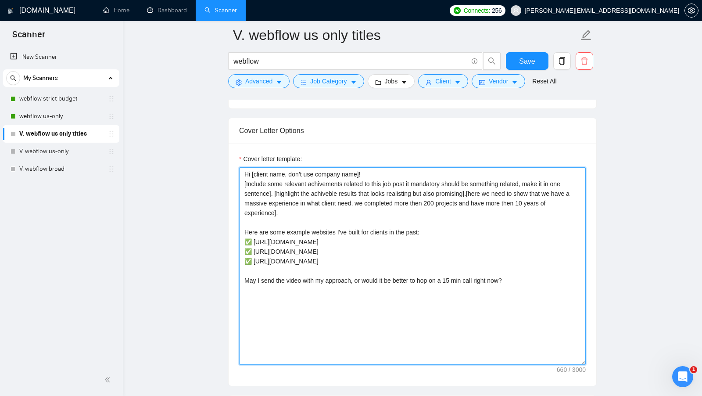
click at [346, 243] on textarea "Hi [client name, don’t use company name]! [Include some relevant achivements re…" at bounding box center [412, 266] width 347 height 198
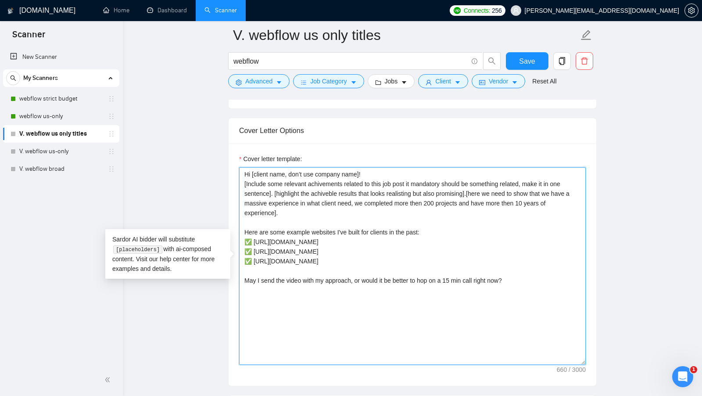
drag, startPoint x: 341, startPoint y: 251, endPoint x: 240, endPoint y: 237, distance: 102.3
click at [240, 237] on textarea "Hi [client name, don’t use company name]! [Include some relevant achivements re…" at bounding box center [412, 266] width 347 height 198
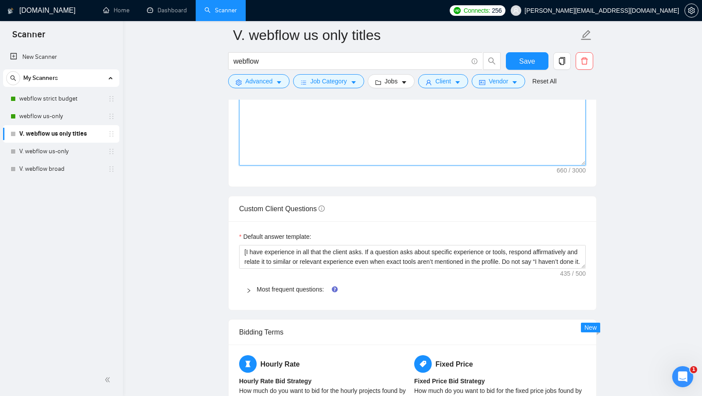
scroll to position [1103, 0]
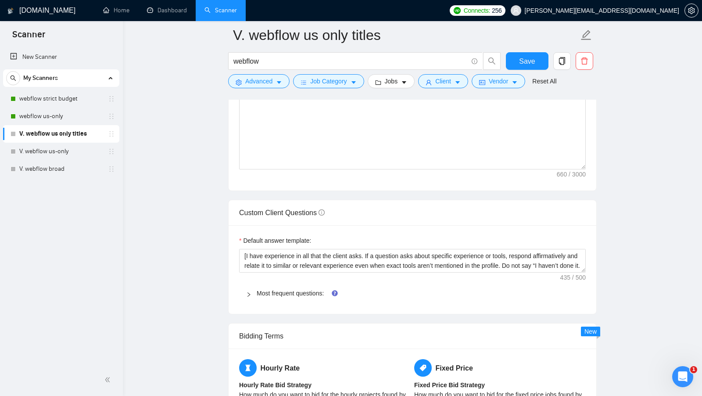
click at [295, 283] on div "Most frequent questions:" at bounding box center [412, 293] width 347 height 20
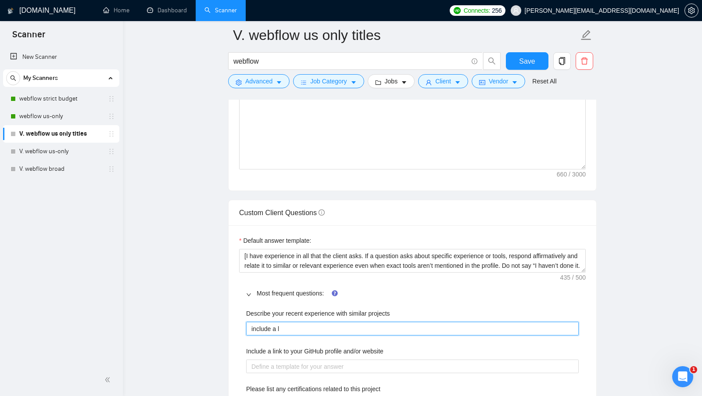
click at [326, 322] on projects "include a l" at bounding box center [412, 329] width 333 height 14
type projects "include a li"
type projects "include a lin"
type projects "include a link"
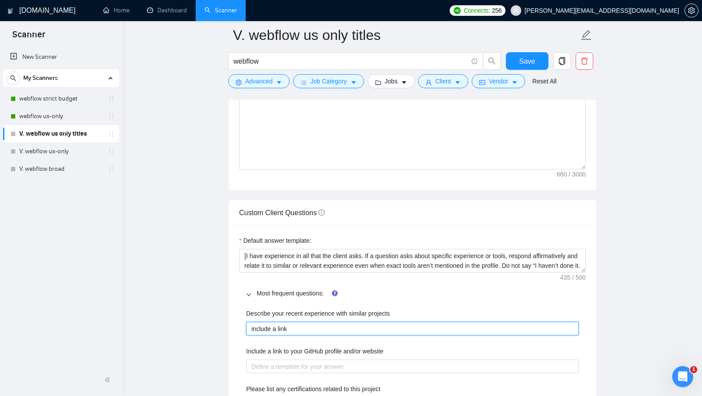
type projects "include a link o"
type projects "include a link on"
type projects "include a link on o"
type projects "include a link on on"
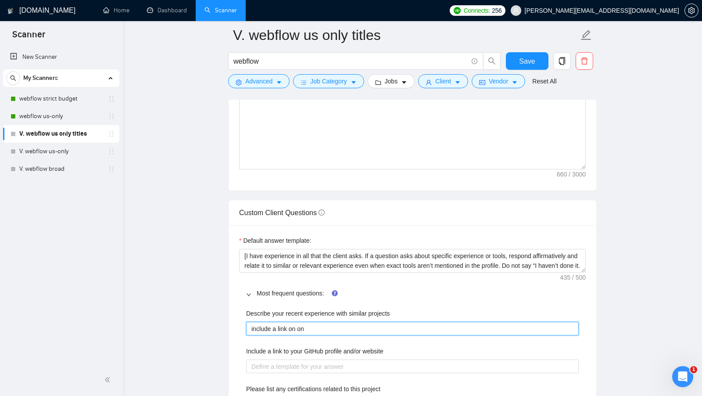
type projects "include a link on onl"
type projects "include a link on only"
type projects "include a link on only 1"
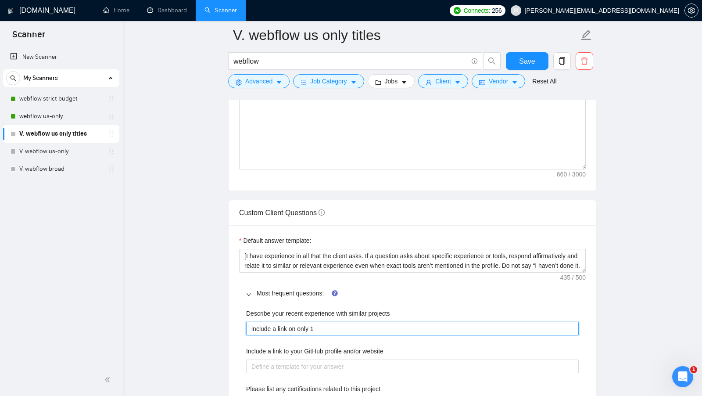
type projects "include a link on only 1 o"
type projects "include a link on only 1 of"
type projects "include a link on only 1 of t"
type projects "include a link on only 1 of th"
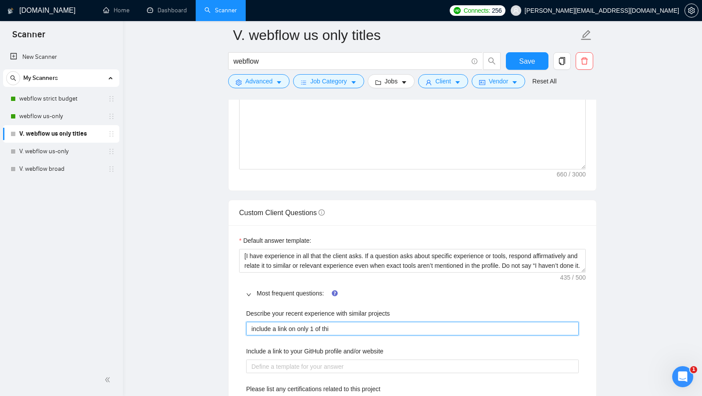
type projects "include a link on only 1 of this"
type projects "include a link on only 1 of this p"
type projects "include a link on only 1 of this pr"
type projects "include a link on only 1 of this proh"
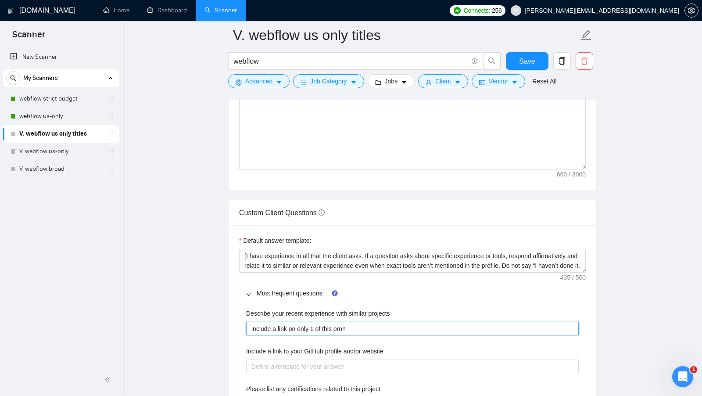
type projects "include a link on only 1 of this prohe"
type projects "include a link on only 1 of this prohec"
type projects "include a link on only 1 of this prohe"
type projects "include a link on only 1 of this proh"
type projects "include a link on only 1 of this pro"
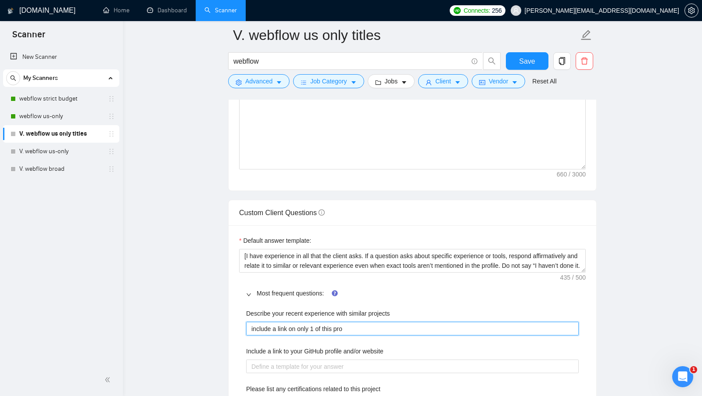
type projects "include a link on only 1 of this proj"
type projects "include a link on only 1 of this proje"
type projects "include a link on only 1 of this projec"
type projects "include a link on only 1 of this project"
type projects "include a link on only 1 of this projects"
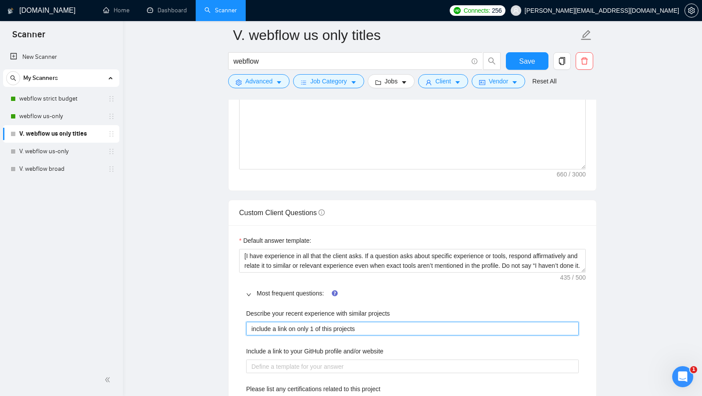
type projects "include a link on only 1 of this projects"
type projects "include a link on only 1 of this projects :"
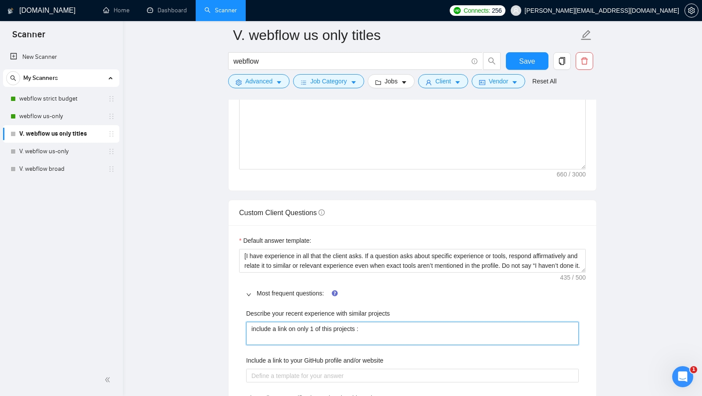
type projects "include a link on only 1 of this projects :"
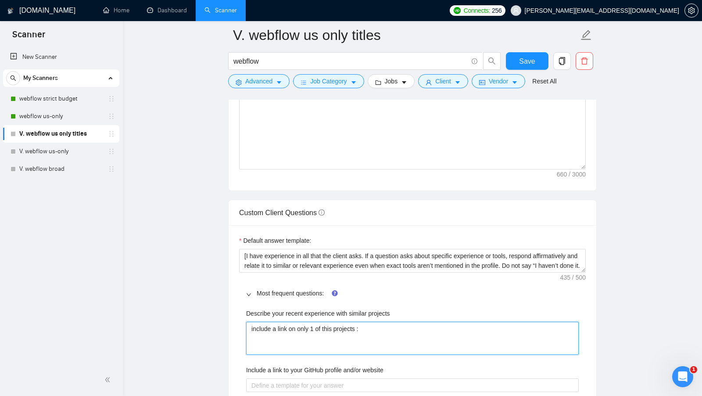
paste projects "✅ [URL][DOMAIN_NAME] ✅ [URL][DOMAIN_NAME] ✅ [URL][DOMAIN_NAME]"
type projects "include a link on only 1 of this projects : ✅ [URL][DOMAIN_NAME] ✅ [URL][DOMAIN…"
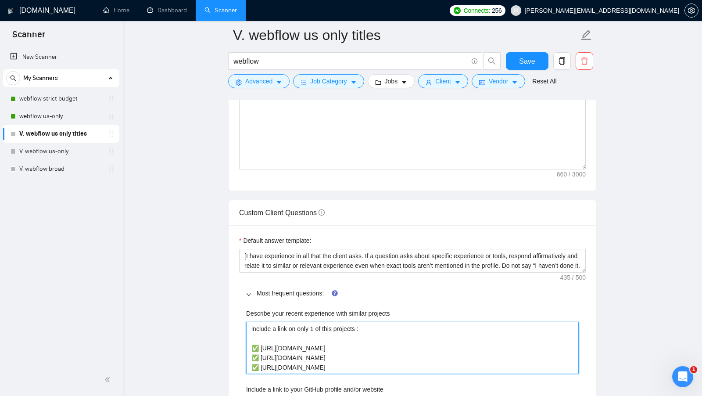
type projects "include a link on only 1 of this projects : ✅ [URL][DOMAIN_NAME] ✅ [URL][DOMAIN…"
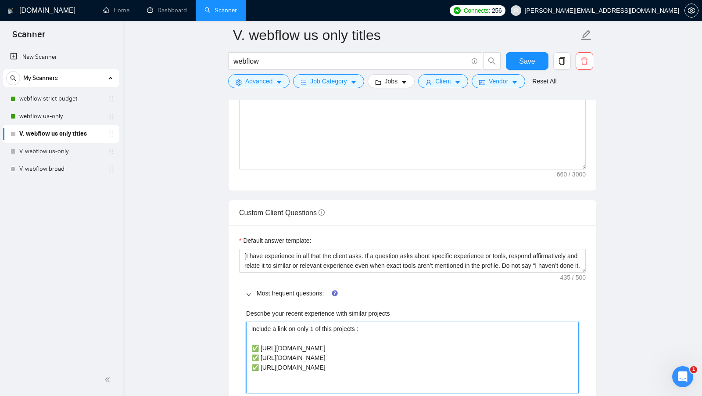
type projects "include a link on only 1 of this projects : ✅ [URL][DOMAIN_NAME] ✅ [URL][DOMAIN…"
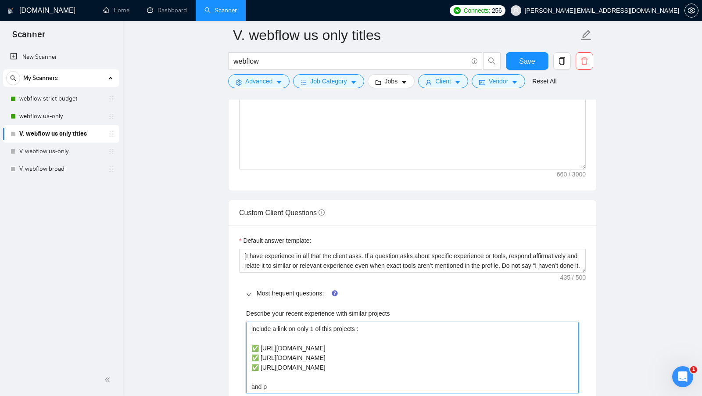
type projects "include a link on only 1 of this projects : ✅ [URL][DOMAIN_NAME] ✅ [URL][DOMAIN…"
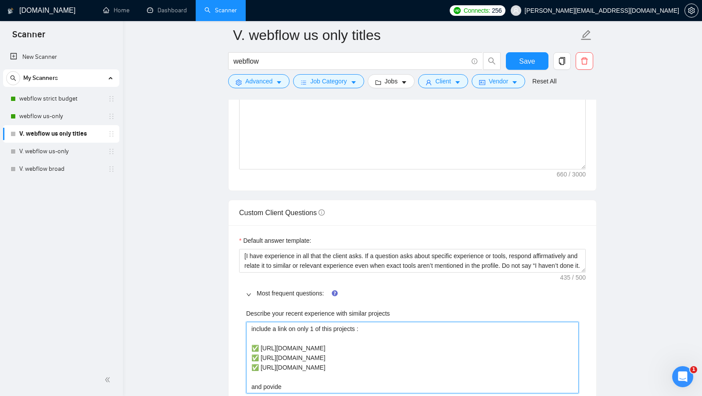
type projects "include a link on only 1 of this projects : ✅ [URL][DOMAIN_NAME] ✅ [URL][DOMAIN…"
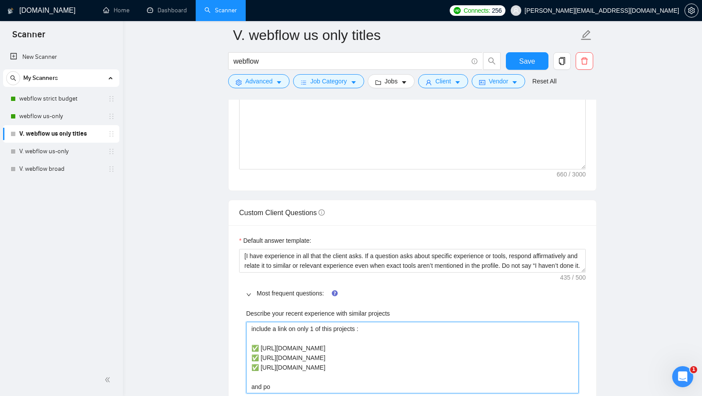
type projects "include a link on only 1 of this projects : ✅ [URL][DOMAIN_NAME] ✅ [URL][DOMAIN…"
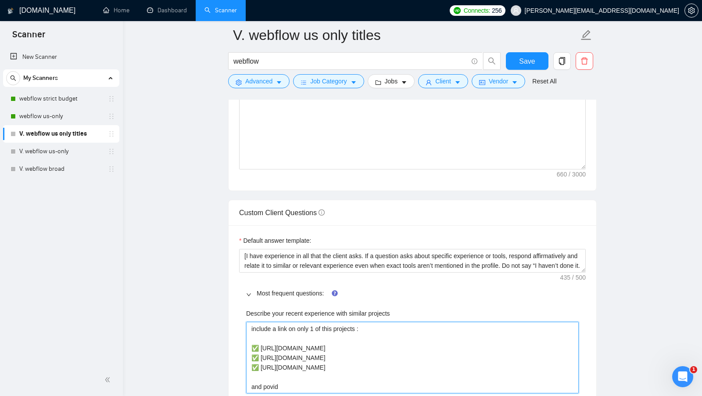
type projects "include a link on only 1 of this projects : ✅ [URL][DOMAIN_NAME] ✅ [URL][DOMAIN…"
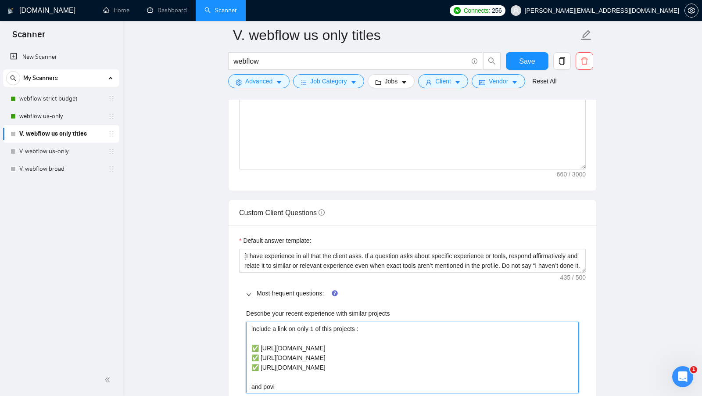
type projects "include a link on only 1 of this projects : ✅ [URL][DOMAIN_NAME] ✅ [URL][DOMAIN…"
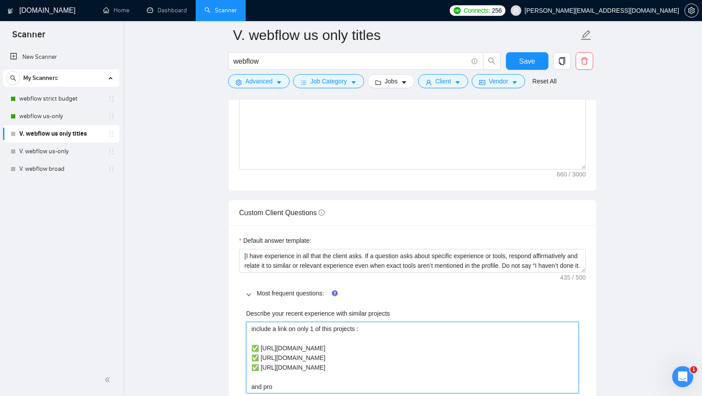
type projects "include a link on only 1 of this projects : ✅ [URL][DOMAIN_NAME] ✅ [URL][DOMAIN…"
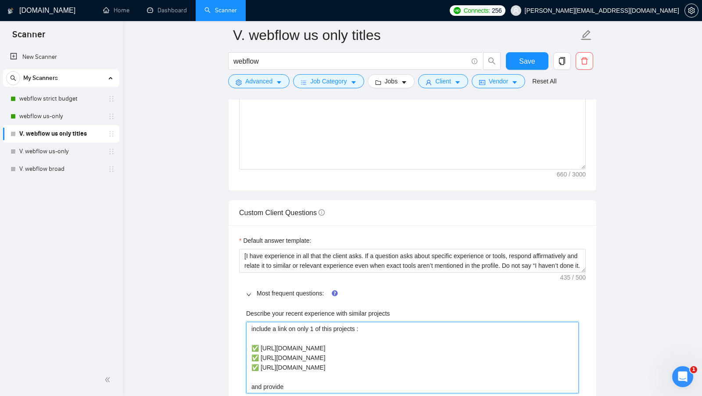
type projects "include a link on only 1 of this projects : ✅ [URL][DOMAIN_NAME] ✅ [URL][DOMAIN…"
click at [248, 322] on projects "include a link on only 1 of this projects : ✅ [URL][DOMAIN_NAME] ✅ [URL][DOMAIN…" at bounding box center [412, 358] width 333 height 72
click at [397, 383] on projects "[include a link on only 1 of this projects : ✅ [URL][DOMAIN_NAME] ✅ [URL][DOMAI…" at bounding box center [412, 358] width 333 height 72
click at [422, 381] on projects "[include a link on only 1 of this projects : ✅ [URL][DOMAIN_NAME] ✅ [URL][DOMAI…" at bounding box center [412, 358] width 333 height 72
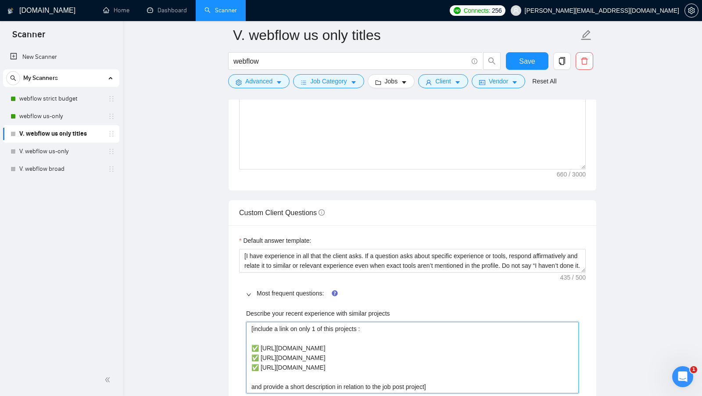
click at [422, 381] on projects "[include a link on only 1 of this projects : ✅ [URL][DOMAIN_NAME] ✅ [URL][DOMAI…" at bounding box center [412, 358] width 333 height 72
drag, startPoint x: 430, startPoint y: 378, endPoint x: 246, endPoint y: 322, distance: 192.0
click at [246, 322] on projects "[include a link on only 1 of this projects : ✅ [URL][DOMAIN_NAME] ✅ [URL][DOMAI…" at bounding box center [412, 358] width 333 height 72
paste projects "Include a link to only one of these projects: ✅ [URL][DOMAIN_NAME] ✅ [URL][DOMA…"
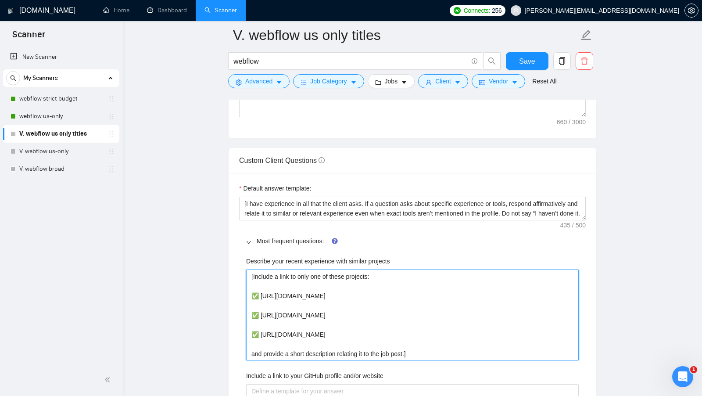
scroll to position [1163, 0]
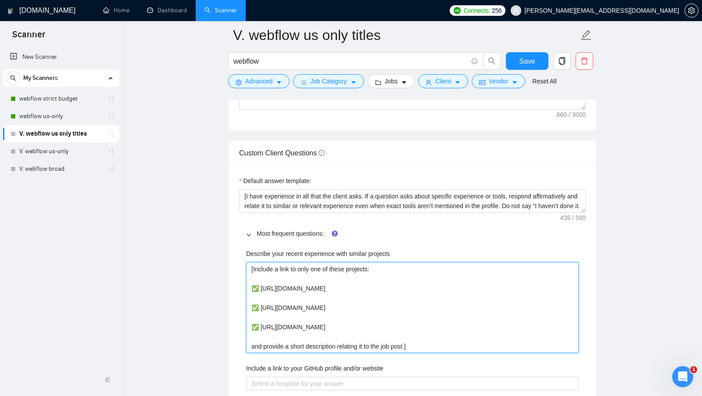
click at [323, 326] on projects "[Include a link to only one of these projects: ✅ [URL][DOMAIN_NAME] ✅ [URL][DOM…" at bounding box center [412, 307] width 333 height 91
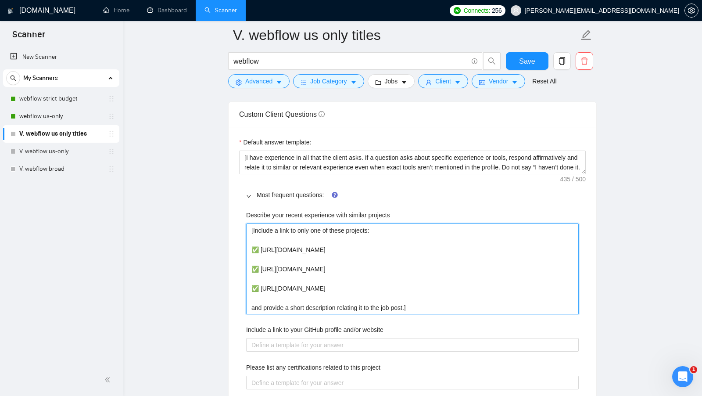
scroll to position [1215, 0]
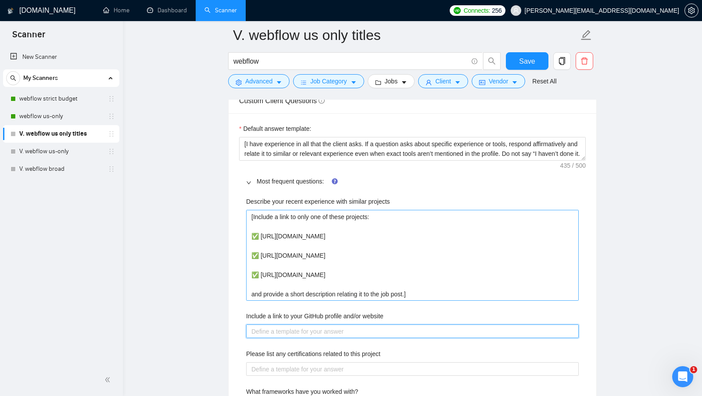
click at [323, 326] on website "Include a link to your GitHub profile and/or website" at bounding box center [412, 331] width 333 height 14
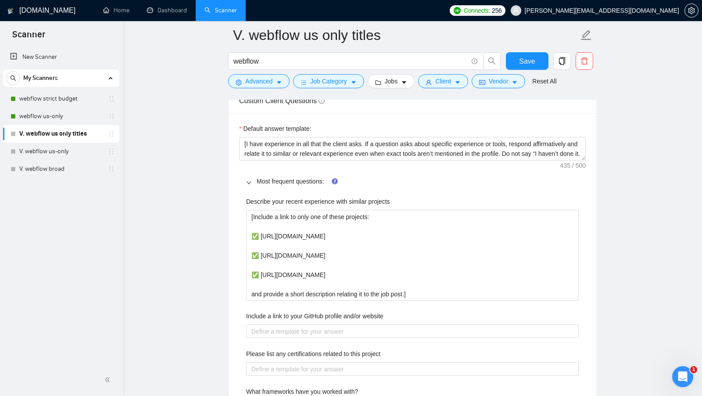
click at [355, 311] on label "Include a link to your GitHub profile and/or website" at bounding box center [314, 316] width 137 height 10
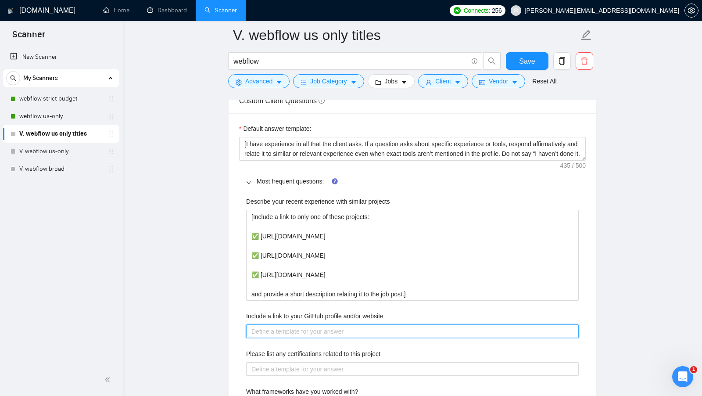
click at [355, 324] on website "Include a link to your GitHub profile and/or website" at bounding box center [412, 331] width 333 height 14
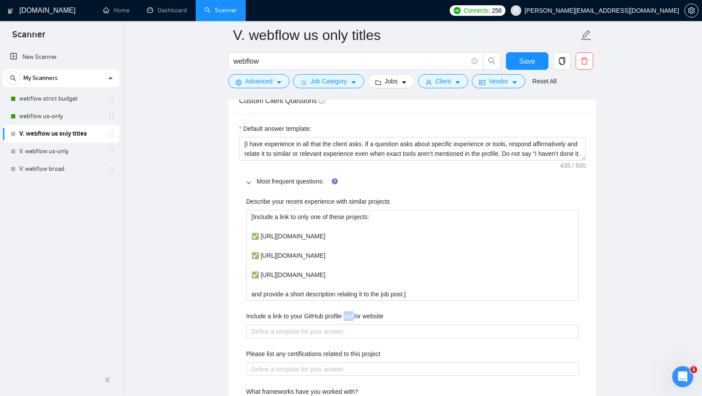
click at [355, 311] on label "Include a link to your GitHub profile and/or website" at bounding box center [314, 316] width 137 height 10
click at [355, 324] on website "Include a link to your GitHub profile and/or website" at bounding box center [412, 331] width 333 height 14
click at [355, 311] on label "Include a link to your GitHub profile and/or website" at bounding box center [314, 316] width 137 height 10
click at [355, 324] on website "Include a link to your GitHub profile and/or website" at bounding box center [412, 331] width 333 height 14
click at [355, 311] on label "Include a link to your GitHub profile and/or website" at bounding box center [314, 316] width 137 height 10
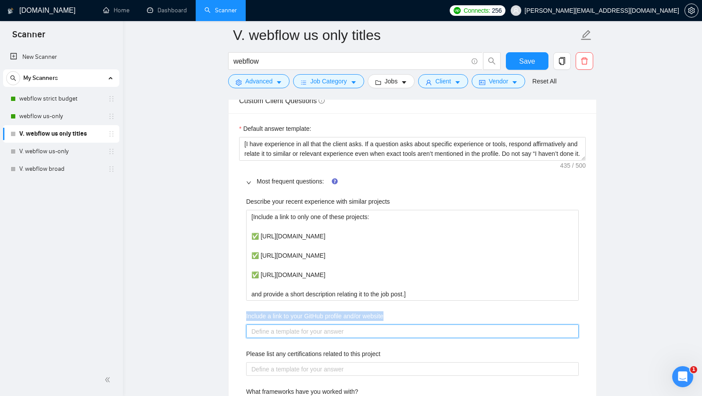
click at [355, 324] on website "Include a link to your GitHub profile and/or website" at bounding box center [412, 331] width 333 height 14
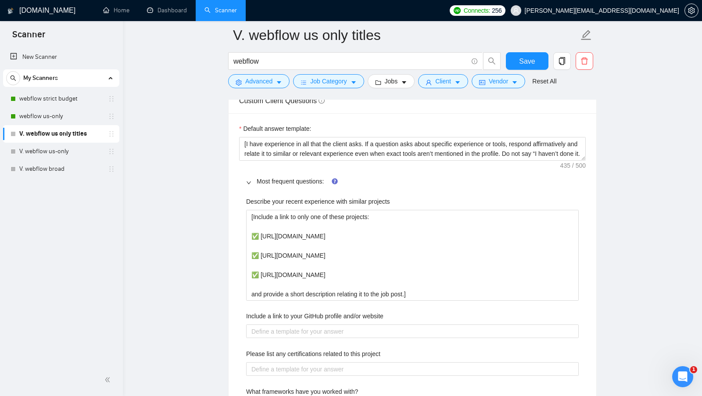
click at [384, 311] on label "Include a link to your GitHub profile and/or website" at bounding box center [314, 316] width 137 height 10
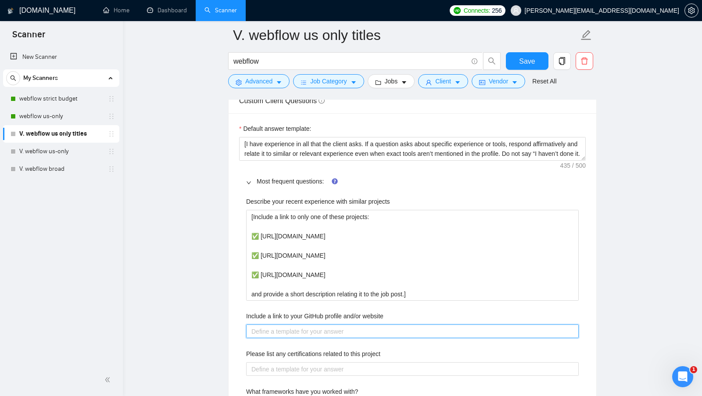
click at [385, 324] on website "Include a link to your GitHub profile and/or website" at bounding box center [412, 331] width 333 height 14
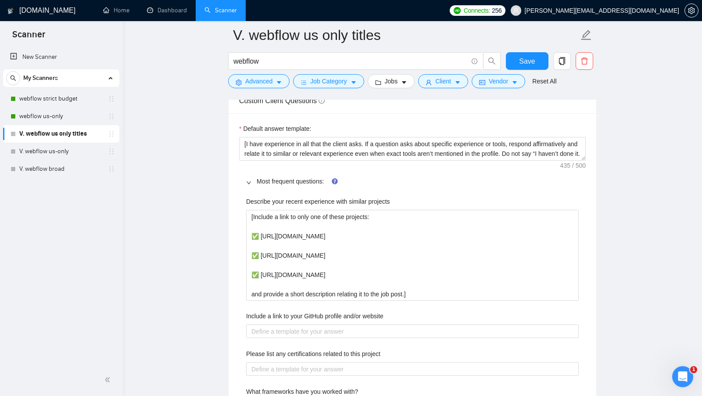
click at [617, 216] on main "V. webflow us only titles webflow Save Advanced Job Category Jobs Client Vendor…" at bounding box center [412, 122] width 551 height 2604
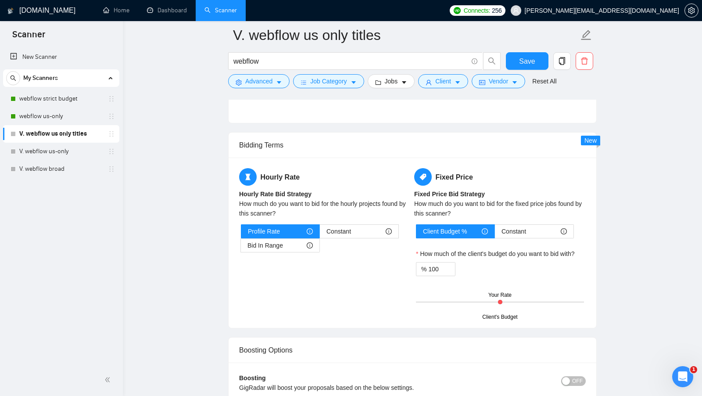
scroll to position [1585, 0]
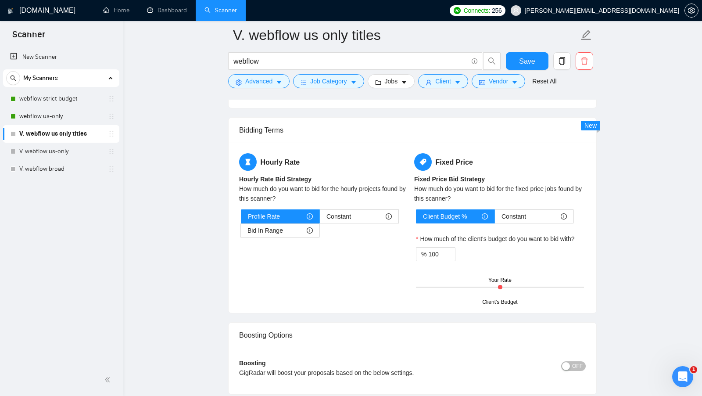
click at [355, 273] on div "Hourly Rate Hourly Rate Bid Strategy How much do you want to bid for the hourly…" at bounding box center [412, 227] width 350 height 149
click at [270, 224] on span "Bid In Range" at bounding box center [266, 230] width 36 height 13
click at [241, 233] on input "Bid In Range" at bounding box center [241, 233] width 0 height 0
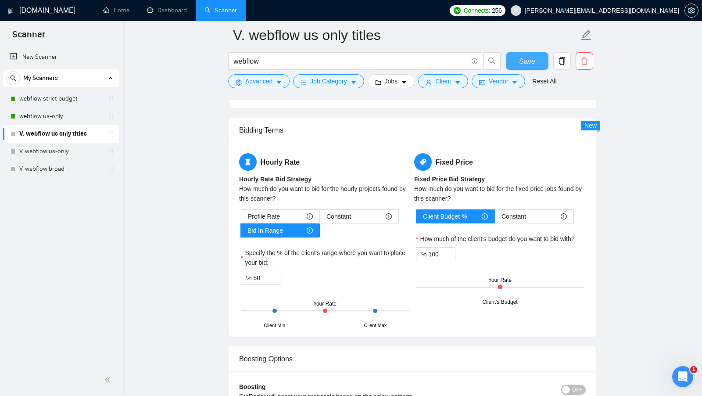
click at [535, 63] on span "Save" at bounding box center [527, 61] width 16 height 11
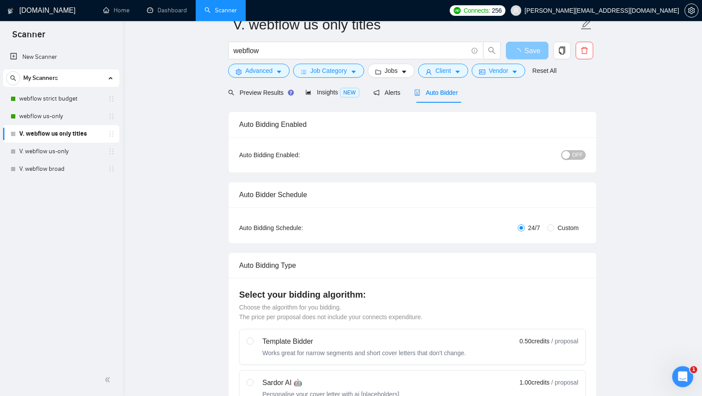
scroll to position [0, 0]
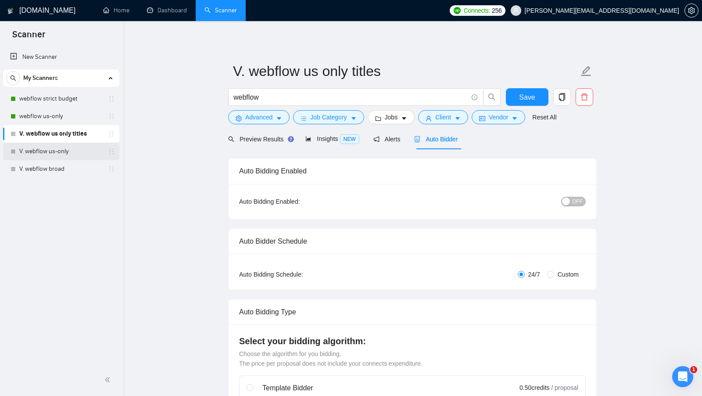
click at [44, 153] on link "V. webflow us-only" at bounding box center [60, 152] width 83 height 18
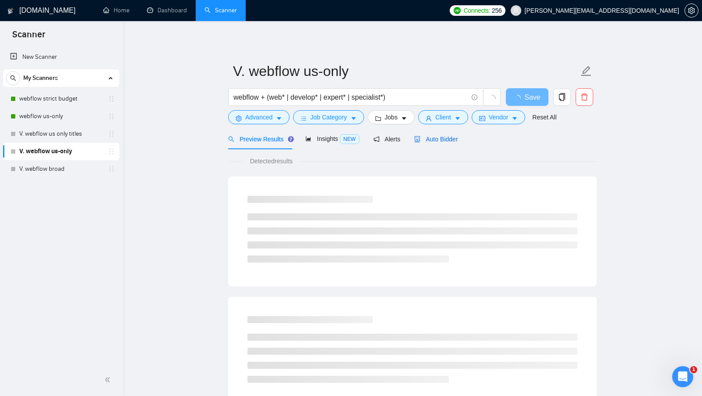
click at [432, 136] on span "Auto Bidder" at bounding box center [435, 139] width 43 height 7
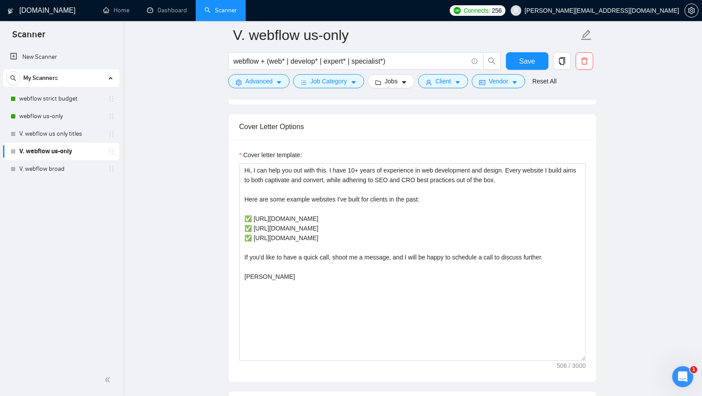
scroll to position [912, 0]
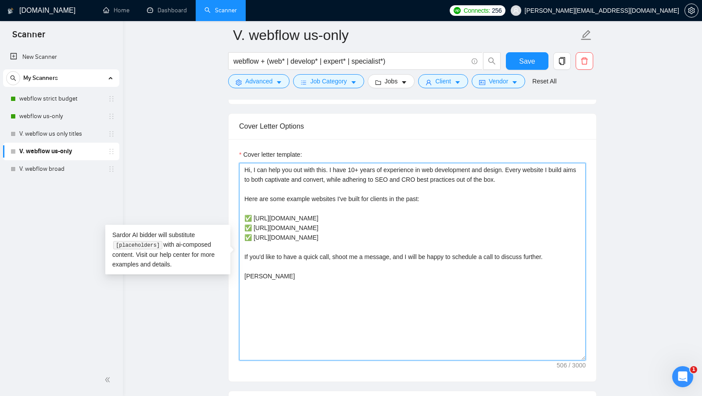
drag, startPoint x: 531, startPoint y: 185, endPoint x: 269, endPoint y: 141, distance: 265.7
click at [269, 141] on div "Cover letter template: Hi, I can help you out with this. I have 10+ years of ex…" at bounding box center [413, 260] width 368 height 242
paste textarea "[client name, don’t use company name]!I can record a short Loom for you explain…"
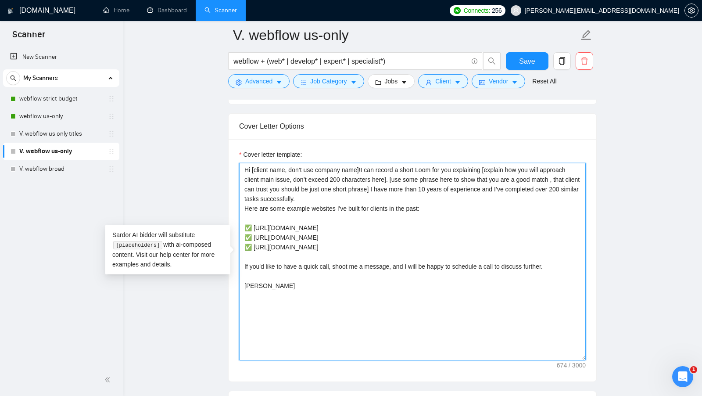
drag, startPoint x: 452, startPoint y: 203, endPoint x: 364, endPoint y: 164, distance: 96.7
click at [364, 164] on textarea "Hi [client name, don’t use company name]!I can record a short Loom for you expl…" at bounding box center [412, 262] width 347 height 198
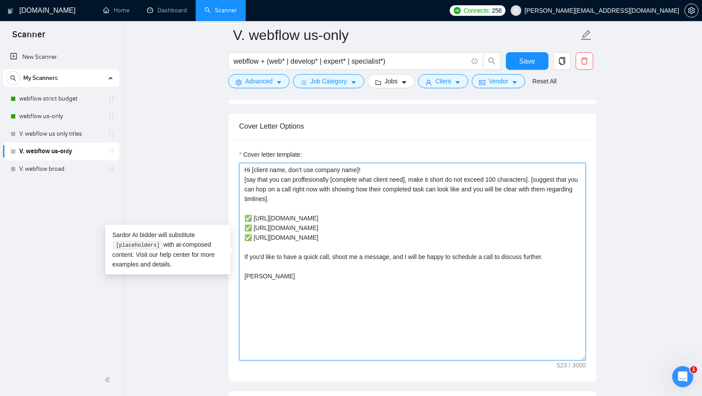
click at [342, 199] on textarea "Hi [client name, don’t use company name]! [say that you can proffesionally [com…" at bounding box center [412, 262] width 347 height 198
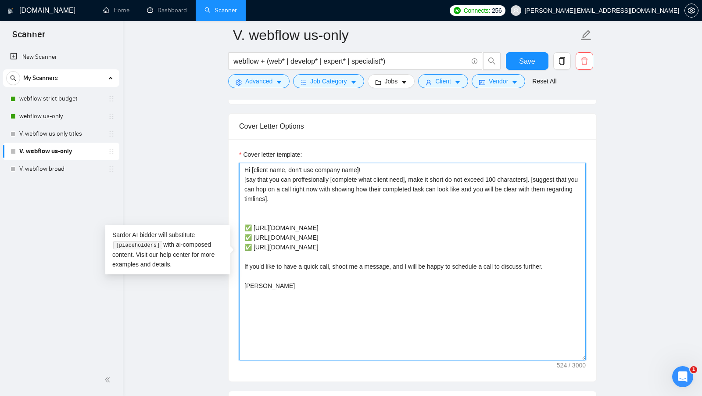
paste textarea "Here are my most relevant showcases:"
drag, startPoint x: 269, startPoint y: 214, endPoint x: 240, endPoint y: 214, distance: 29.0
click at [240, 214] on textarea "Hi [client name, don’t use company name]! [say that you can proffesionally [com…" at bounding box center [412, 262] width 347 height 198
click at [365, 212] on textarea "Hi [client name, don’t use company name]! [say that you can proffesionally [com…" at bounding box center [412, 262] width 347 height 198
click at [365, 219] on textarea "Hi [client name, don’t use company name]! [say that you can proffesionally [com…" at bounding box center [412, 262] width 347 height 198
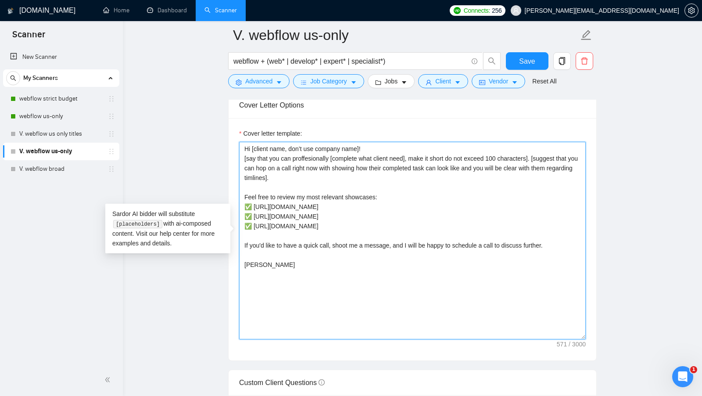
scroll to position [934, 0]
click at [432, 240] on textarea "Hi [client name, don’t use company name]! [say that you can proffesionally [com…" at bounding box center [412, 240] width 347 height 198
click at [417, 252] on textarea "Hi [client name, don’t use company name]! [say that you can proffesionally [com…" at bounding box center [412, 240] width 347 height 198
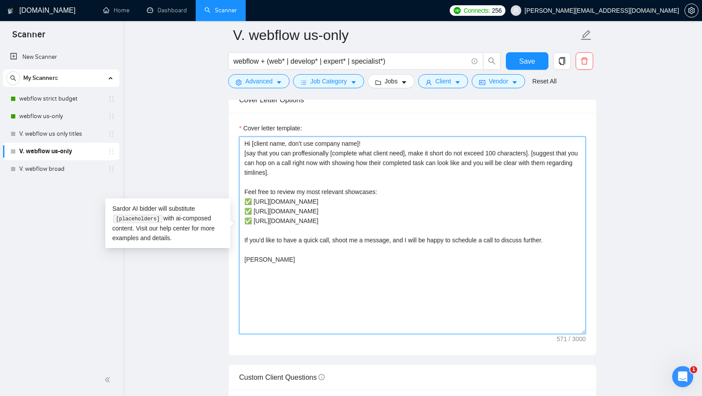
scroll to position [940, 0]
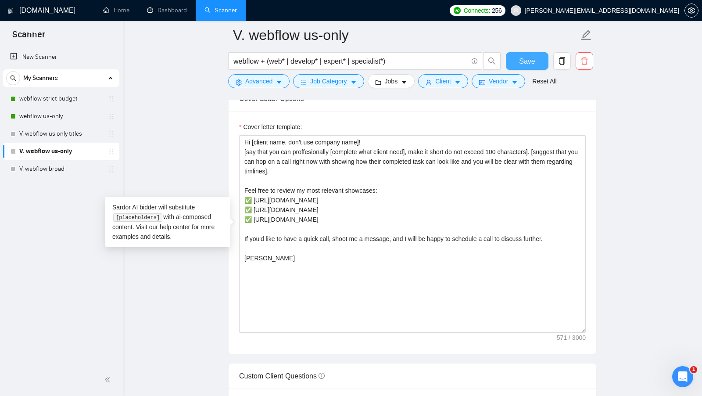
click at [531, 64] on span "Save" at bounding box center [527, 61] width 16 height 11
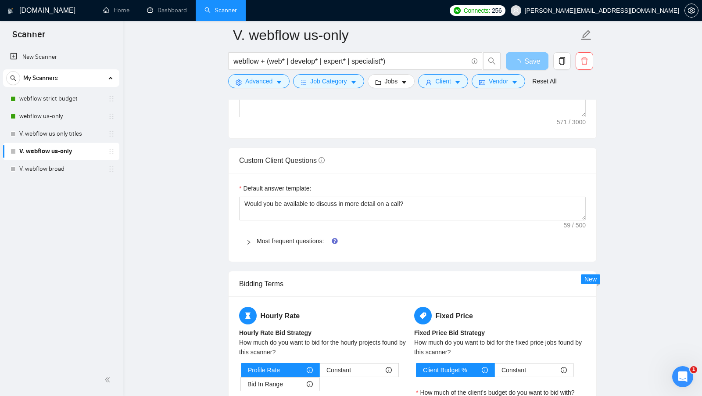
scroll to position [1147, 0]
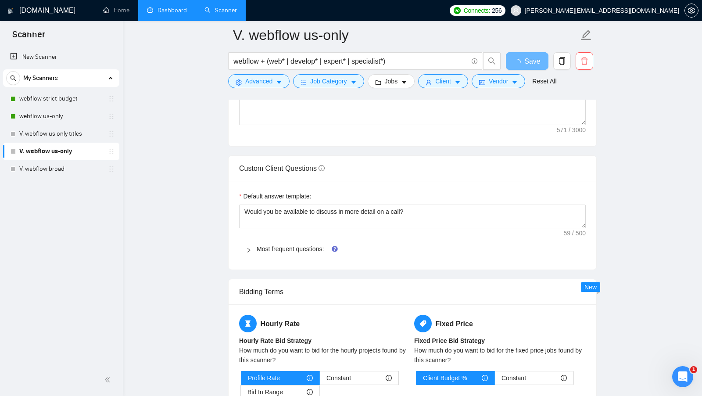
click at [178, 7] on link "Dashboard" at bounding box center [167, 10] width 40 height 7
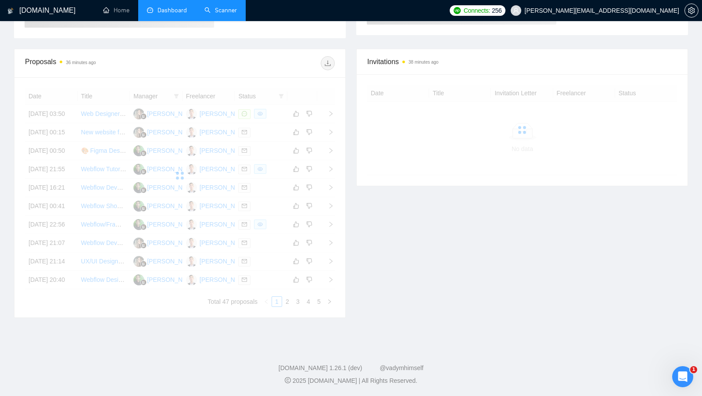
scroll to position [82, 0]
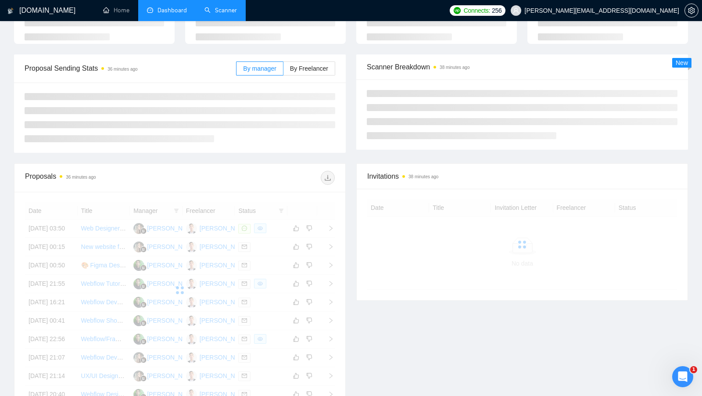
click at [211, 10] on link "Scanner" at bounding box center [221, 10] width 32 height 7
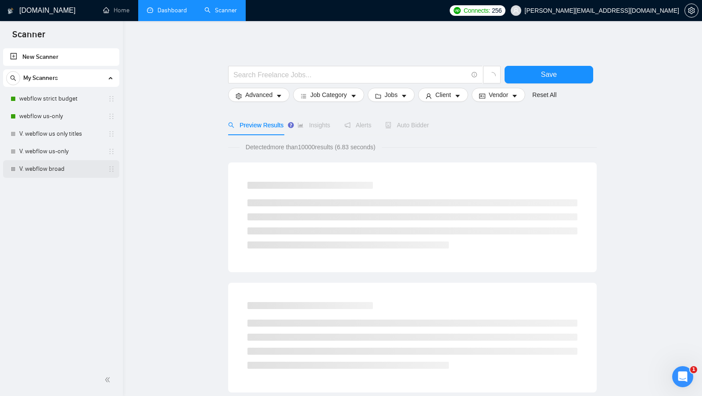
click at [47, 161] on link "V. webflow broad" at bounding box center [60, 169] width 83 height 18
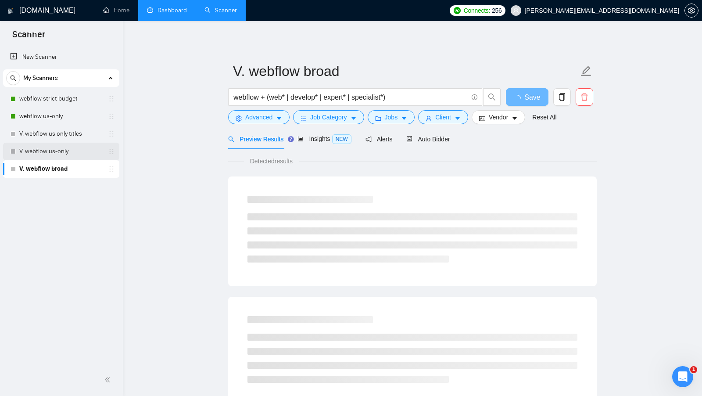
click at [47, 155] on link "V. webflow us-only" at bounding box center [60, 152] width 83 height 18
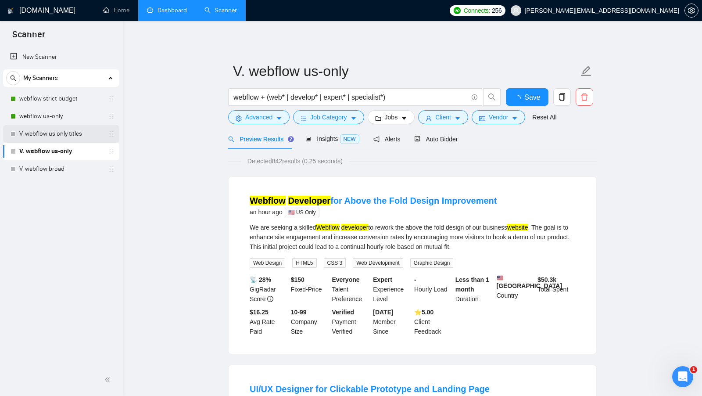
click at [78, 127] on link "V. webflow us only titles" at bounding box center [60, 134] width 83 height 18
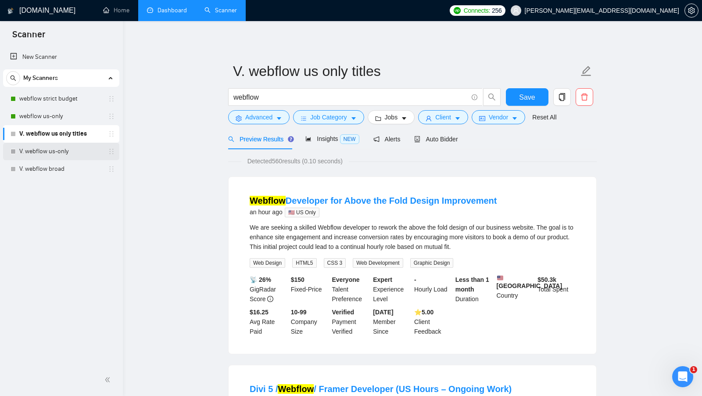
click at [68, 158] on link "V. webflow us-only" at bounding box center [60, 152] width 83 height 18
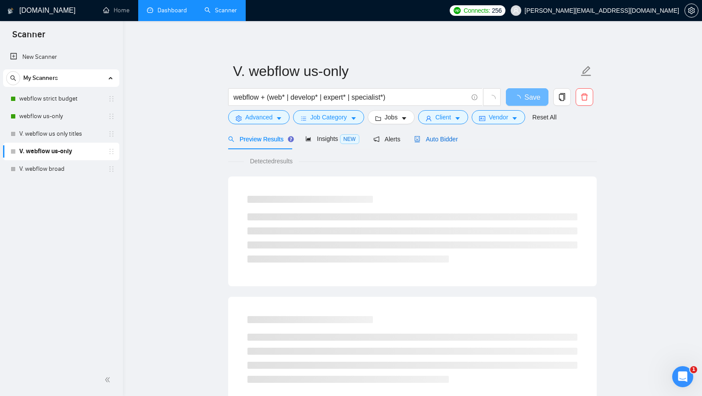
click at [455, 139] on span "Auto Bidder" at bounding box center [435, 139] width 43 height 7
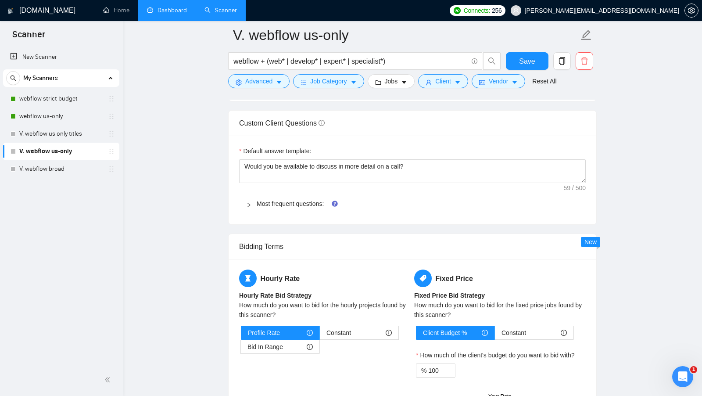
scroll to position [1193, 0]
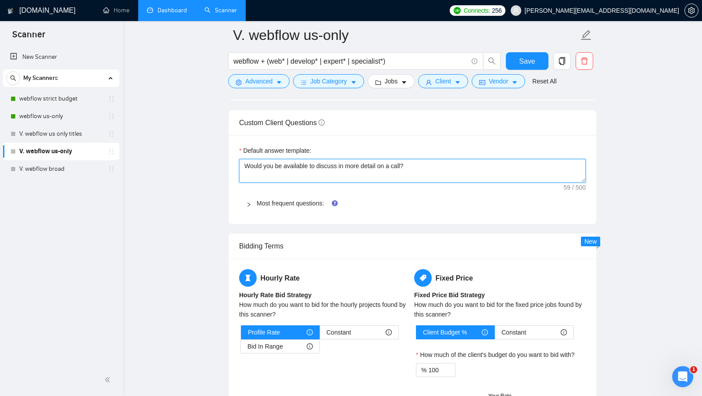
click at [360, 174] on textarea "Would you be available to discuss in more detail on a call?" at bounding box center [412, 171] width 347 height 24
click at [360, 173] on textarea "Would you be available to discuss in more detail on a call?" at bounding box center [412, 171] width 347 height 24
paste textarea "[I have experience in all that the client asks. If a question asks about specif…"
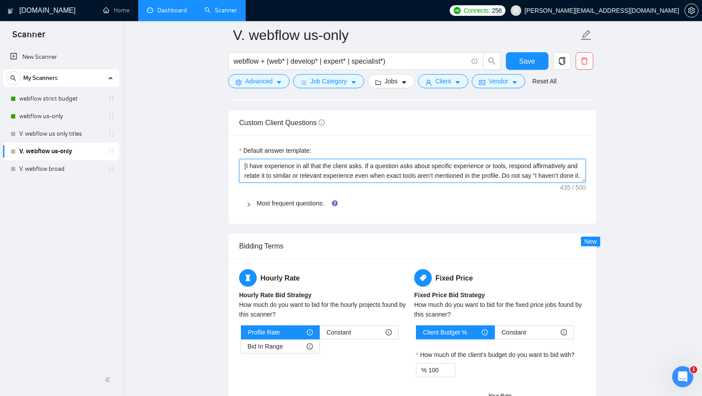
scroll to position [16, 0]
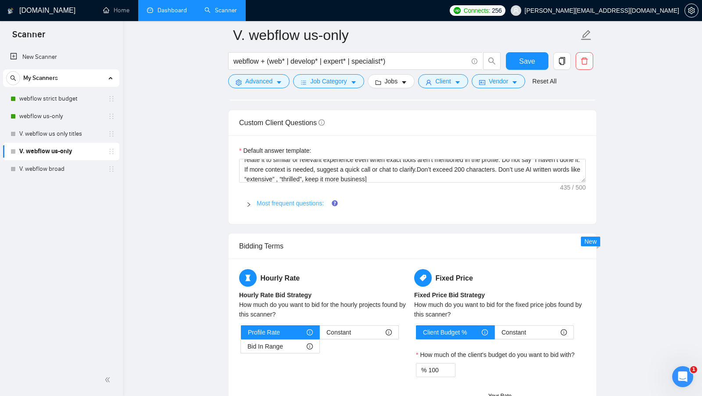
click at [295, 200] on link "Most frequent questions:" at bounding box center [290, 203] width 67 height 7
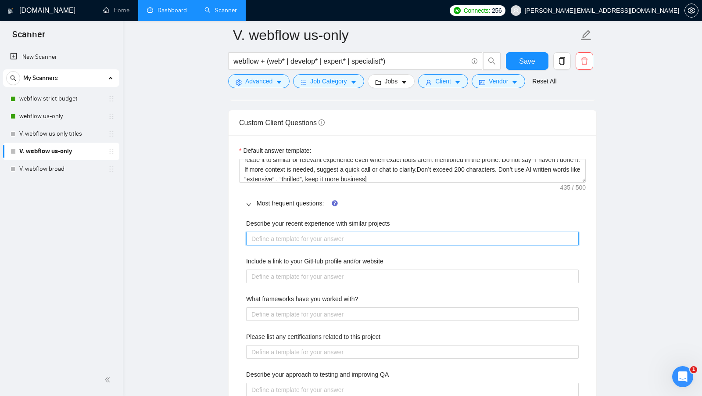
click at [346, 232] on projects "Describe your recent experience with similar projects" at bounding box center [412, 239] width 333 height 14
paste projects "[Include a link to only one of these projects: ✅ [URL][DOMAIN_NAME] ✅ [URL][DOM…"
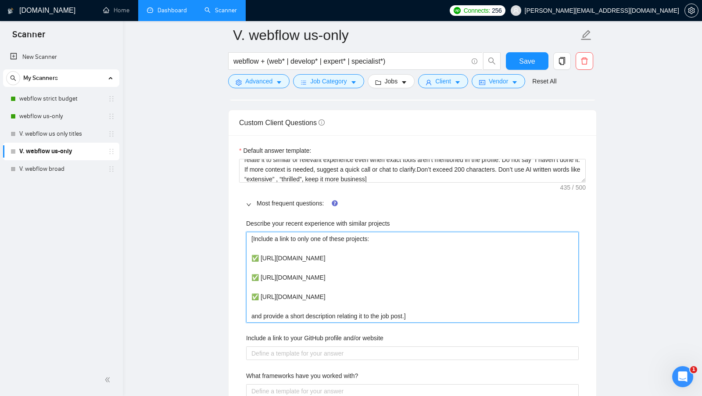
click at [501, 232] on projects "[Include a link to only one of these projects: ✅ [URL][DOMAIN_NAME] ✅ [URL][DOM…" at bounding box center [412, 277] width 333 height 91
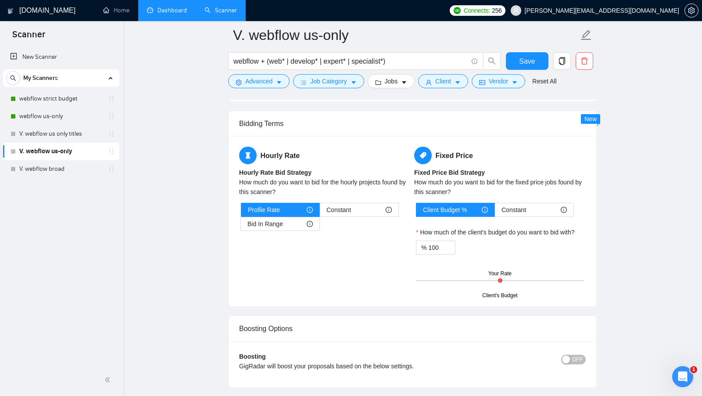
scroll to position [1629, 0]
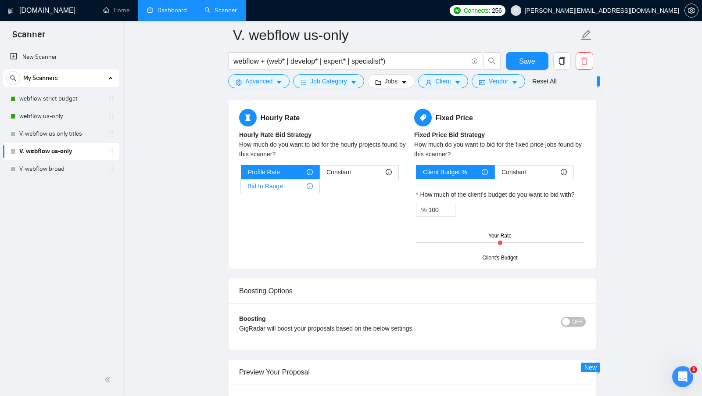
click at [280, 180] on span "Bid In Range" at bounding box center [266, 186] width 36 height 13
click at [241, 188] on input "Bid In Range" at bounding box center [241, 188] width 0 height 0
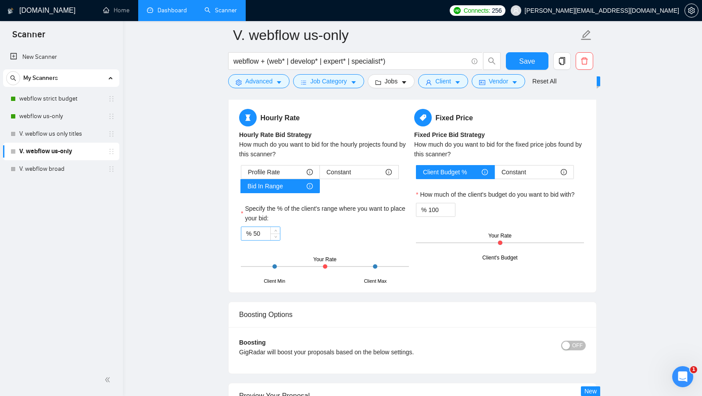
click at [259, 227] on input "50" at bounding box center [266, 233] width 27 height 13
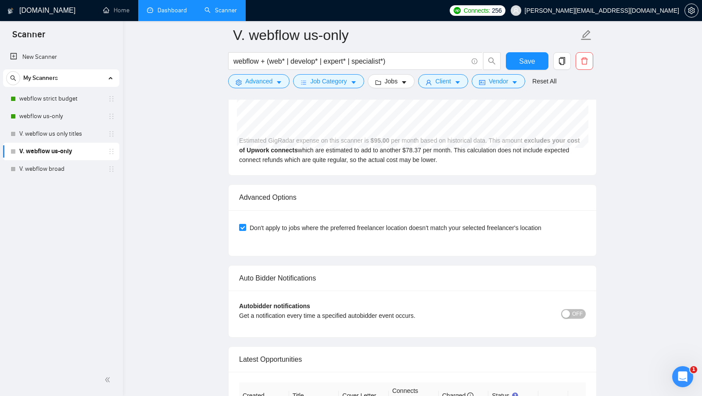
scroll to position [2254, 0]
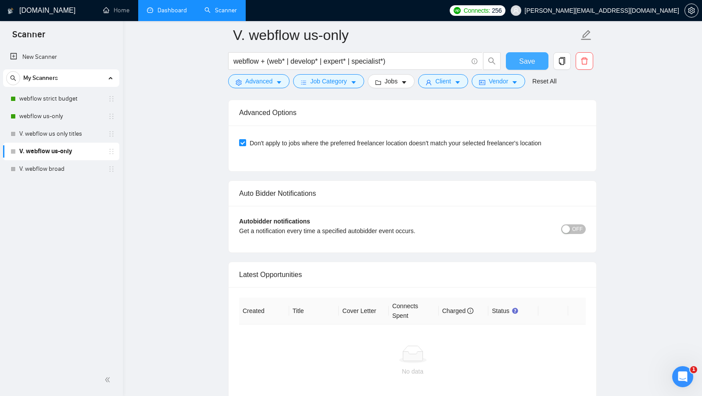
click at [534, 56] on span "Save" at bounding box center [527, 61] width 16 height 11
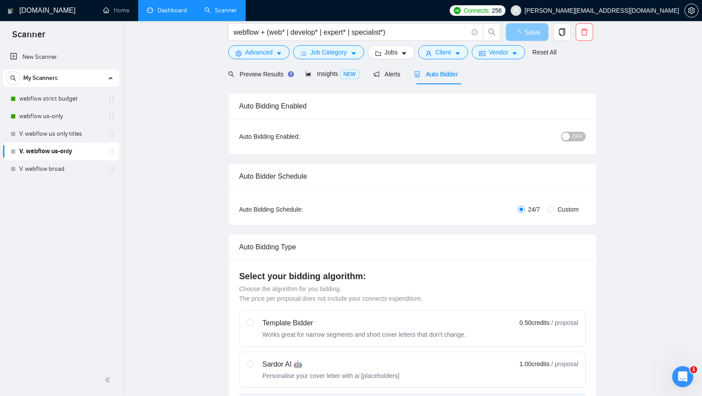
scroll to position [0, 0]
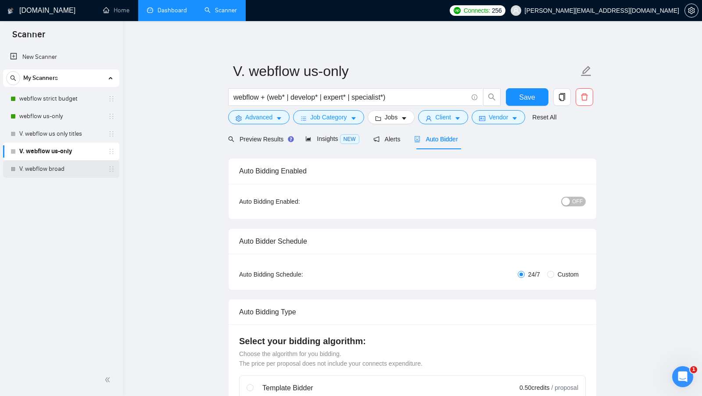
click at [43, 171] on link "V. webflow broad" at bounding box center [60, 169] width 83 height 18
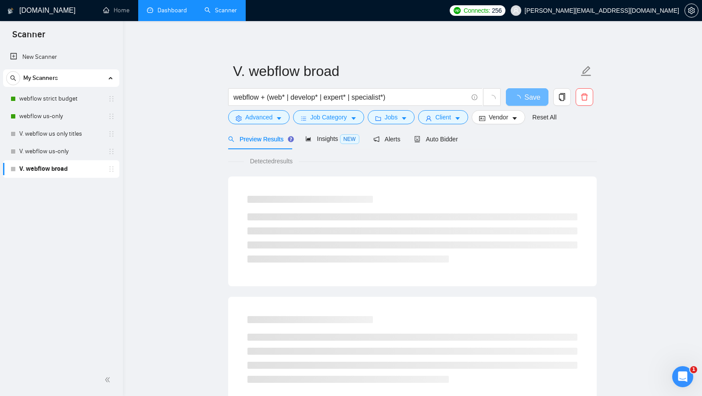
click at [465, 139] on div "Preview Results Insights NEW Alerts Auto Bidder" at bounding box center [412, 139] width 369 height 21
click at [444, 139] on span "Auto Bidder" at bounding box center [435, 139] width 43 height 7
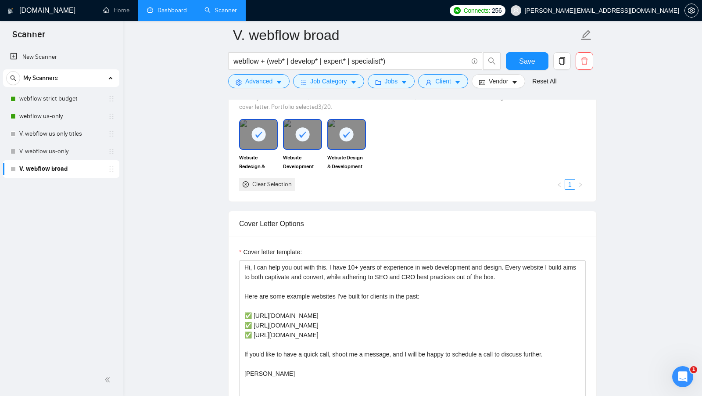
scroll to position [914, 0]
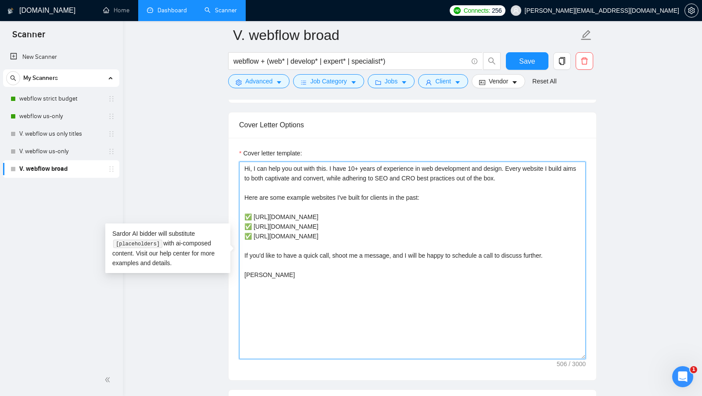
drag, startPoint x: 535, startPoint y: 168, endPoint x: 158, endPoint y: 118, distance: 379.5
click at [158, 118] on main "V. webflow broad webflow + (web* | develop* | expert* | specialist*) Save Advan…" at bounding box center [412, 285] width 551 height 2327
paste textarea "[client name, don’t use company name]!"
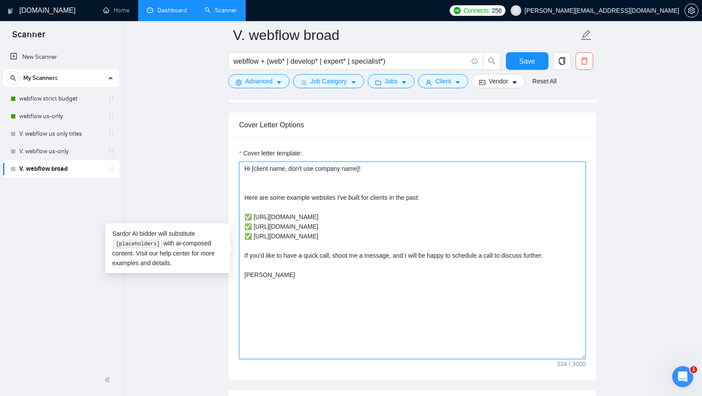
paste textarea "[Craft a creative opening/hook that fits into 240 chars and sparks interest, cr…"
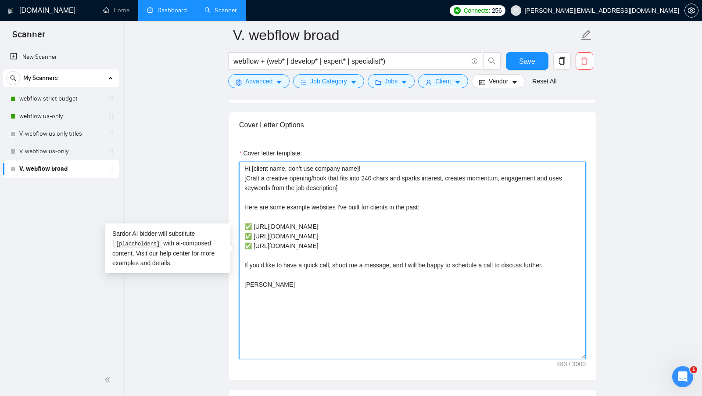
click at [354, 237] on textarea "Hi [client name, don’t use company name]! [Craft a creative opening/hook that f…" at bounding box center [412, 261] width 347 height 198
click at [380, 263] on textarea "Hi [client name, don’t use company name]! [Craft a creative opening/hook that f…" at bounding box center [412, 261] width 347 height 198
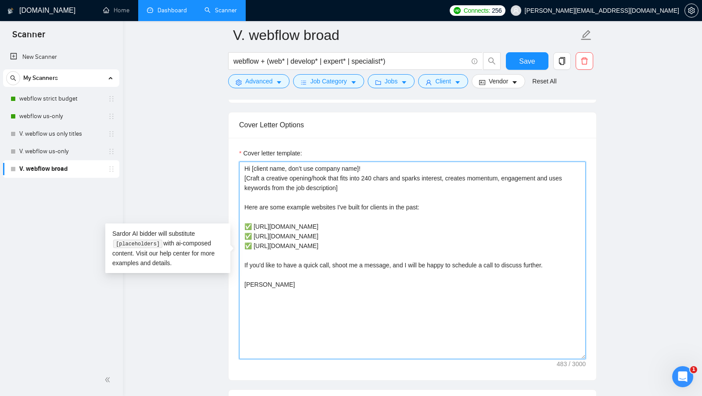
click at [380, 263] on textarea "Hi [client name, don’t use company name]! [Craft a creative opening/hook that f…" at bounding box center [412, 261] width 347 height 198
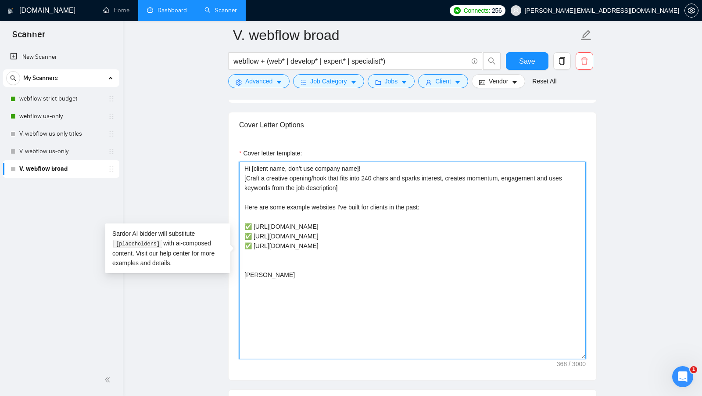
paste textarea "May I send the video with my approach, or would it be better to hop on a 15 min…"
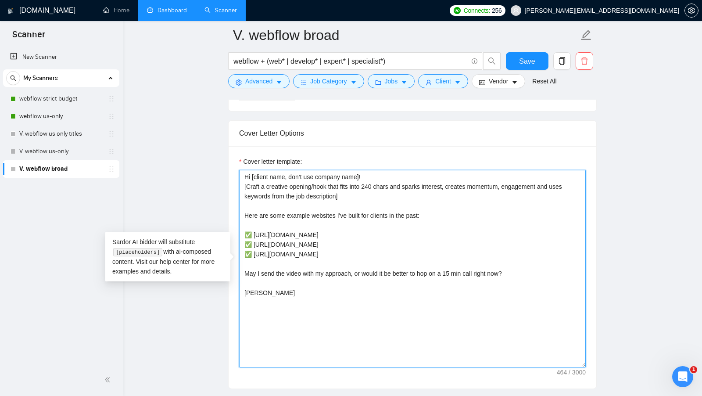
scroll to position [905, 0]
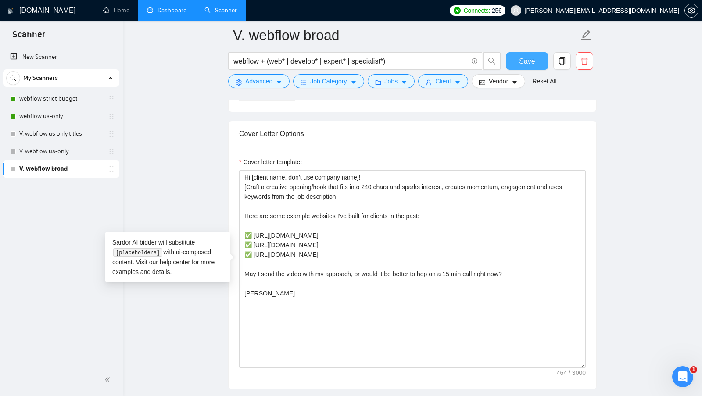
click at [533, 55] on button "Save" at bounding box center [527, 61] width 43 height 18
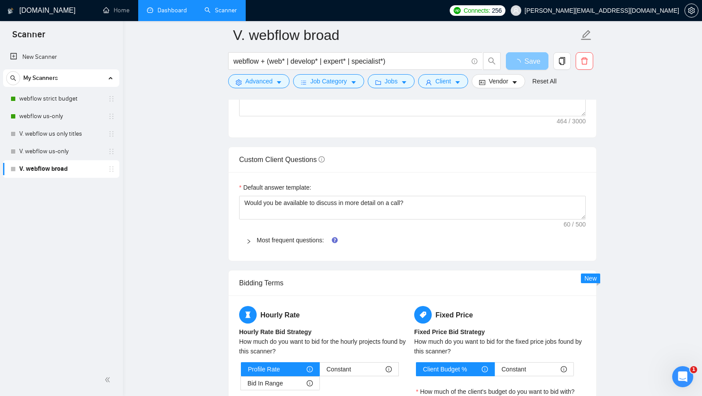
scroll to position [1146, 0]
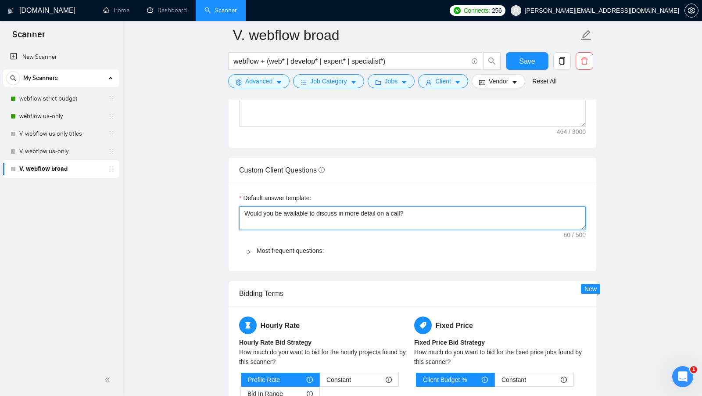
click at [360, 206] on textarea "Would you be available to discuss in more detail on a call?" at bounding box center [412, 218] width 347 height 24
click at [359, 206] on textarea "Would you be available to discuss in more detail on a call?" at bounding box center [412, 218] width 347 height 24
paste textarea "[I have experience in all that the client asks. If a question asks about specif…"
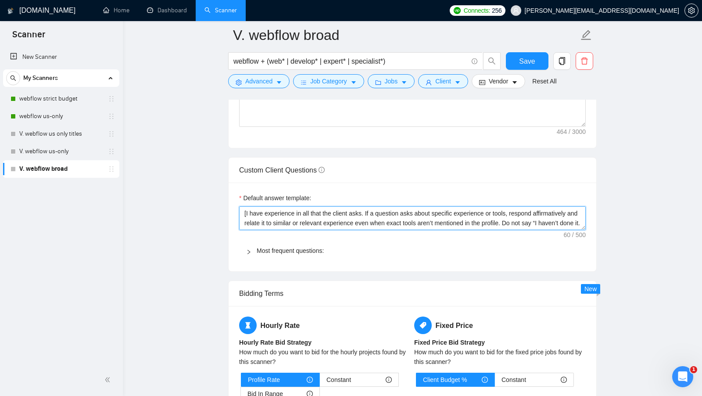
scroll to position [16, 0]
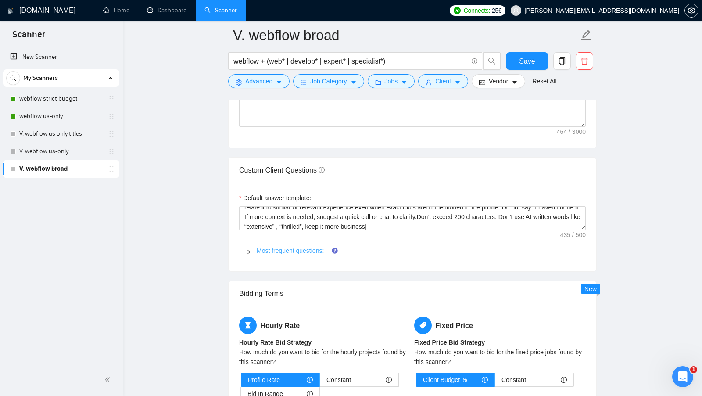
click at [295, 247] on link "Most frequent questions:" at bounding box center [290, 250] width 67 height 7
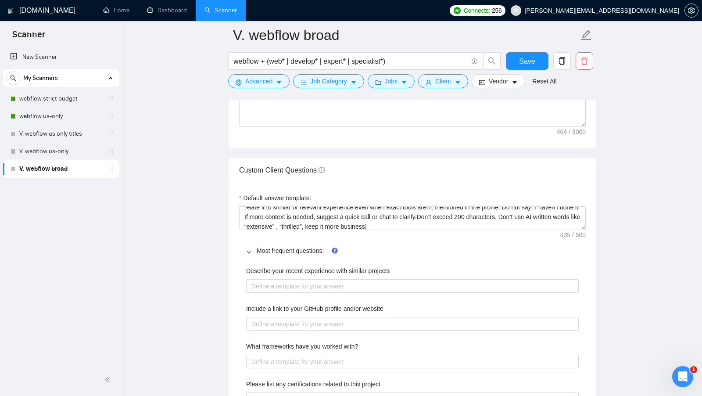
click at [298, 270] on div "Describe your recent experience with similar projects" at bounding box center [412, 272] width 333 height 13
click at [298, 281] on projects "Describe your recent experience with similar projects" at bounding box center [412, 286] width 333 height 14
paste projects "[Include a link to only one of these projects: ✅ [URL][DOMAIN_NAME] ✅ [URL][DOM…"
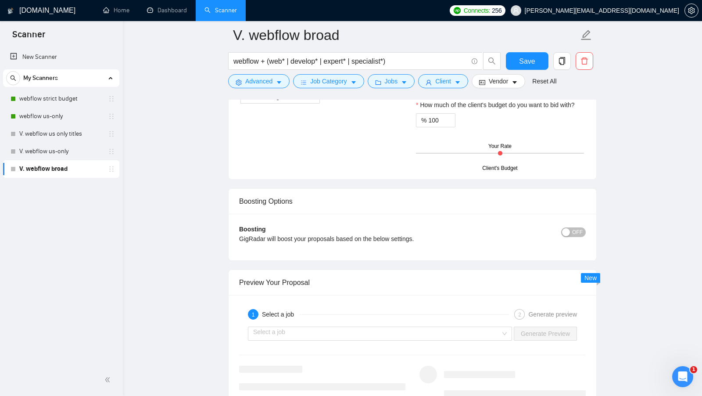
scroll to position [1806, 0]
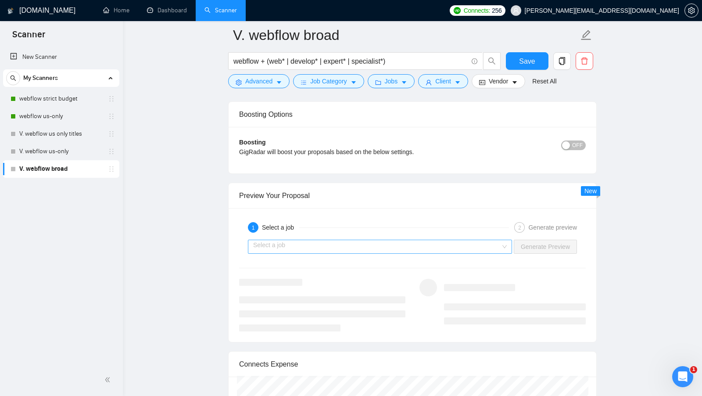
click at [491, 240] on input "search" at bounding box center [377, 246] width 248 height 13
click at [433, 244] on input "search" at bounding box center [377, 246] width 248 height 13
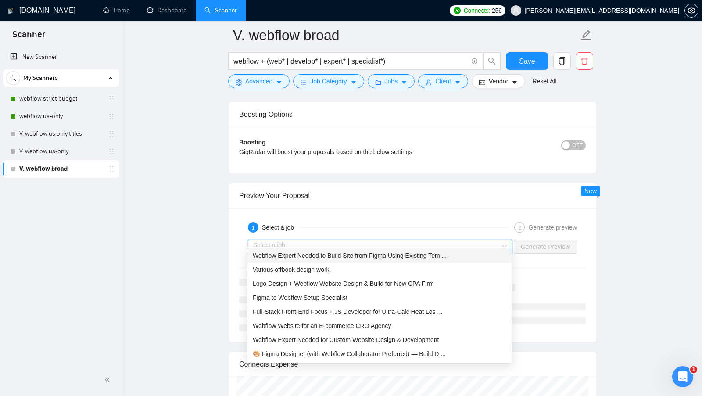
click at [412, 250] on div "Webflow Expert Needed to Build Site from Figma Using Existing Tem ..." at bounding box center [380, 255] width 264 height 14
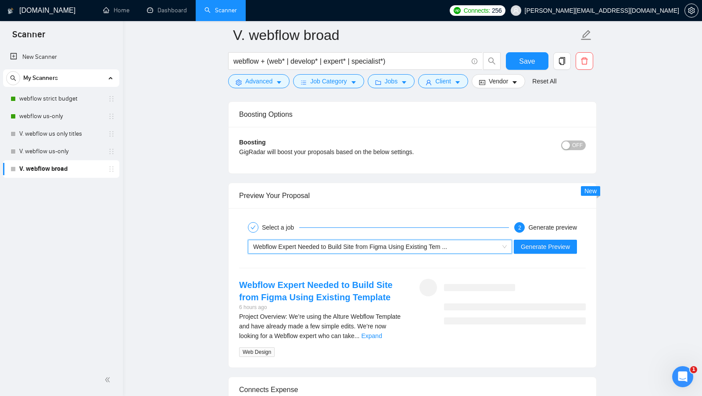
click at [513, 240] on div "Generate Preview" at bounding box center [545, 247] width 65 height 14
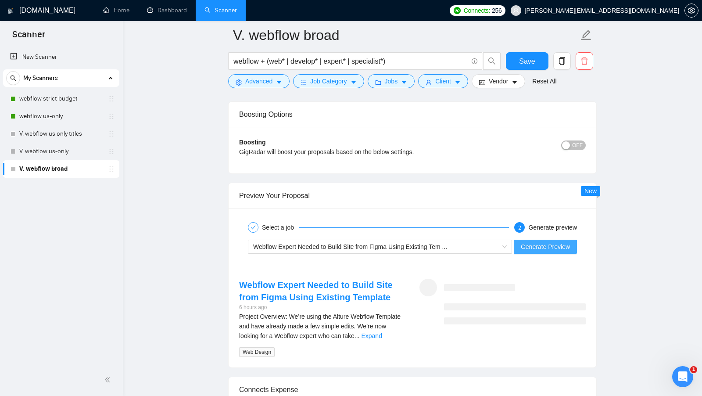
click at [525, 242] on span "Generate Preview" at bounding box center [545, 247] width 49 height 10
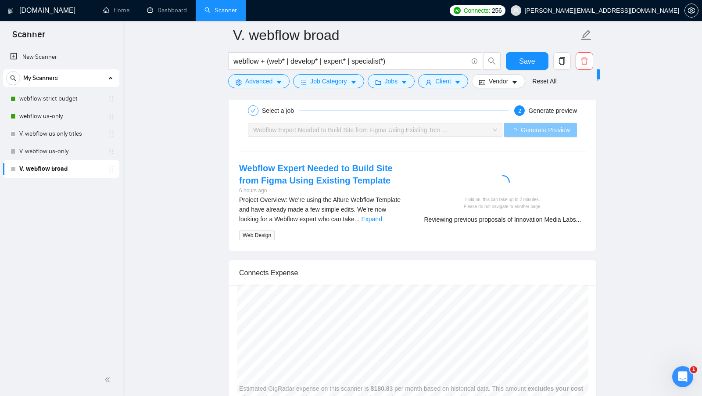
scroll to position [1924, 0]
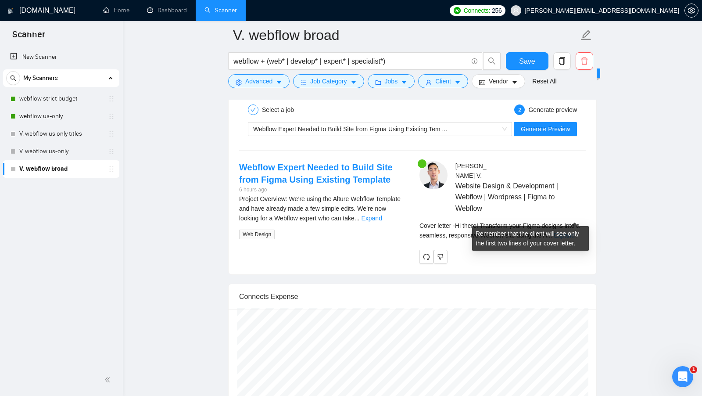
click at [573, 232] on link "Expand" at bounding box center [564, 235] width 21 height 7
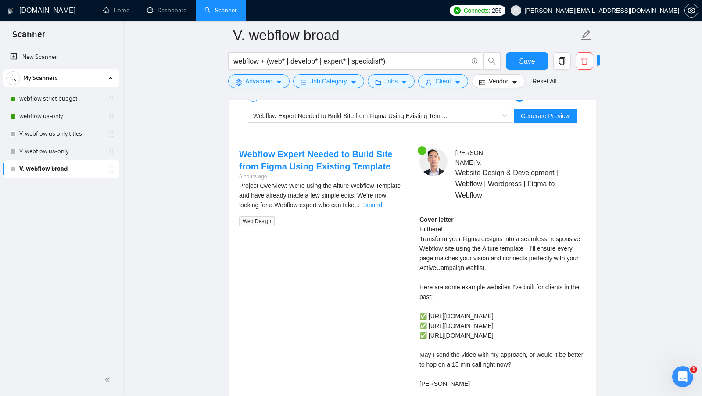
scroll to position [1932, 0]
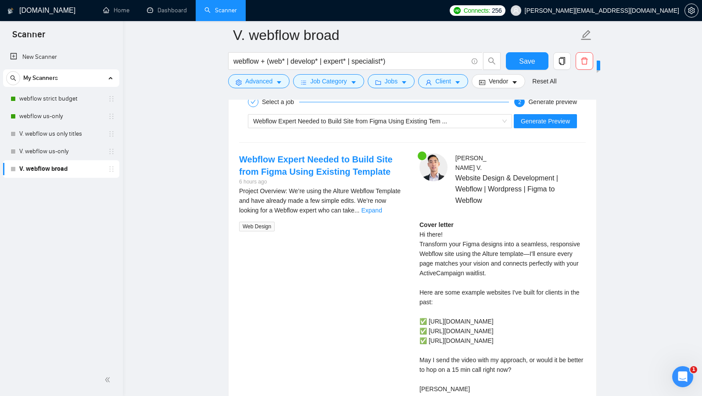
click at [516, 50] on form "V. webflow broad webflow + (web* | develop* | expert* | specialist*) Save Advan…" at bounding box center [412, 57] width 369 height 72
click at [516, 56] on button "Save" at bounding box center [527, 61] width 43 height 18
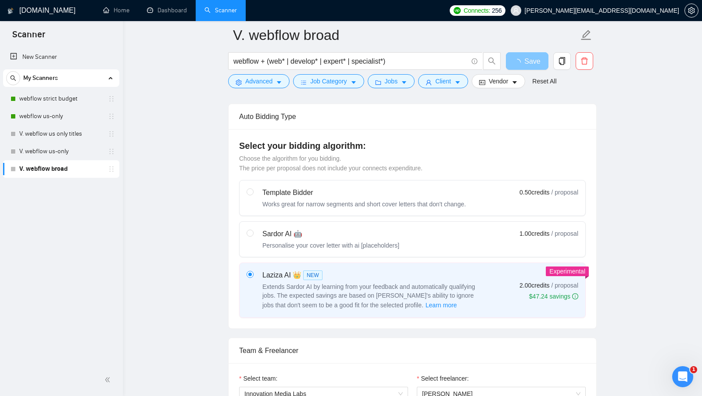
scroll to position [0, 0]
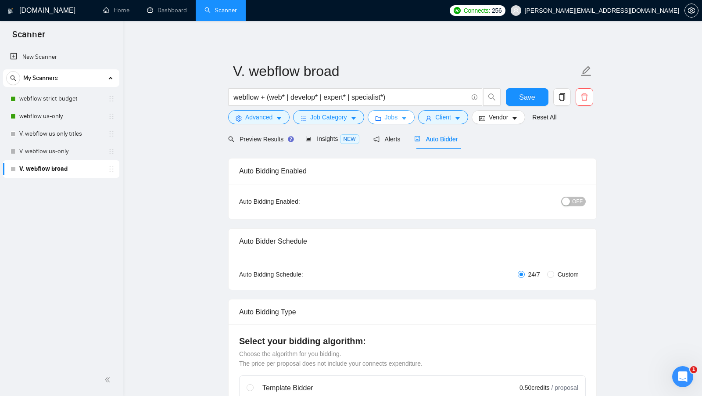
click at [388, 117] on span "Jobs" at bounding box center [391, 117] width 13 height 10
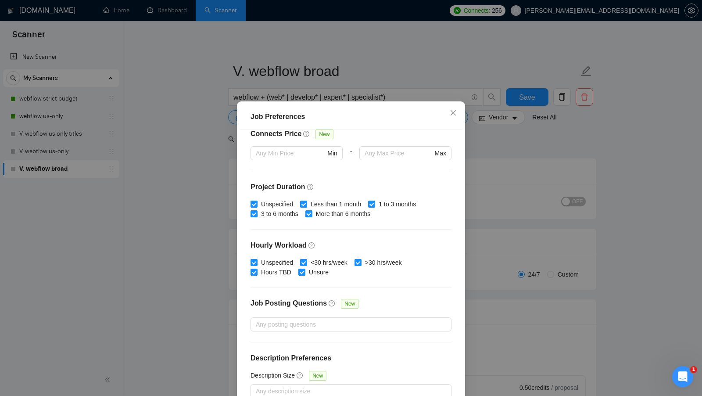
scroll to position [49, 0]
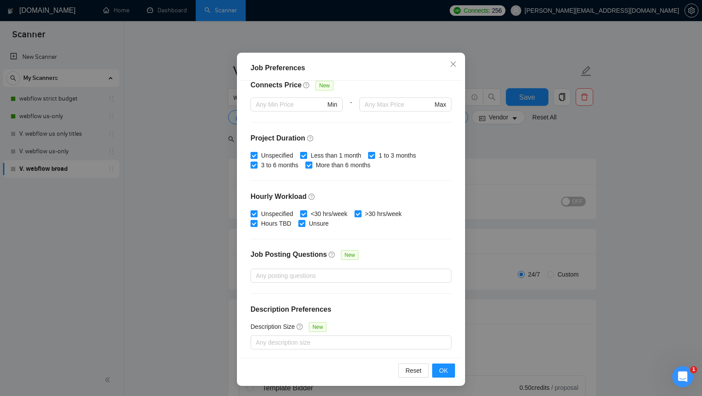
click at [520, 244] on div "Job Preferences Budget Project Type All Fixed Price Hourly Rate Fixed Price Bud…" at bounding box center [351, 198] width 702 height 396
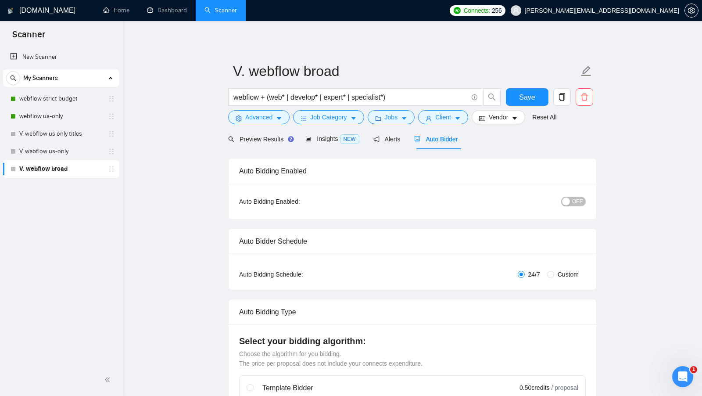
scroll to position [0, 0]
click at [61, 104] on link "webflow strict budget" at bounding box center [60, 99] width 83 height 18
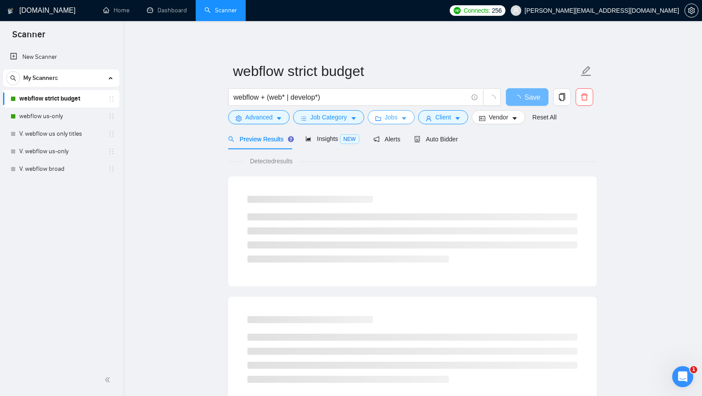
click at [401, 116] on button "Jobs" at bounding box center [391, 117] width 47 height 14
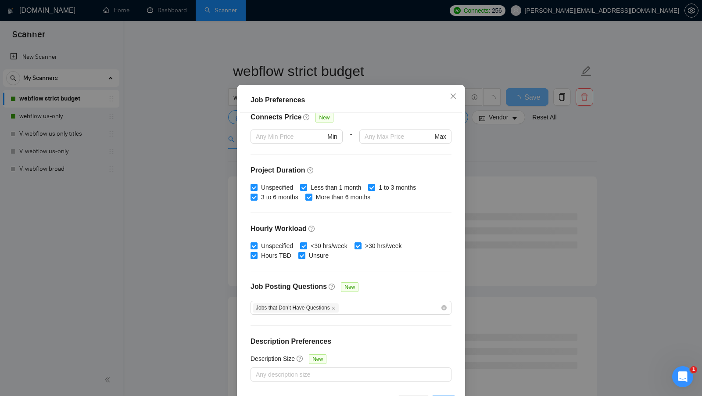
scroll to position [2, 0]
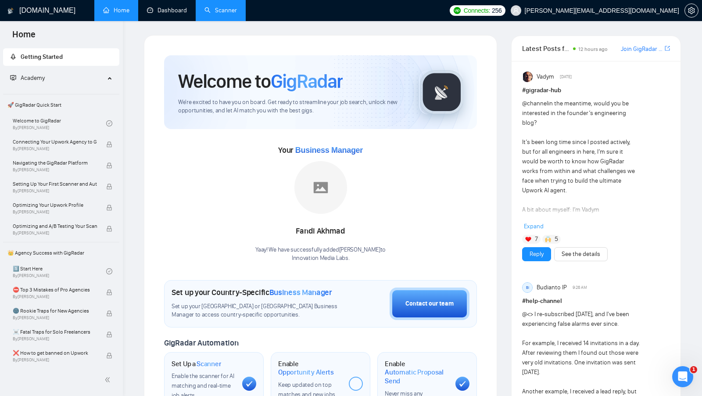
click at [205, 7] on link "Scanner" at bounding box center [221, 10] width 32 height 7
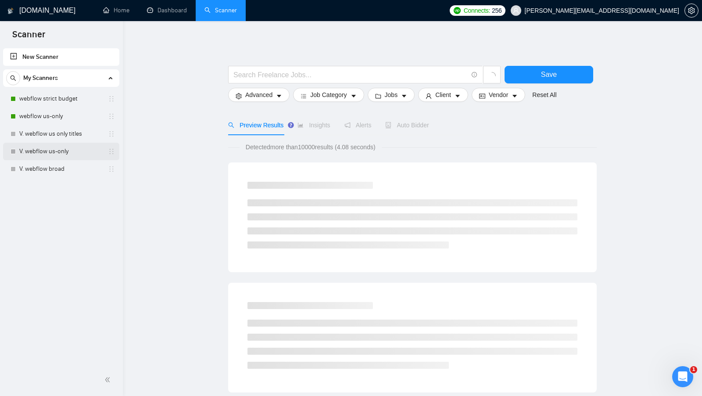
click at [52, 153] on link "V. webflow us-only" at bounding box center [60, 152] width 83 height 18
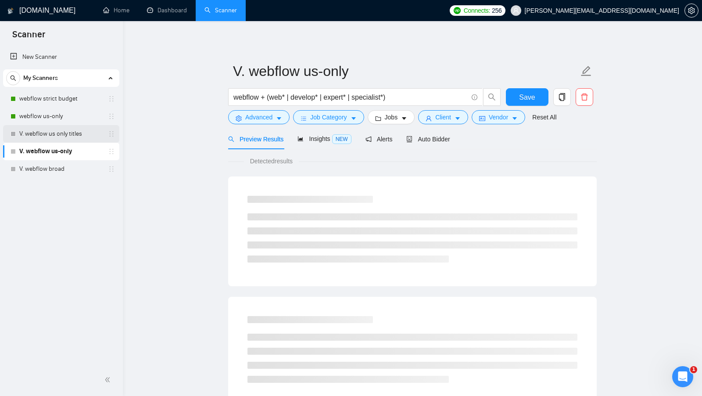
click at [57, 141] on link "V. webflow us only titles" at bounding box center [60, 134] width 83 height 18
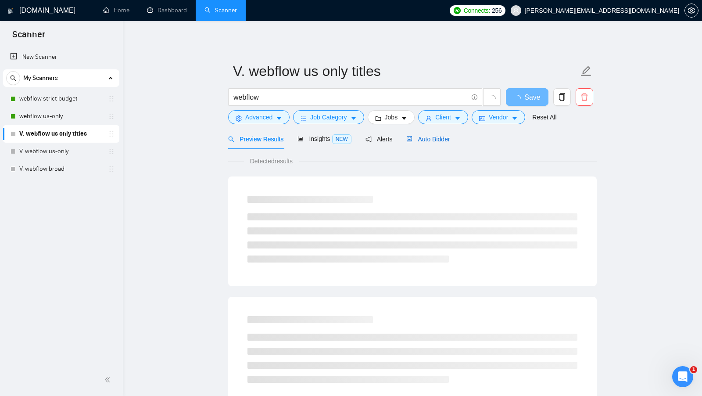
click at [435, 135] on div "Auto Bidder" at bounding box center [427, 139] width 43 height 10
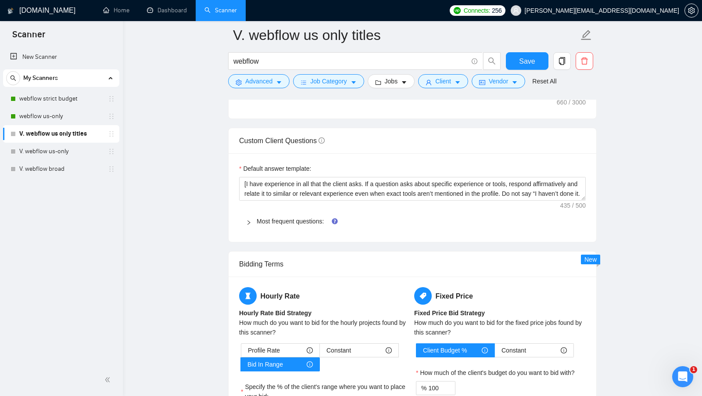
scroll to position [1177, 0]
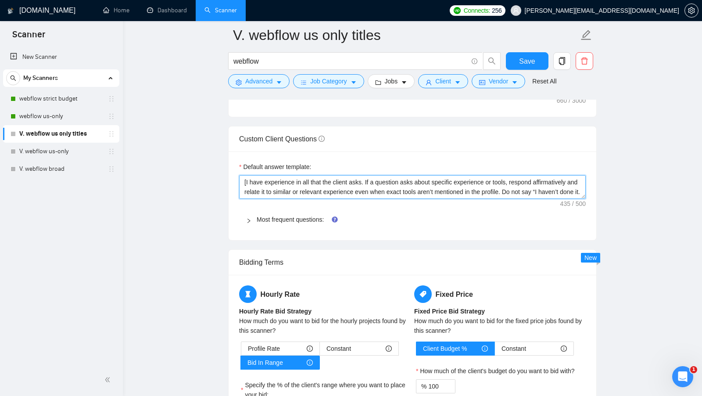
click at [360, 189] on textarea "[I have experience in all that the client asks. If a question asks about specif…" at bounding box center [412, 187] width 347 height 24
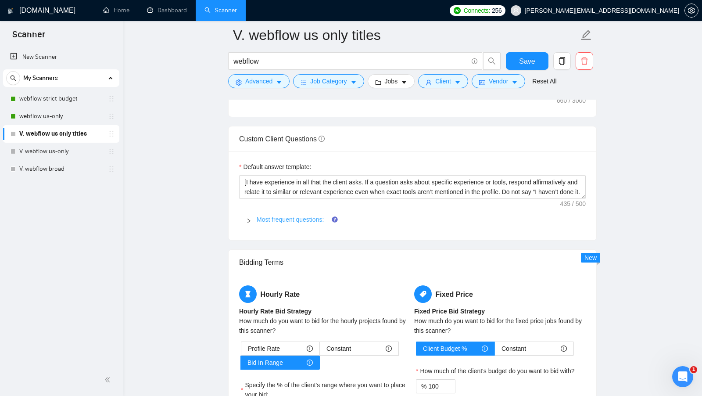
click at [298, 216] on link "Most frequent questions:" at bounding box center [290, 219] width 67 height 7
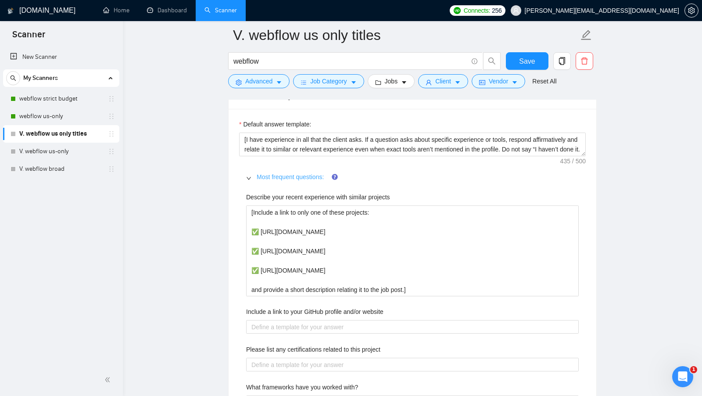
scroll to position [1293, 0]
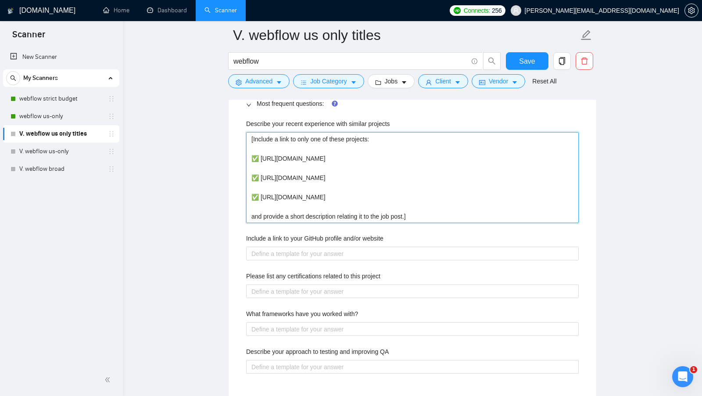
drag, startPoint x: 429, startPoint y: 212, endPoint x: 248, endPoint y: 126, distance: 200.7
click at [248, 132] on projects "[Include a link to only one of these projects: ✅ [URL][DOMAIN_NAME] ✅ [URL][DOM…" at bounding box center [412, 177] width 333 height 91
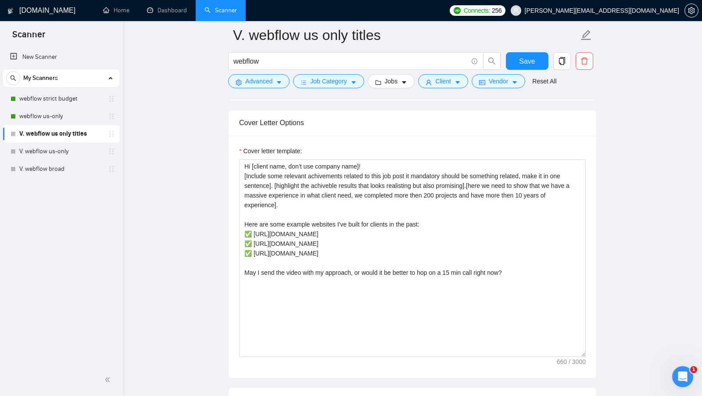
scroll to position [914, 0]
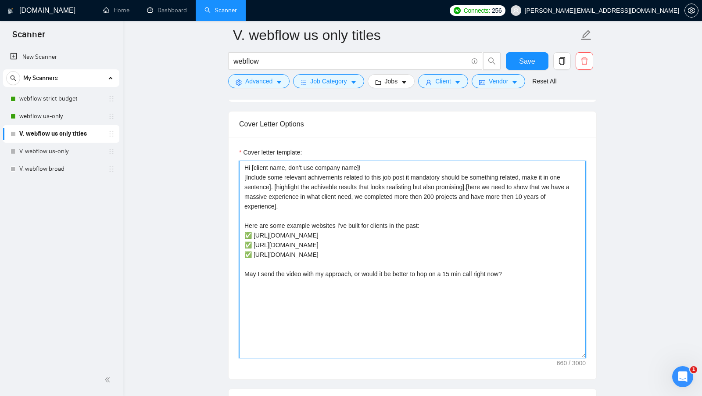
click at [274, 216] on textarea "Hi [client name, don’t use company name]! [Include some relevant achivements re…" at bounding box center [412, 260] width 347 height 198
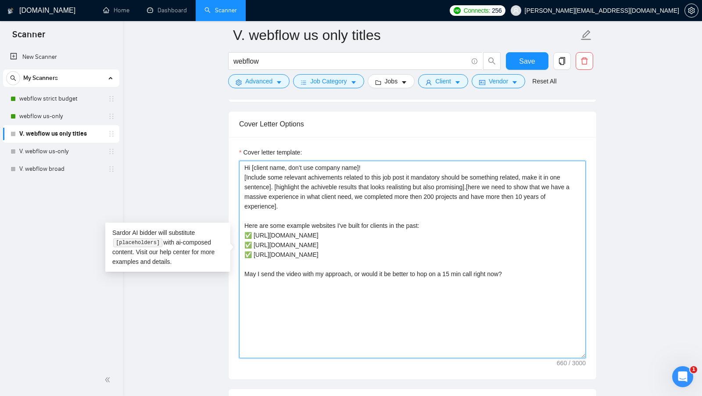
drag, startPoint x: 439, startPoint y: 216, endPoint x: 226, endPoint y: 213, distance: 212.9
click at [302, 213] on textarea "Hi [client name, don’t use company name]! [Include some relevant achivements re…" at bounding box center [412, 260] width 347 height 198
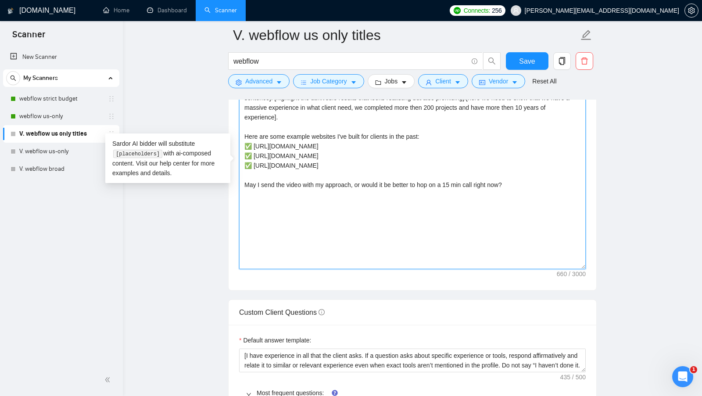
scroll to position [1183, 0]
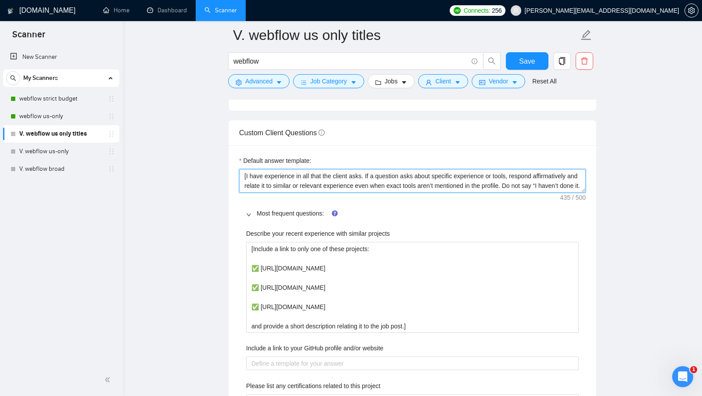
click at [337, 173] on textarea "[I have experience in all that the client asks. If a question asks about specif…" at bounding box center [412, 181] width 347 height 24
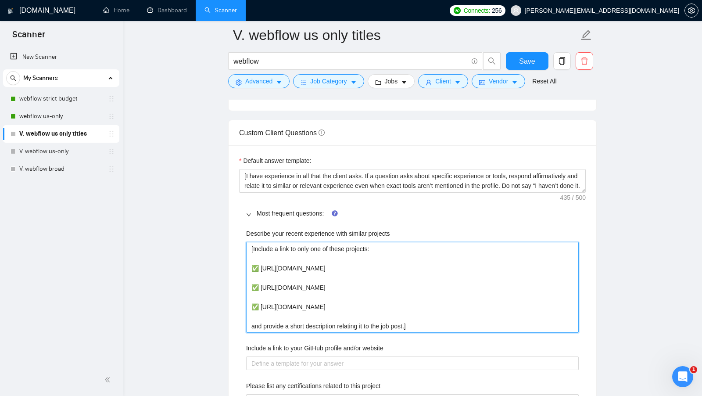
drag, startPoint x: 421, startPoint y: 320, endPoint x: 191, endPoint y: 182, distance: 268.2
click at [191, 182] on main "V. webflow us only titles webflow Save Advanced Job Category Jobs Client Vendor…" at bounding box center [412, 165] width 551 height 2627
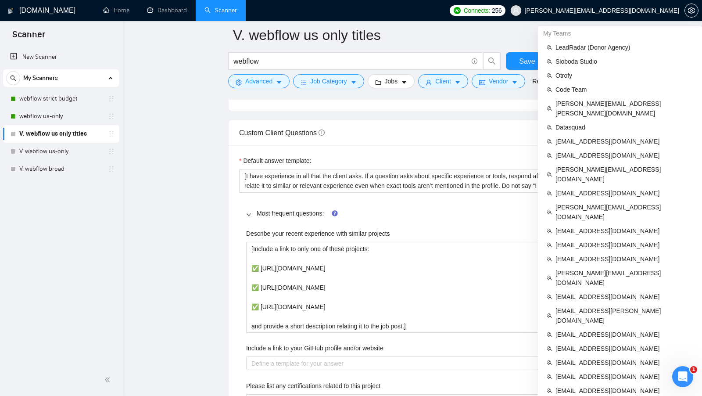
click at [664, 11] on span "[PERSON_NAME][EMAIL_ADDRESS][DOMAIN_NAME]" at bounding box center [602, 11] width 155 height 0
copy div "[PERSON_NAME][EMAIL_ADDRESS][DOMAIN_NAME]"
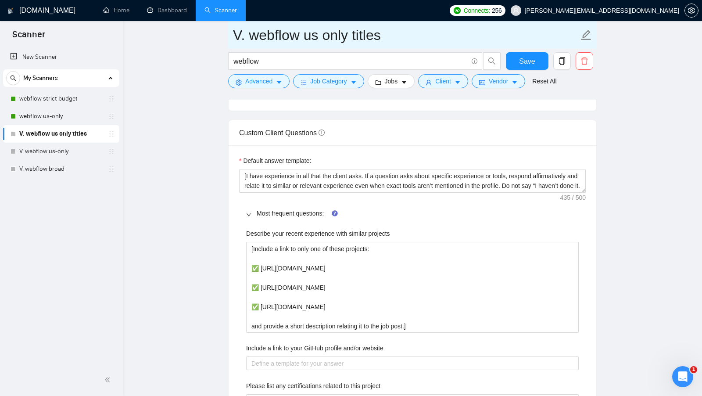
click at [312, 38] on input "V. webflow us only titles" at bounding box center [406, 35] width 346 height 22
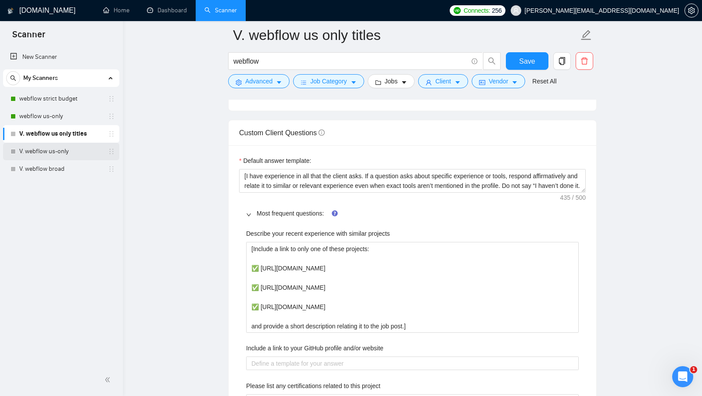
click at [70, 152] on link "V. webflow us-only" at bounding box center [60, 152] width 83 height 18
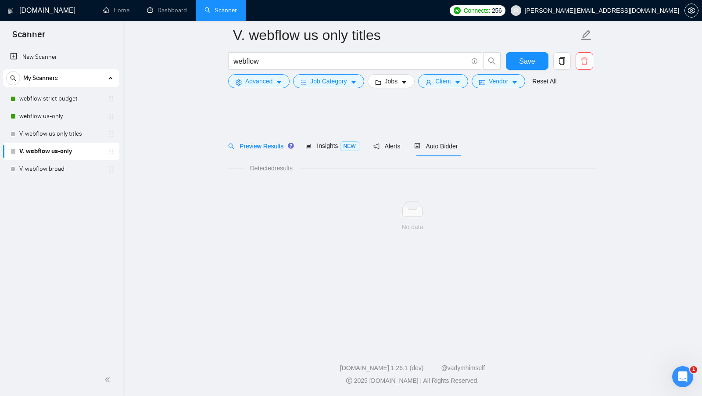
click at [337, 34] on div "GigRadar.io Home Dashboard Scanner Connects: 256 kevin@innovationmedialabs.com …" at bounding box center [412, 198] width 579 height 396
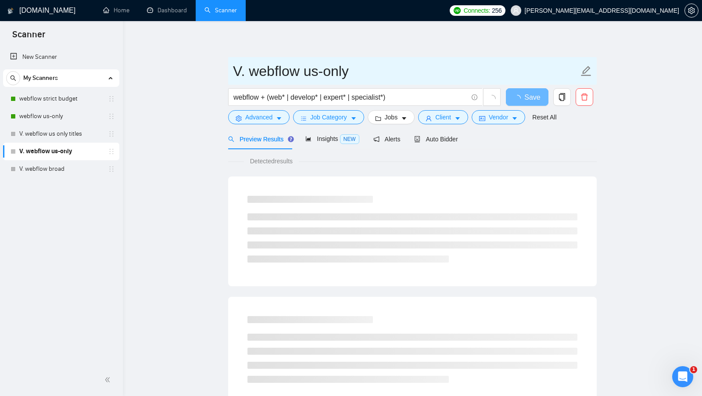
click at [321, 63] on input "V. webflow us-only" at bounding box center [406, 71] width 346 height 22
click at [319, 67] on input "V. webflow us-only" at bounding box center [406, 71] width 346 height 22
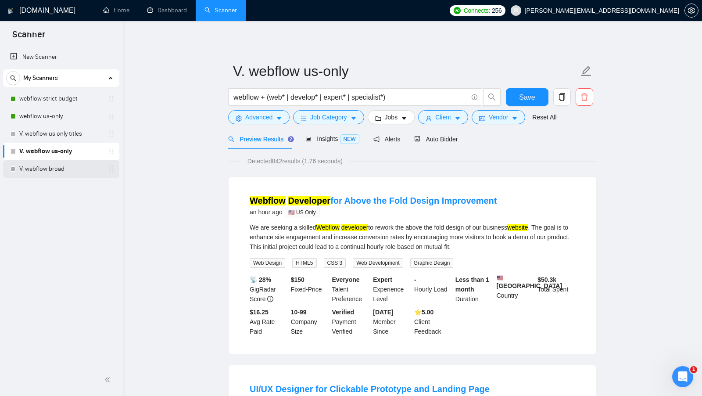
click at [57, 167] on link "V. webflow broad" at bounding box center [60, 169] width 83 height 18
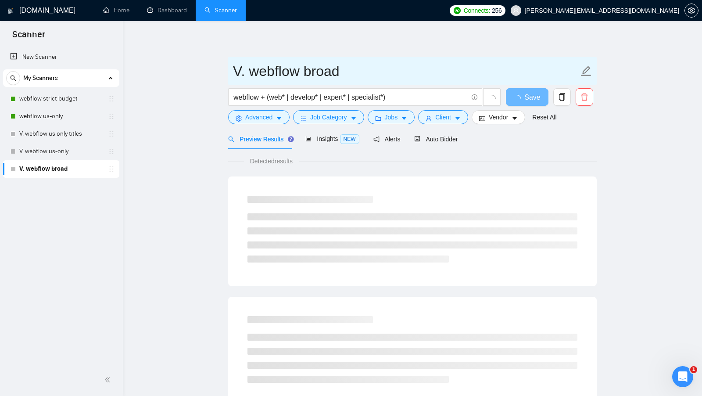
click at [321, 79] on input "V. webflow broad" at bounding box center [406, 71] width 346 height 22
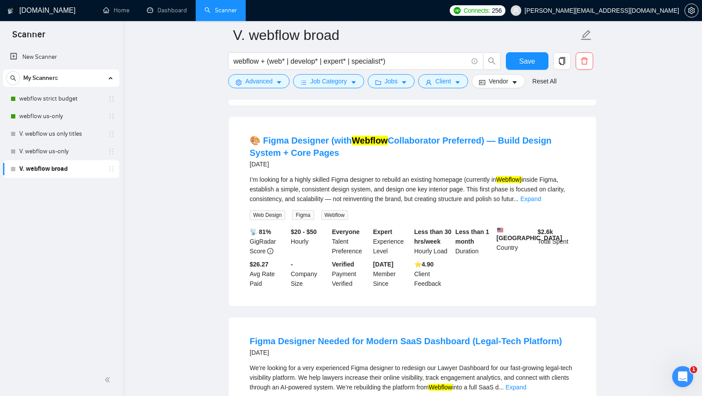
scroll to position [340, 0]
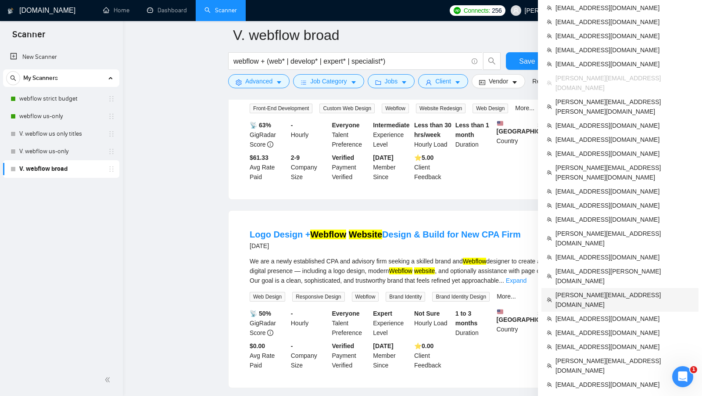
click at [612, 290] on span "[PERSON_NAME][EMAIL_ADDRESS][DOMAIN_NAME]" at bounding box center [625, 299] width 138 height 19
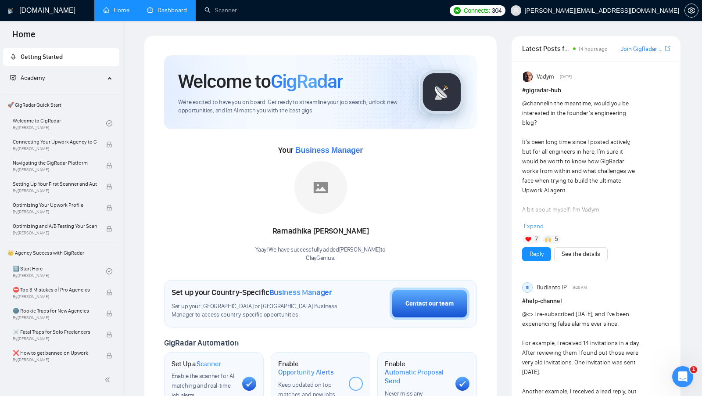
click at [180, 14] on link "Dashboard" at bounding box center [167, 10] width 40 height 7
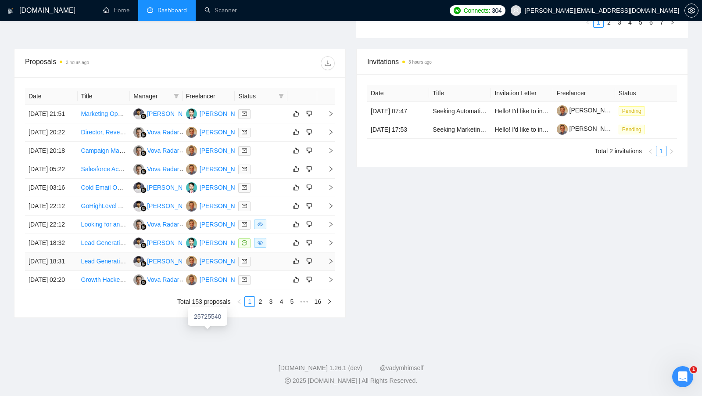
scroll to position [375, 0]
click at [206, 238] on div "Muhammad Shamshad Aslam" at bounding box center [225, 243] width 50 height 10
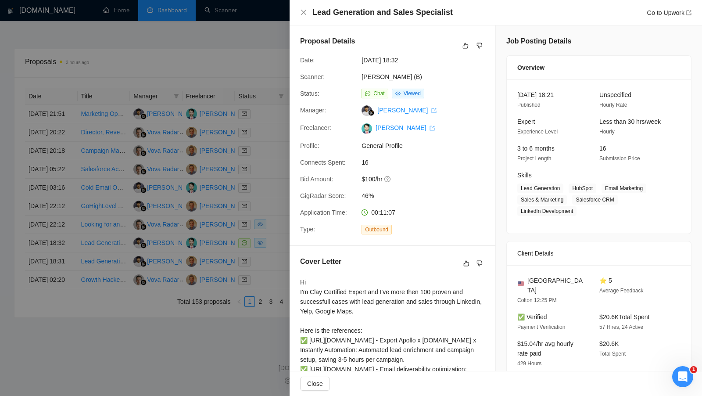
click at [250, 130] on div at bounding box center [351, 198] width 702 height 396
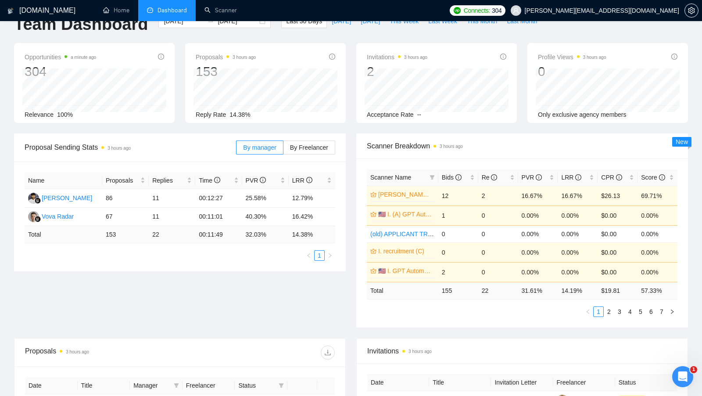
scroll to position [0, 0]
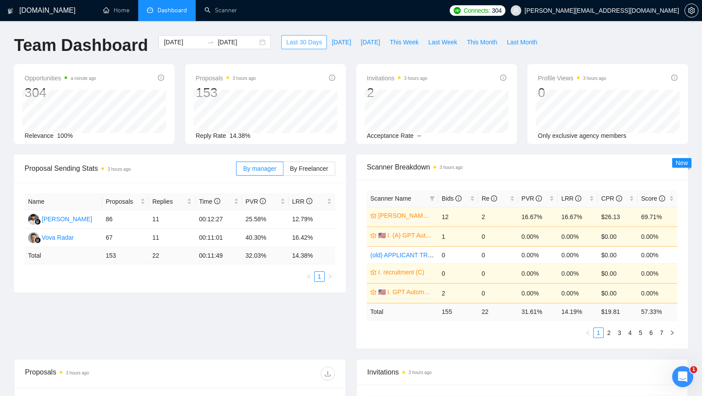
click at [316, 40] on button "Last 30 Days" at bounding box center [304, 42] width 46 height 14
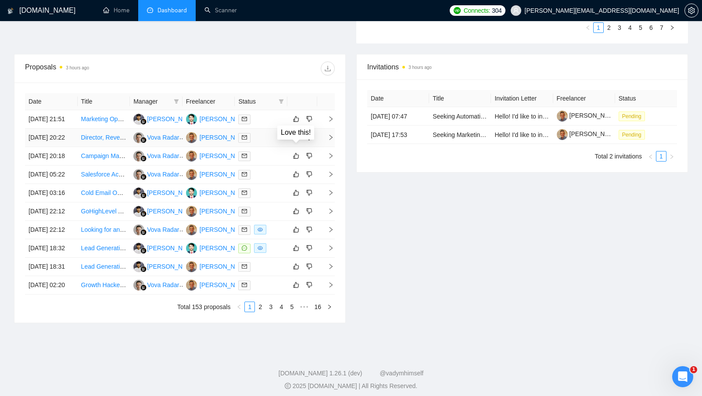
scroll to position [309, 0]
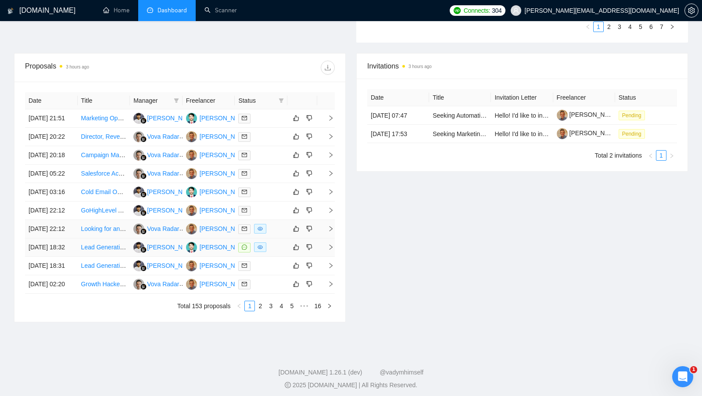
click at [277, 252] on div at bounding box center [261, 247] width 46 height 10
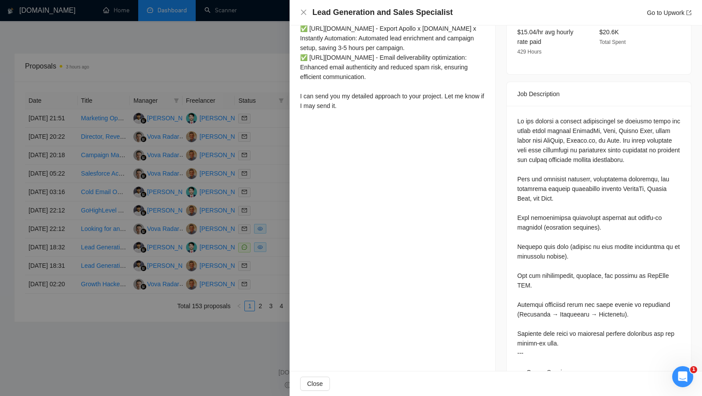
scroll to position [439, 0]
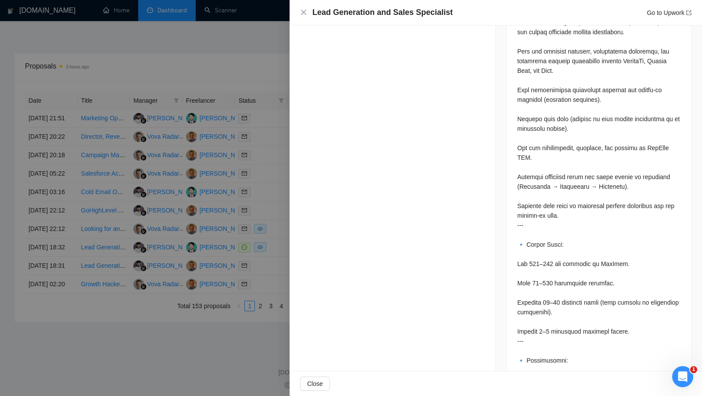
click at [259, 233] on div at bounding box center [351, 198] width 702 height 396
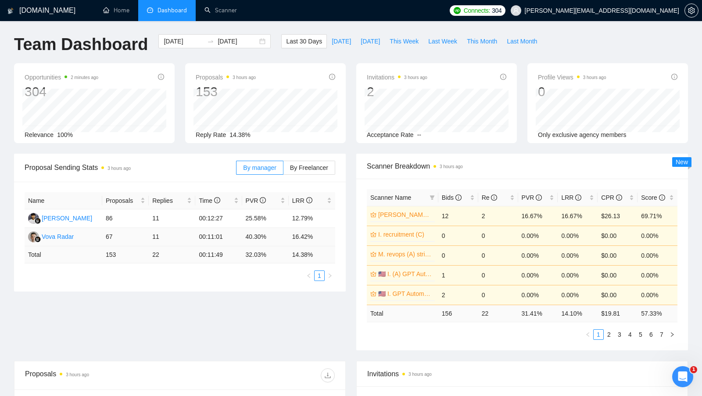
scroll to position [0, 0]
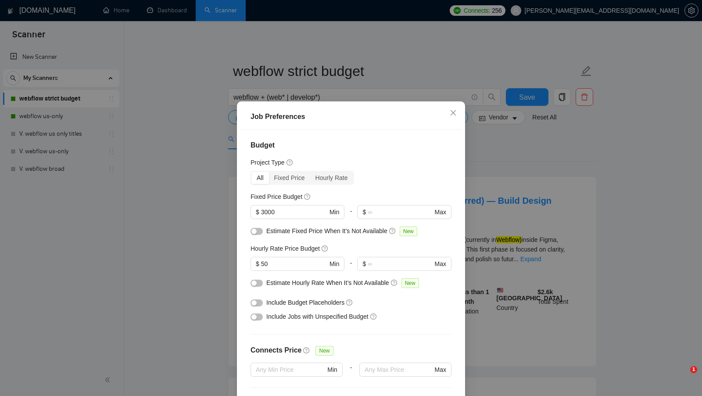
click at [442, 15] on div "Job Preferences Budget Project Type All Fixed Price Hourly Rate Fixed Price Bud…" at bounding box center [351, 198] width 702 height 396
click at [449, 22] on div "Job Preferences Budget Project Type All Fixed Price Hourly Rate Fixed Price Bud…" at bounding box center [351, 198] width 702 height 396
